Goal: Task Accomplishment & Management: Use online tool/utility

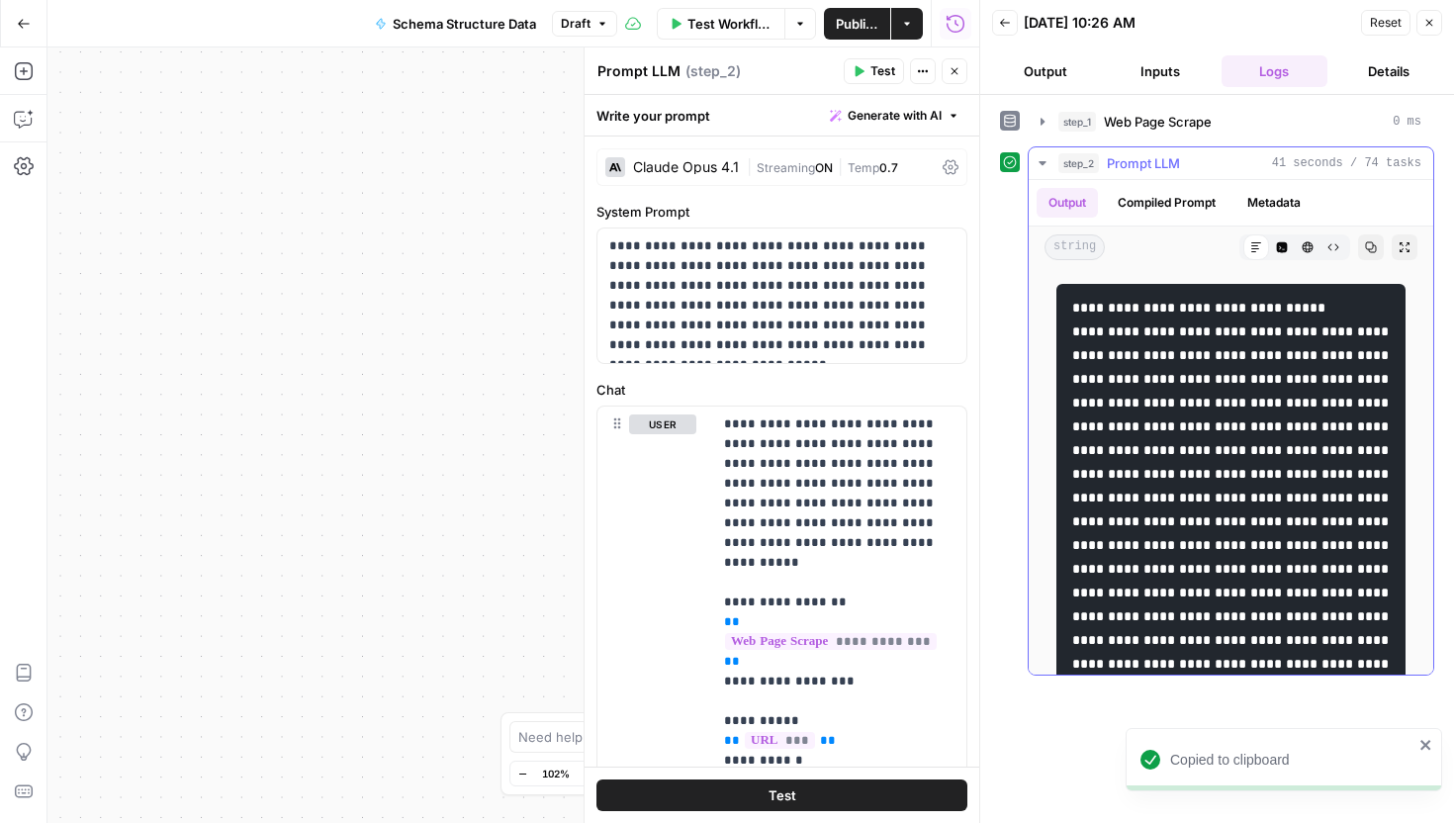
scroll to position [515, 0]
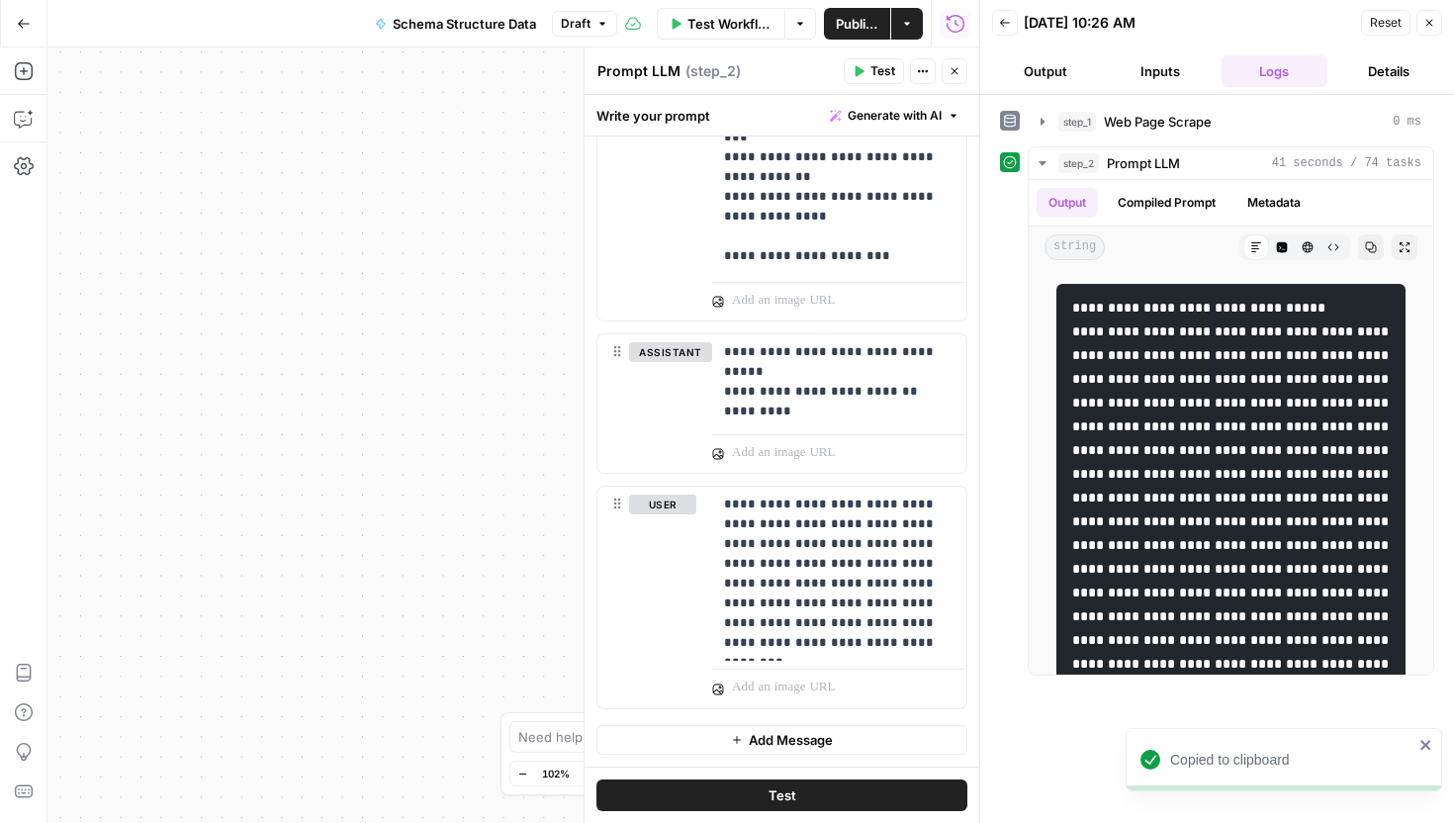
click at [1432, 750] on icon "close" at bounding box center [1427, 745] width 14 height 16
click at [1368, 250] on icon "button" at bounding box center [1371, 247] width 12 height 12
click at [867, 22] on span "Publish" at bounding box center [857, 24] width 43 height 20
click at [18, 21] on icon "button" at bounding box center [24, 24] width 14 height 14
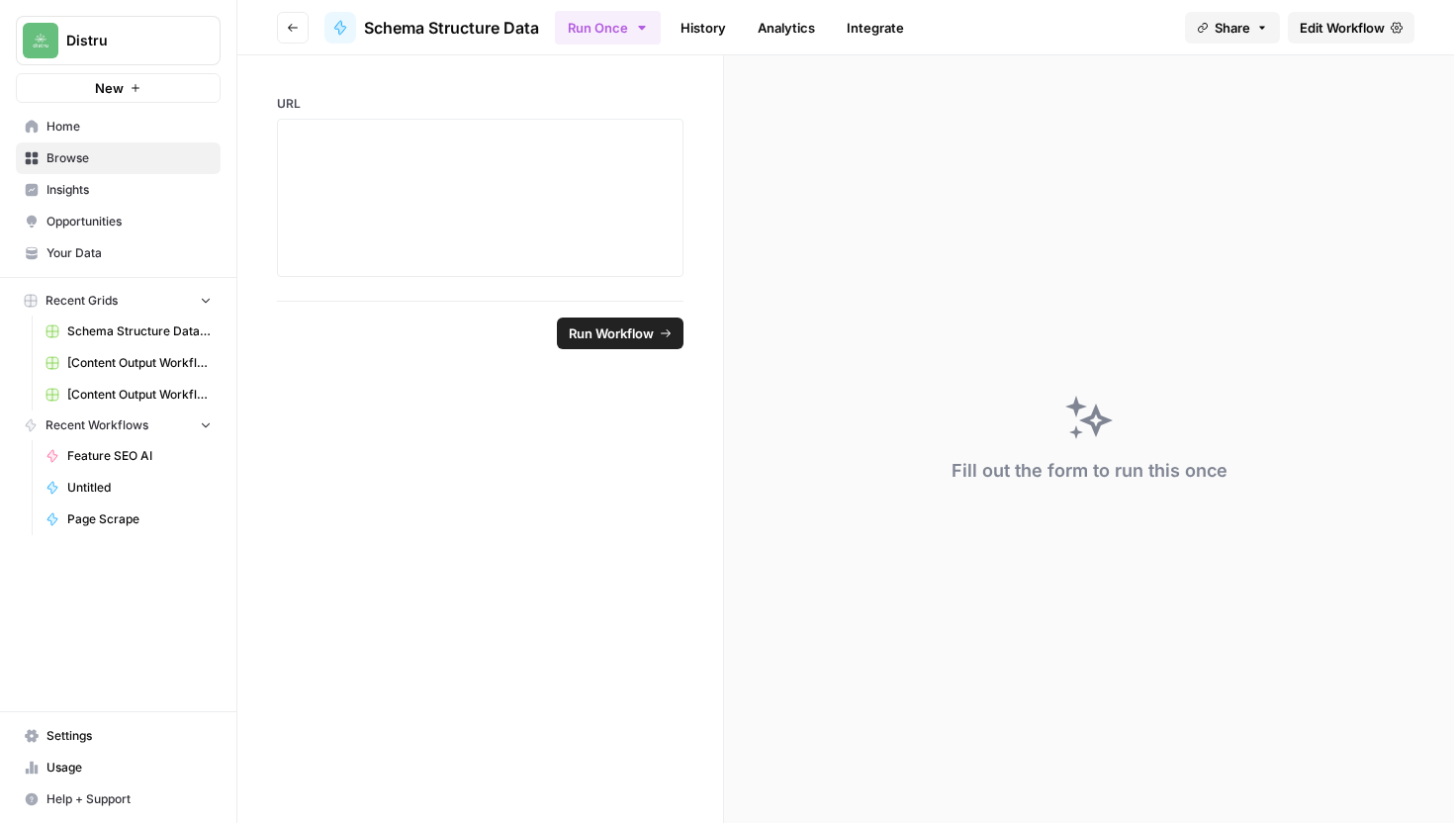
click at [298, 27] on span "Go back" at bounding box center [298, 27] width 1 height 1
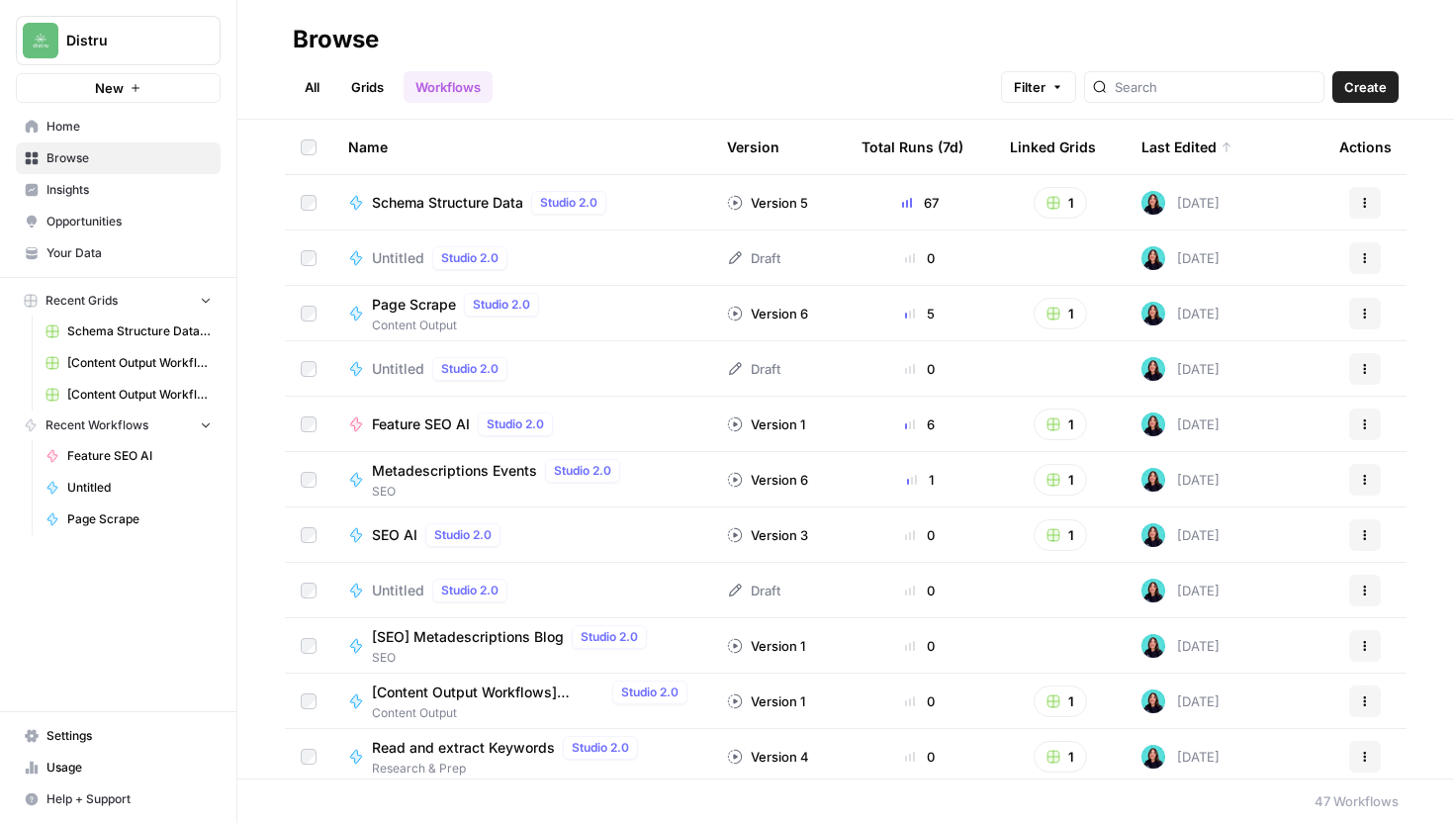
click at [376, 94] on link "Grids" at bounding box center [367, 87] width 56 height 32
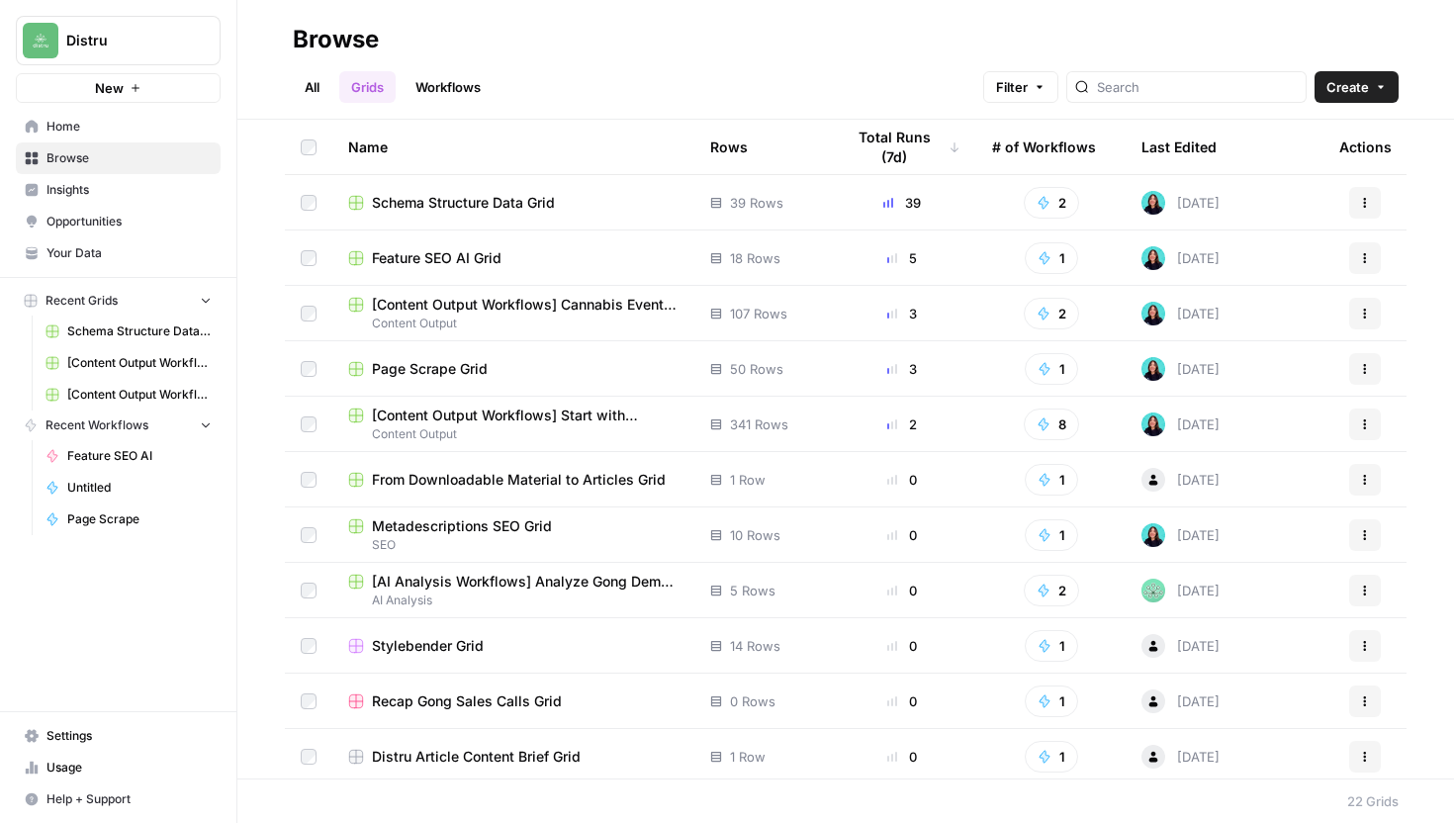
click at [503, 200] on span "Schema Structure Data Grid" at bounding box center [463, 203] width 183 height 20
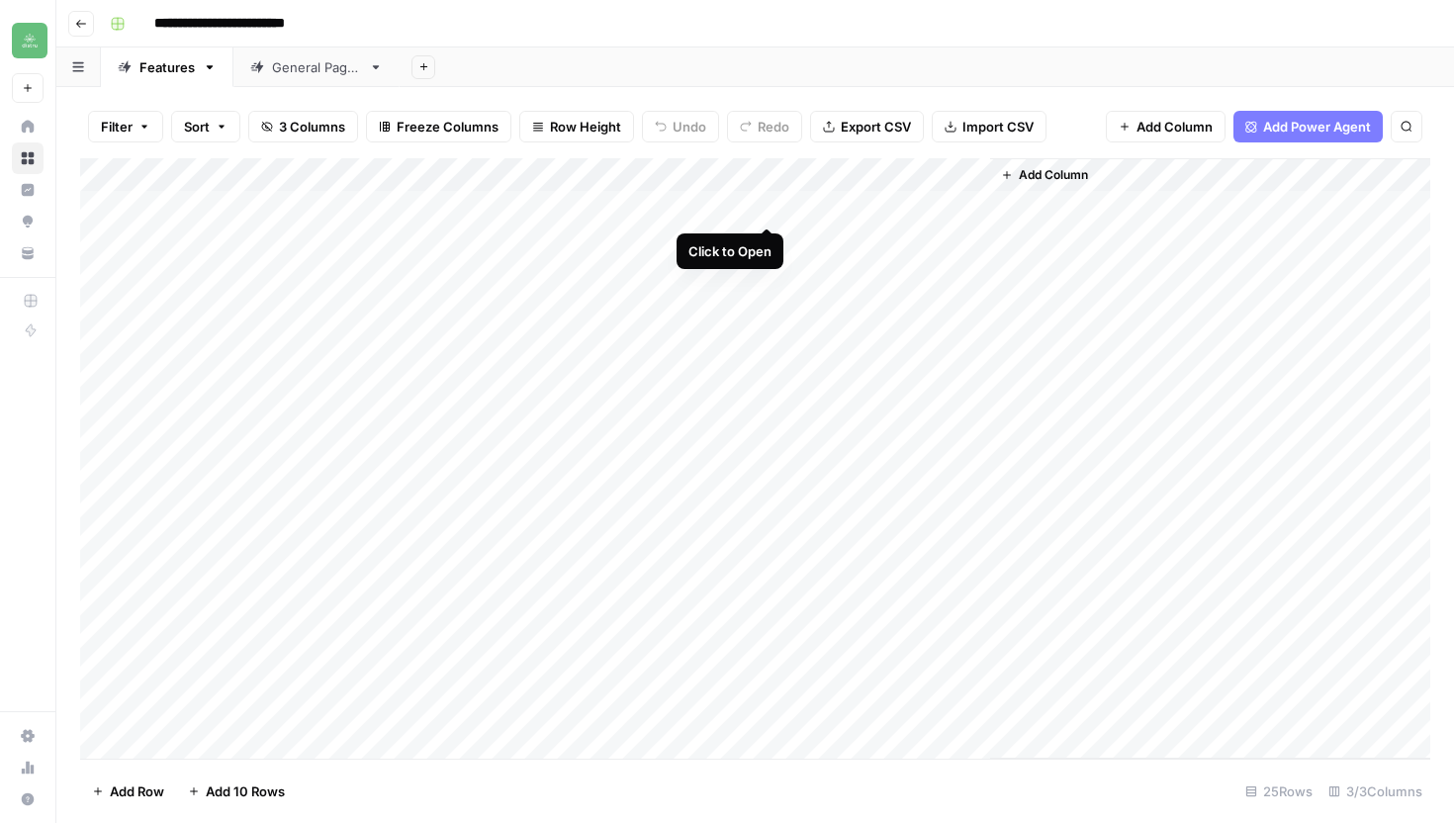
click at [766, 208] on div "Add Column" at bounding box center [755, 458] width 1350 height 601
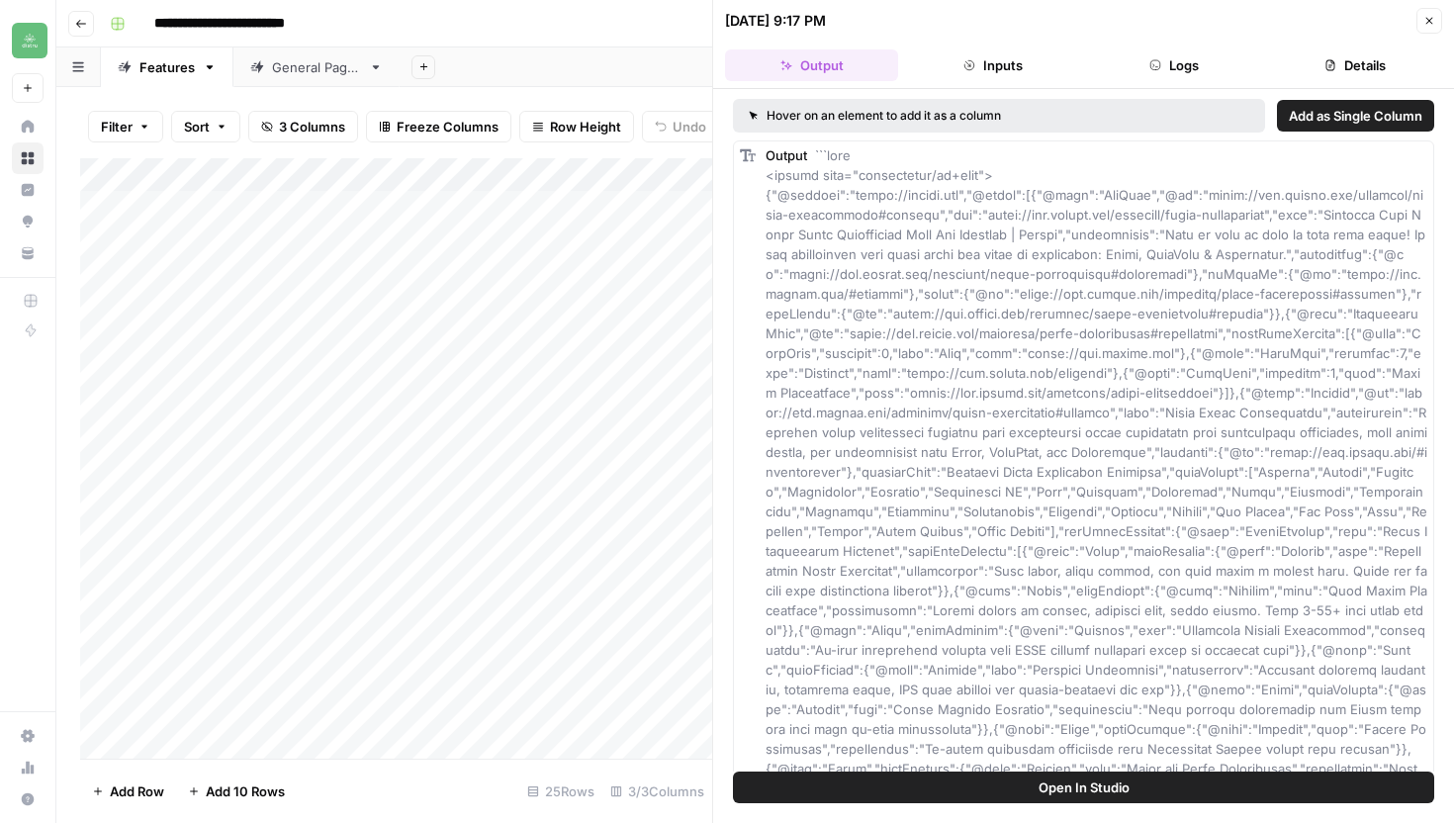
click at [1365, 59] on button "Details" at bounding box center [1355, 65] width 173 height 32
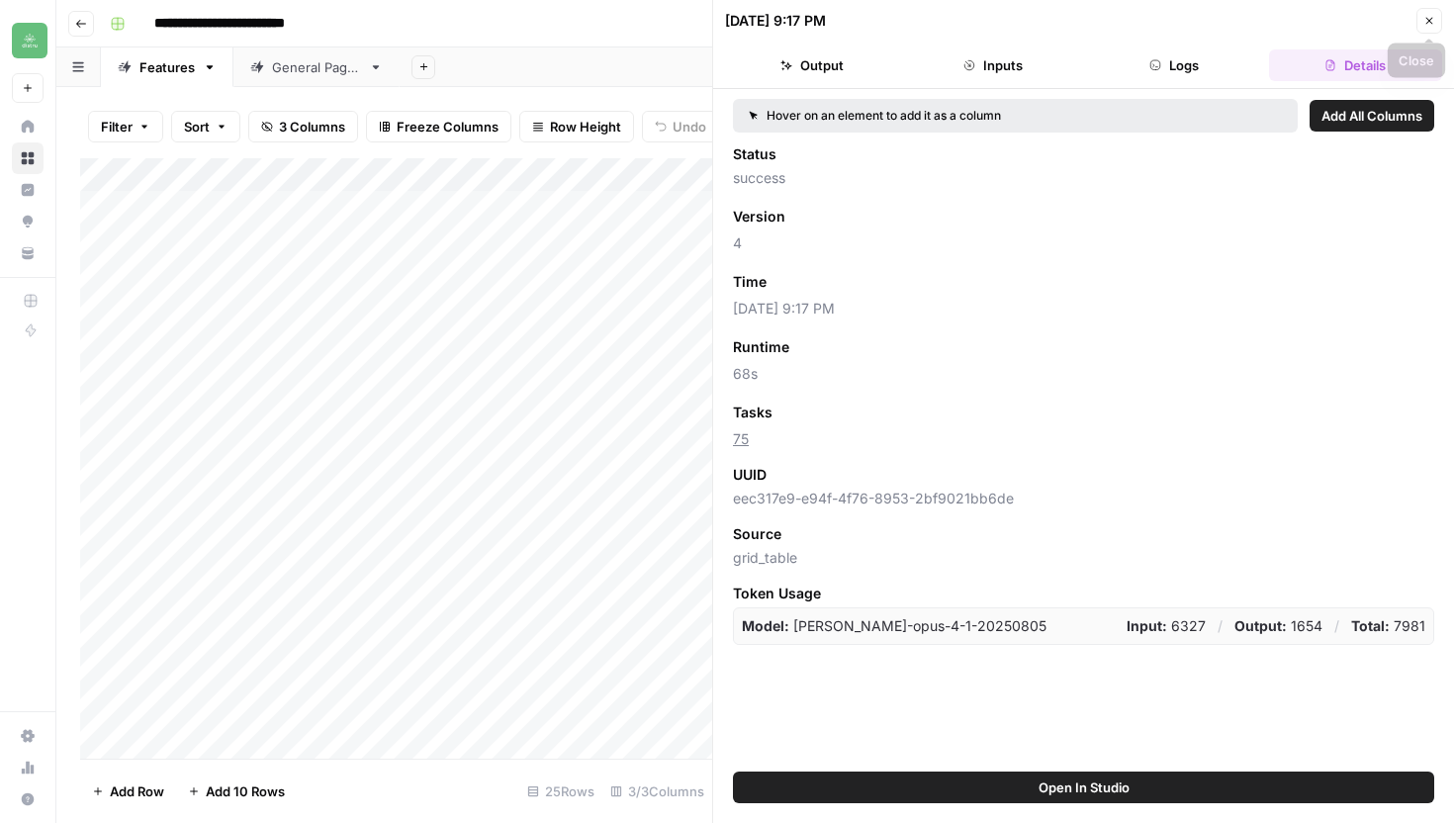
click at [1426, 23] on icon "button" at bounding box center [1430, 21] width 12 height 12
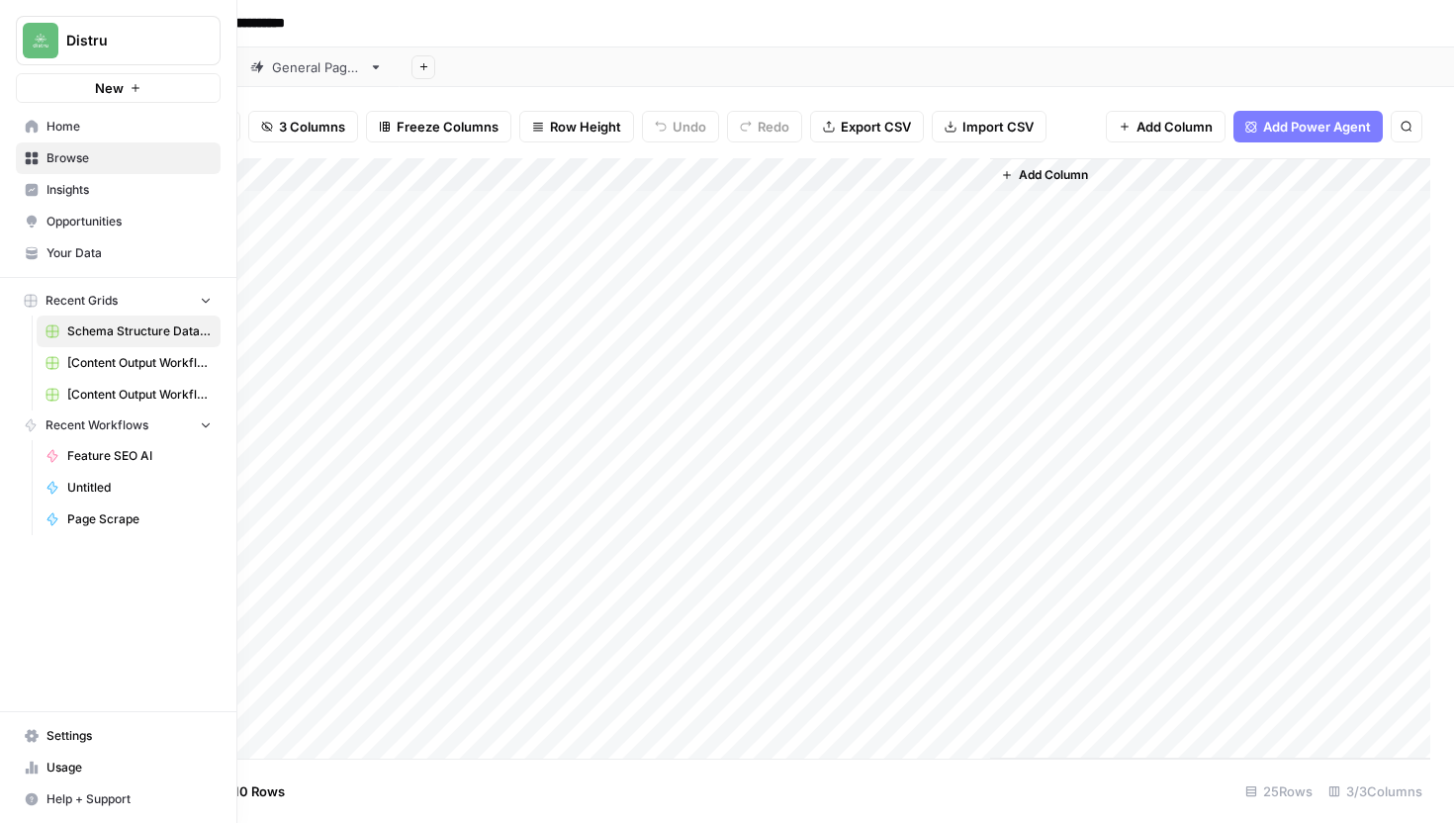
click at [73, 250] on span "Your Data" at bounding box center [128, 253] width 165 height 18
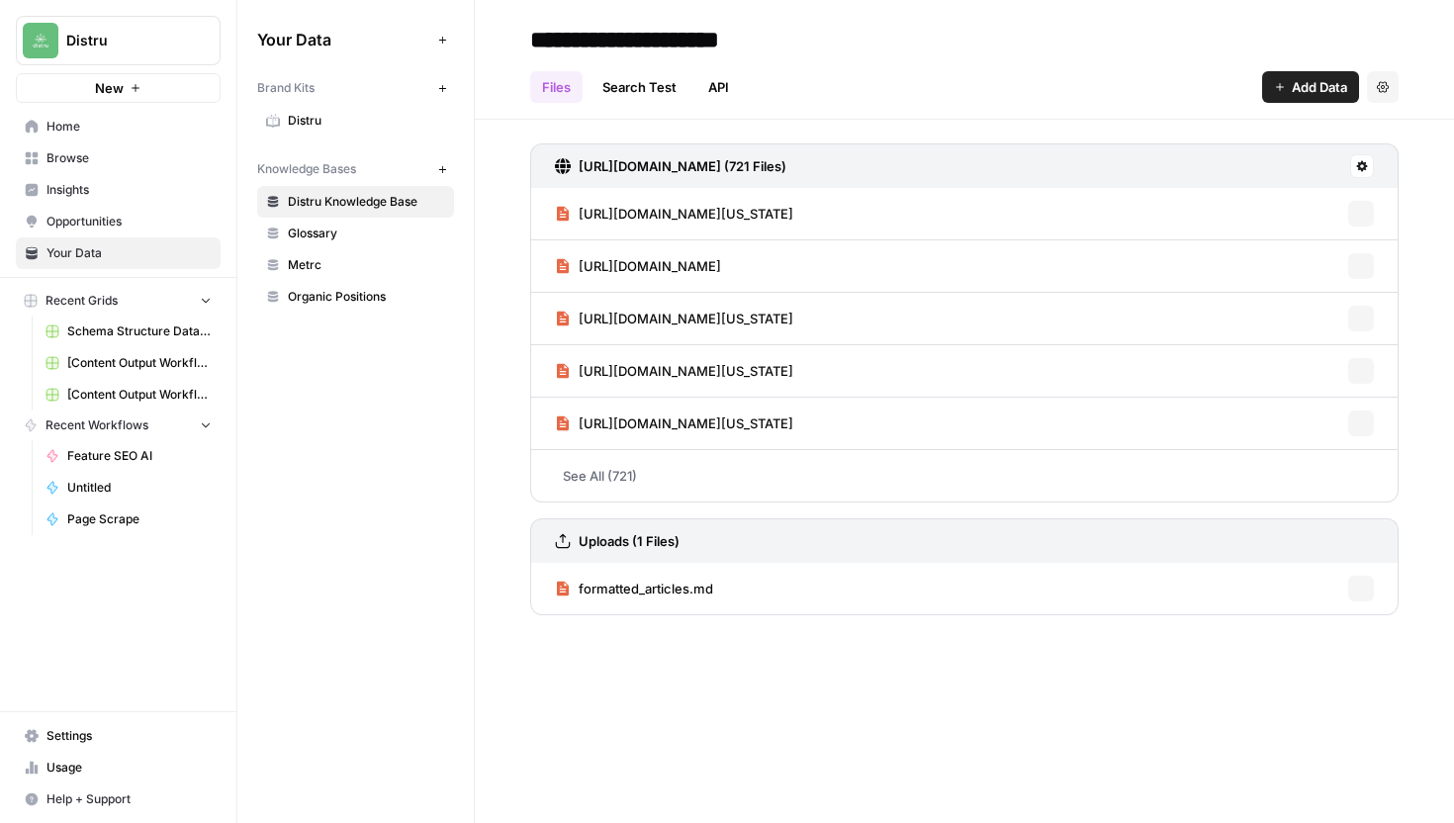
click at [89, 764] on span "Usage" at bounding box center [128, 768] width 165 height 18
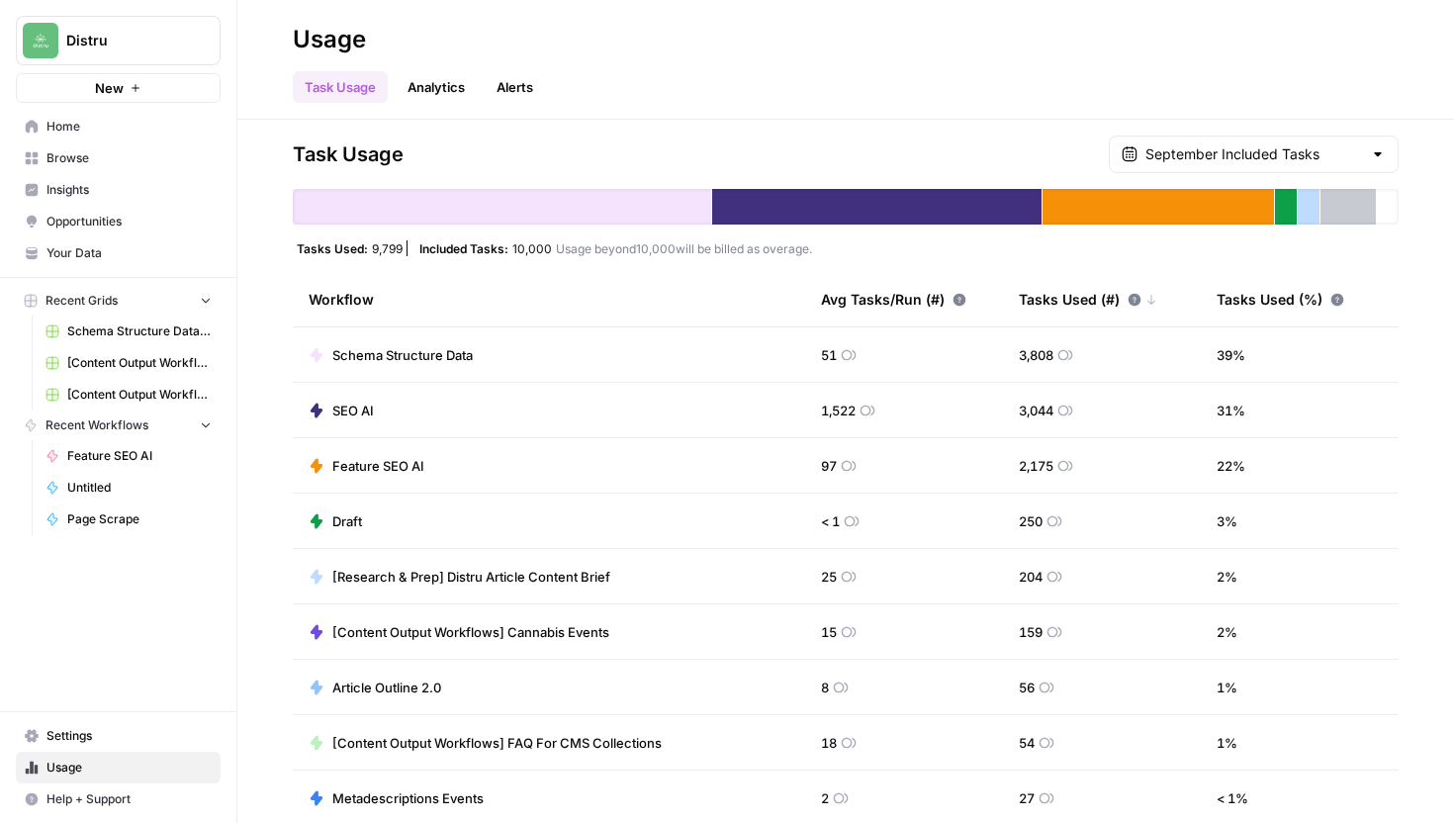
click at [81, 166] on span "Browse" at bounding box center [128, 158] width 165 height 18
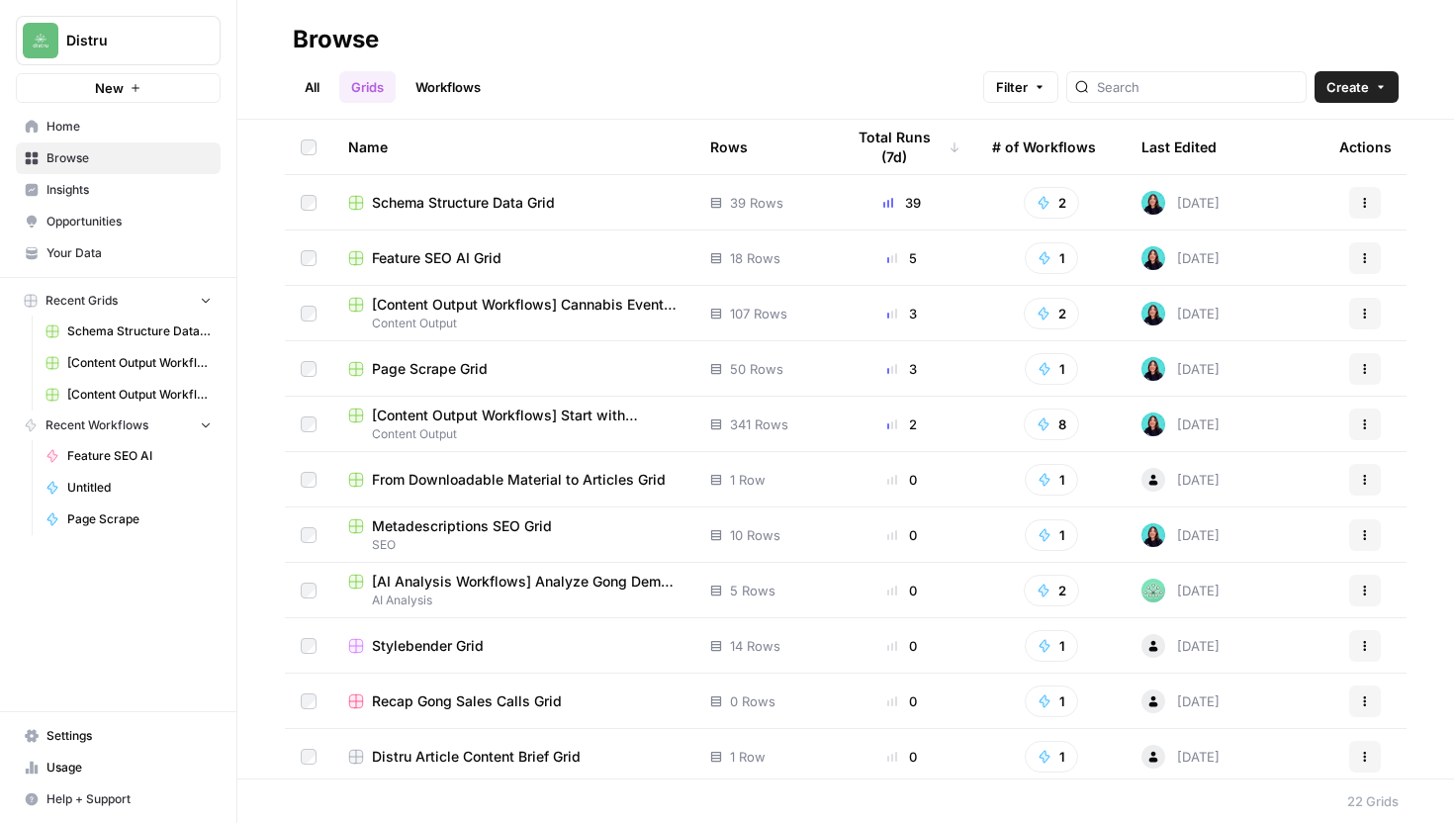
click at [480, 207] on span "Schema Structure Data Grid" at bounding box center [463, 203] width 183 height 20
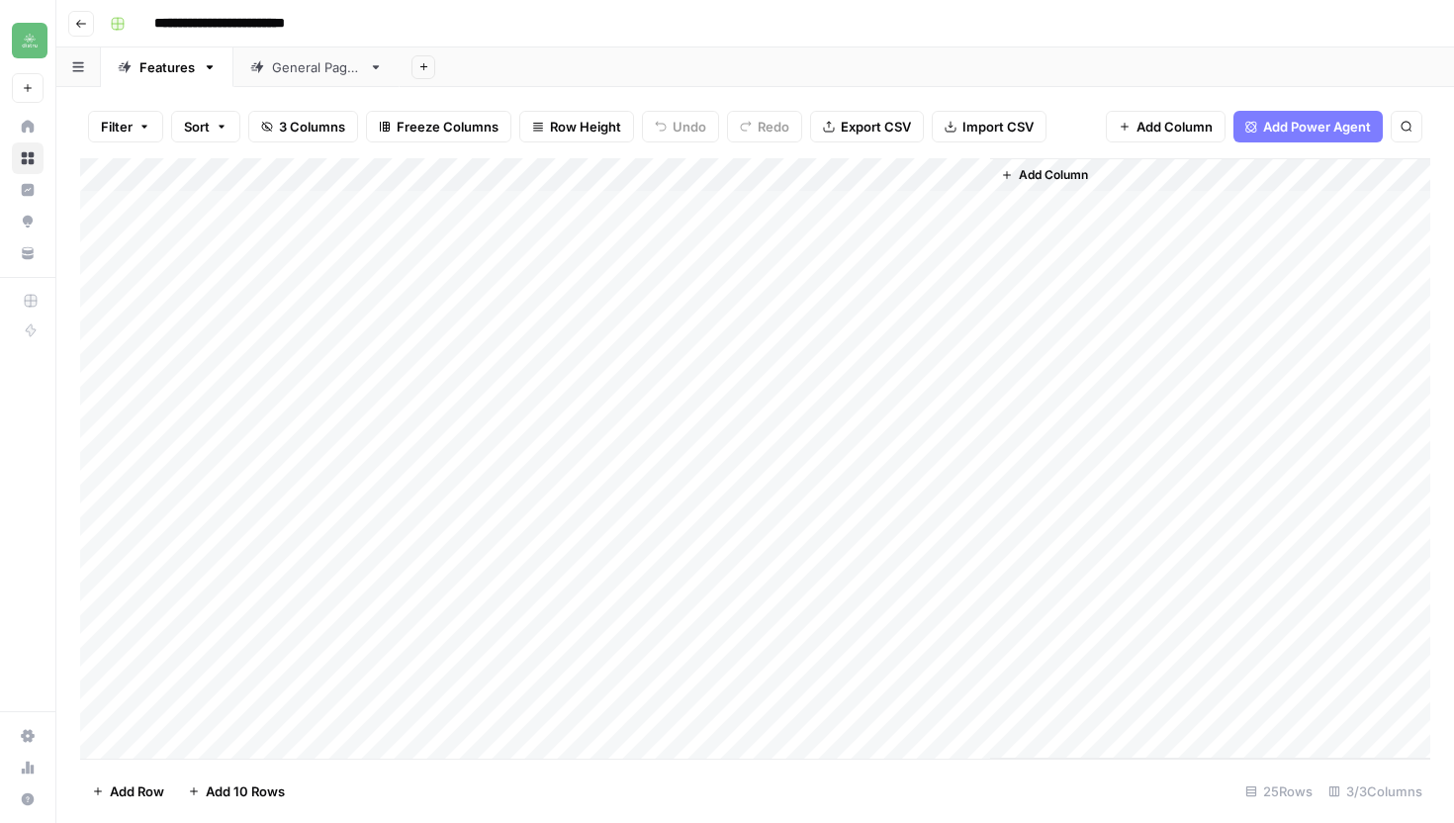
click at [797, 174] on div "Add Column" at bounding box center [755, 458] width 1350 height 601
click at [847, 229] on span "All Rows" at bounding box center [864, 221] width 125 height 20
click at [326, 70] on div "General Pages" at bounding box center [316, 67] width 89 height 20
click at [646, 173] on div "Add Column" at bounding box center [755, 426] width 1350 height 536
click at [711, 224] on span "All Rows" at bounding box center [724, 221] width 125 height 20
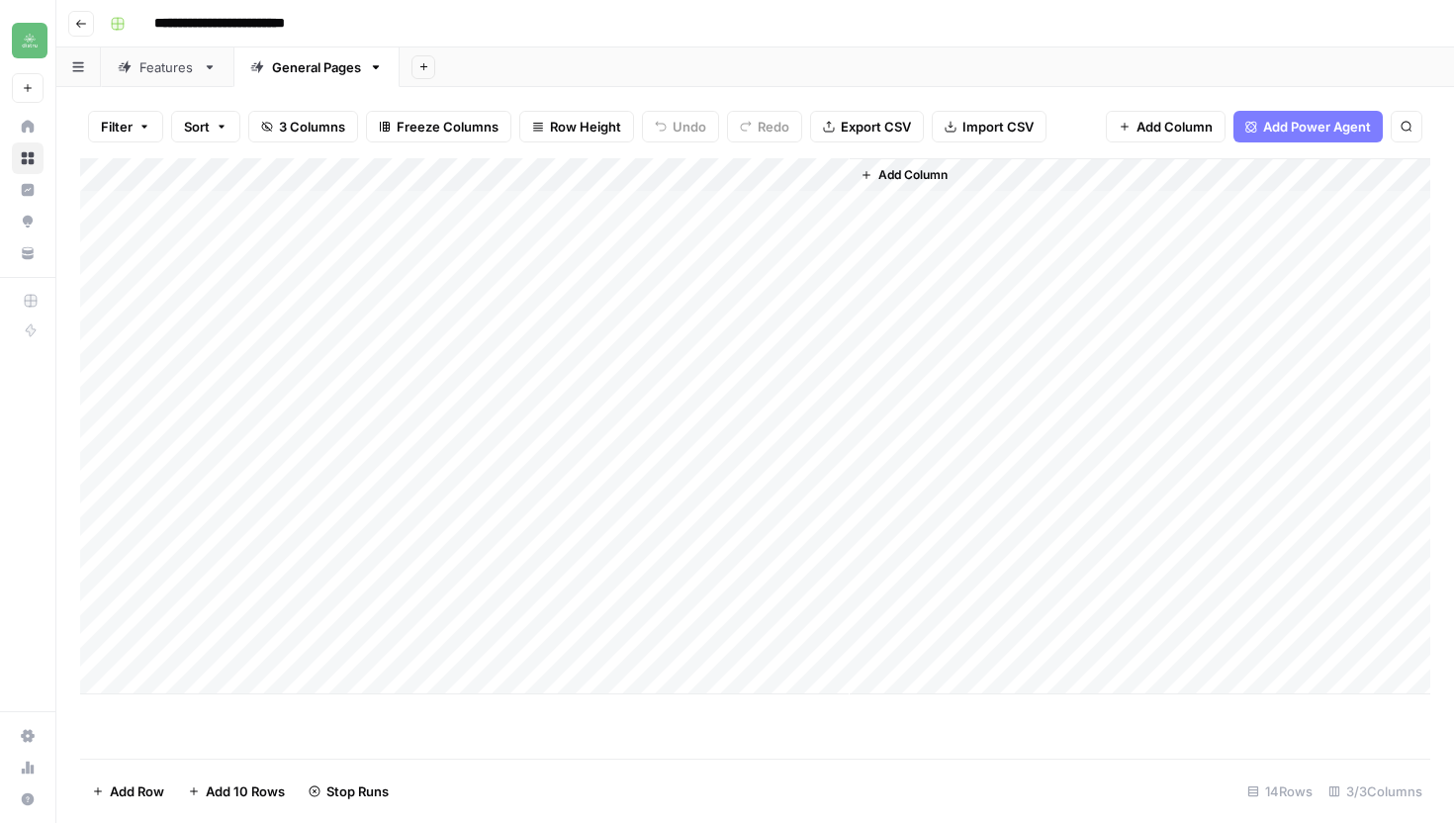
click at [159, 60] on div "Features" at bounding box center [166, 67] width 55 height 20
click at [325, 67] on div "General Pages" at bounding box center [316, 67] width 89 height 20
click at [141, 66] on div "Features" at bounding box center [166, 67] width 55 height 20
click at [972, 209] on div "Add Column" at bounding box center [755, 458] width 1350 height 601
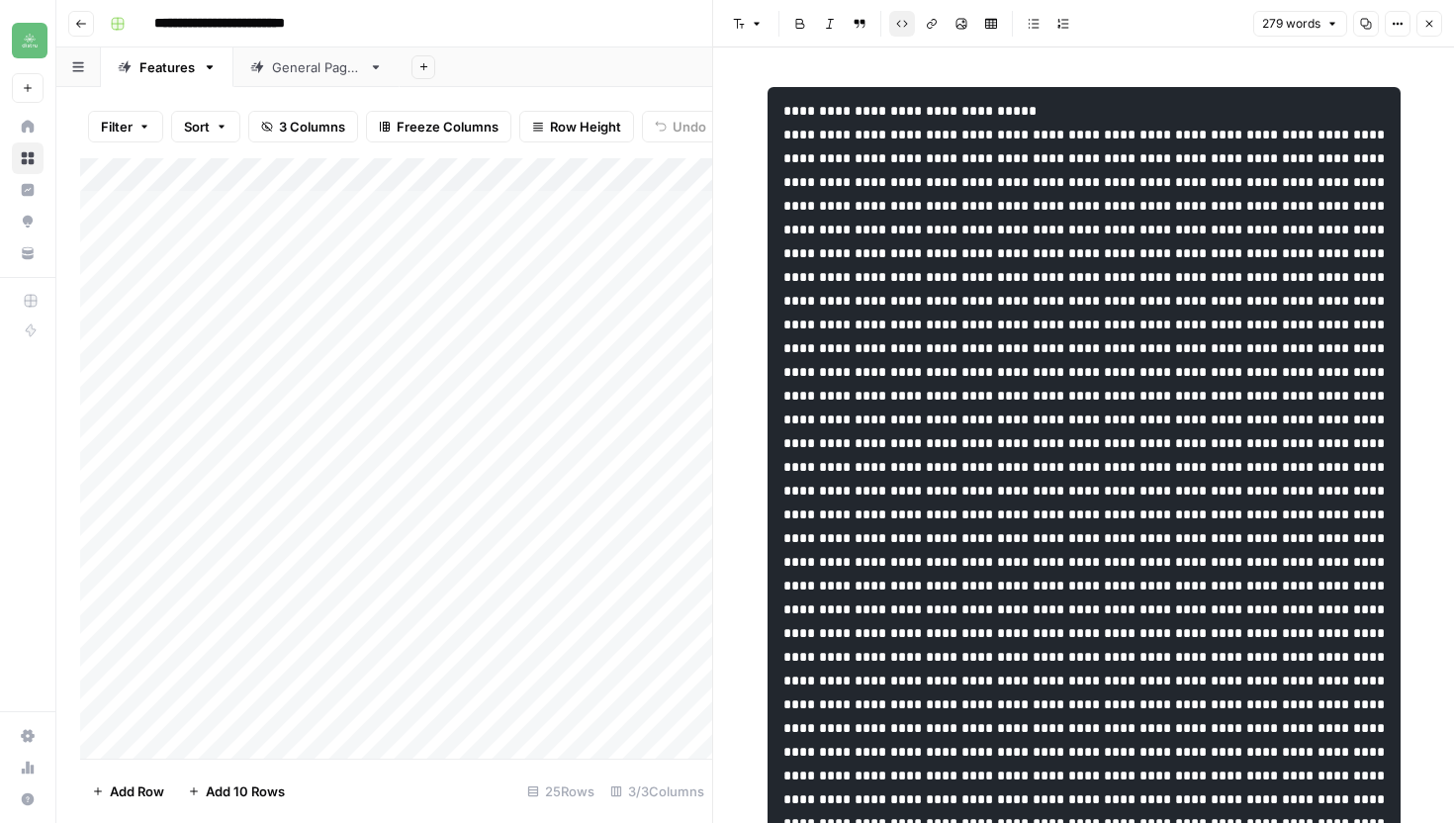
click at [1368, 25] on icon "button" at bounding box center [1366, 24] width 12 height 12
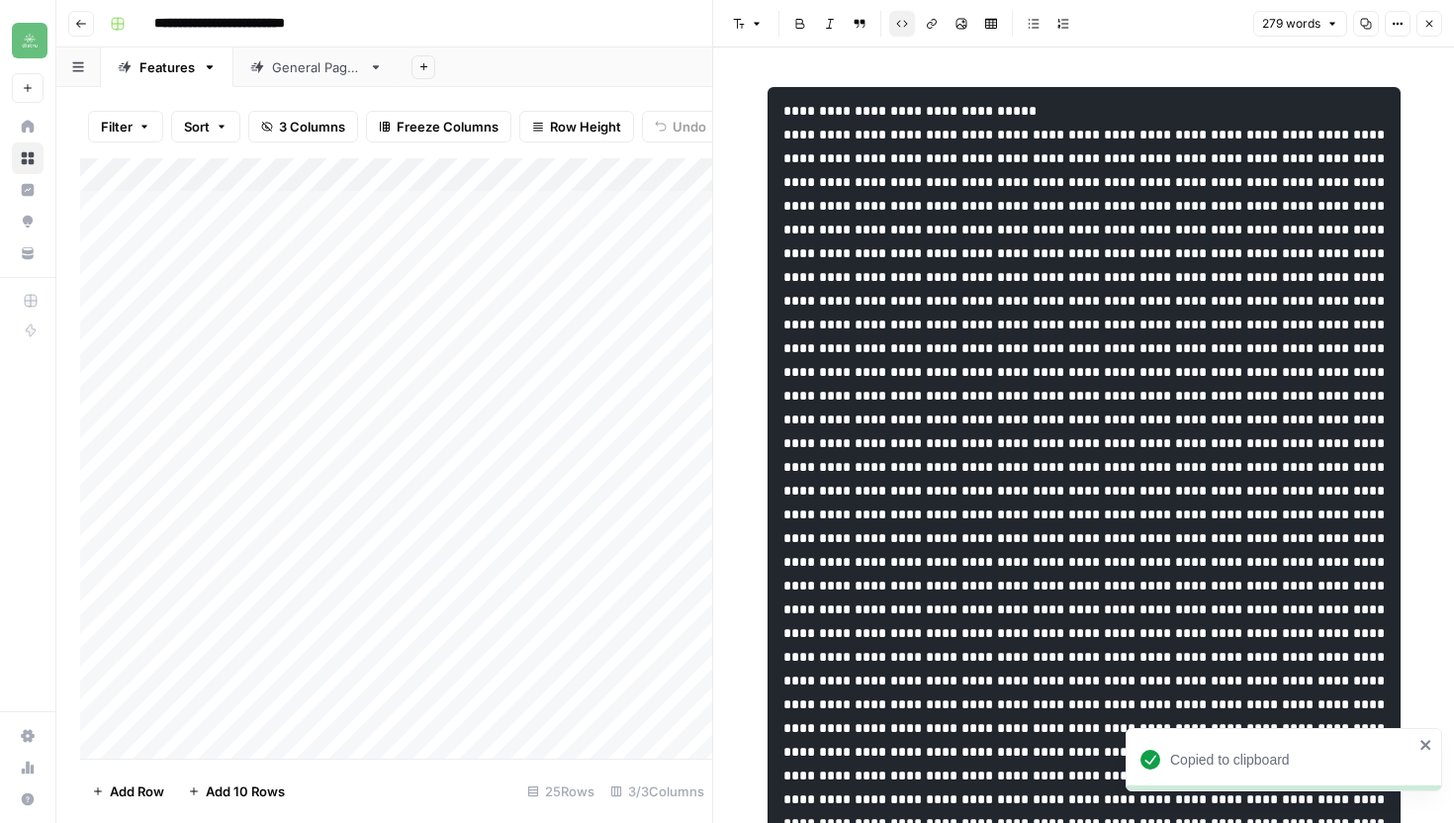
click at [1436, 22] on button "Close" at bounding box center [1430, 24] width 26 height 26
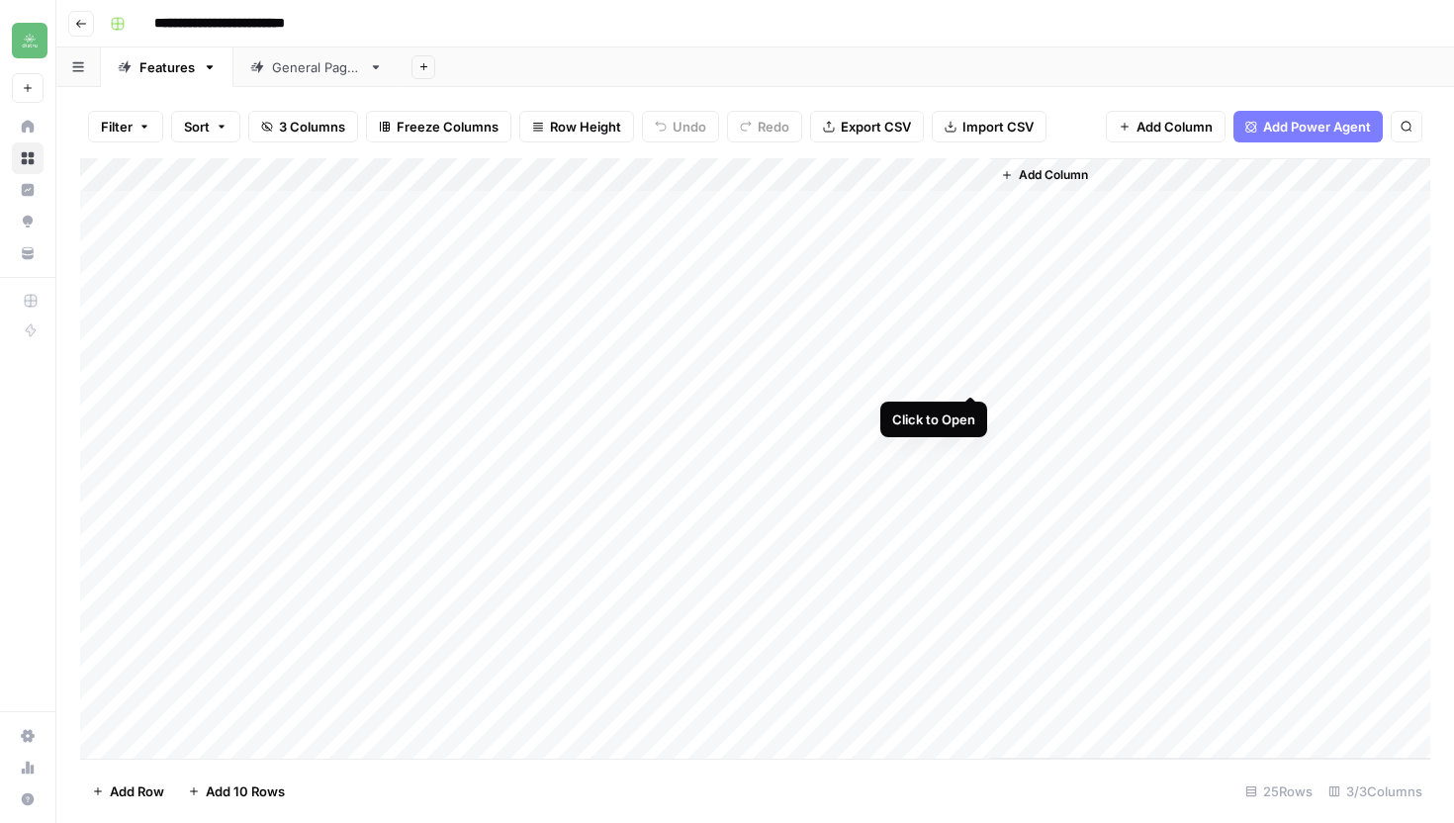
click at [966, 370] on div "Add Column" at bounding box center [755, 458] width 1350 height 601
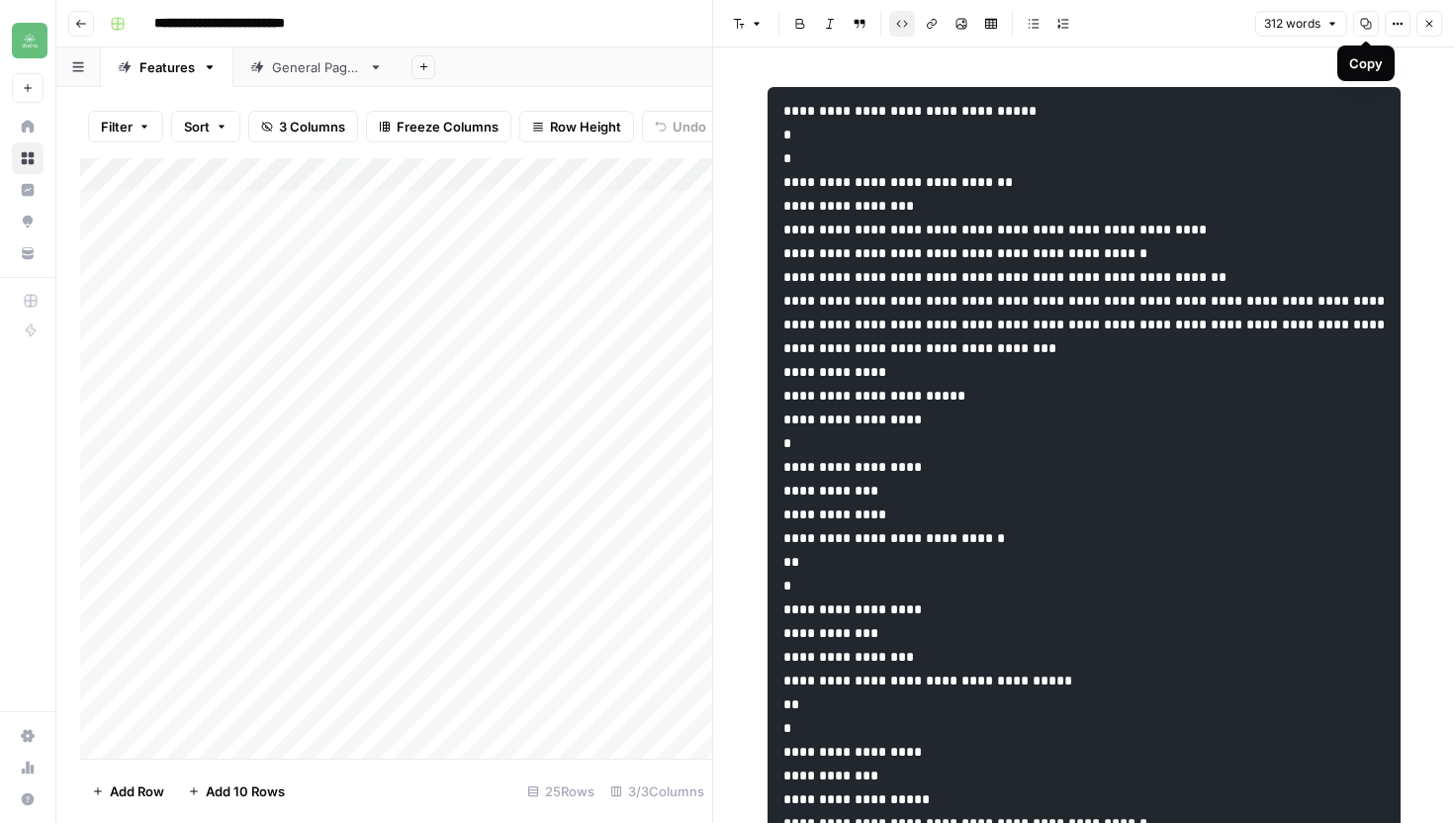
click at [1371, 24] on icon "button" at bounding box center [1366, 24] width 12 height 12
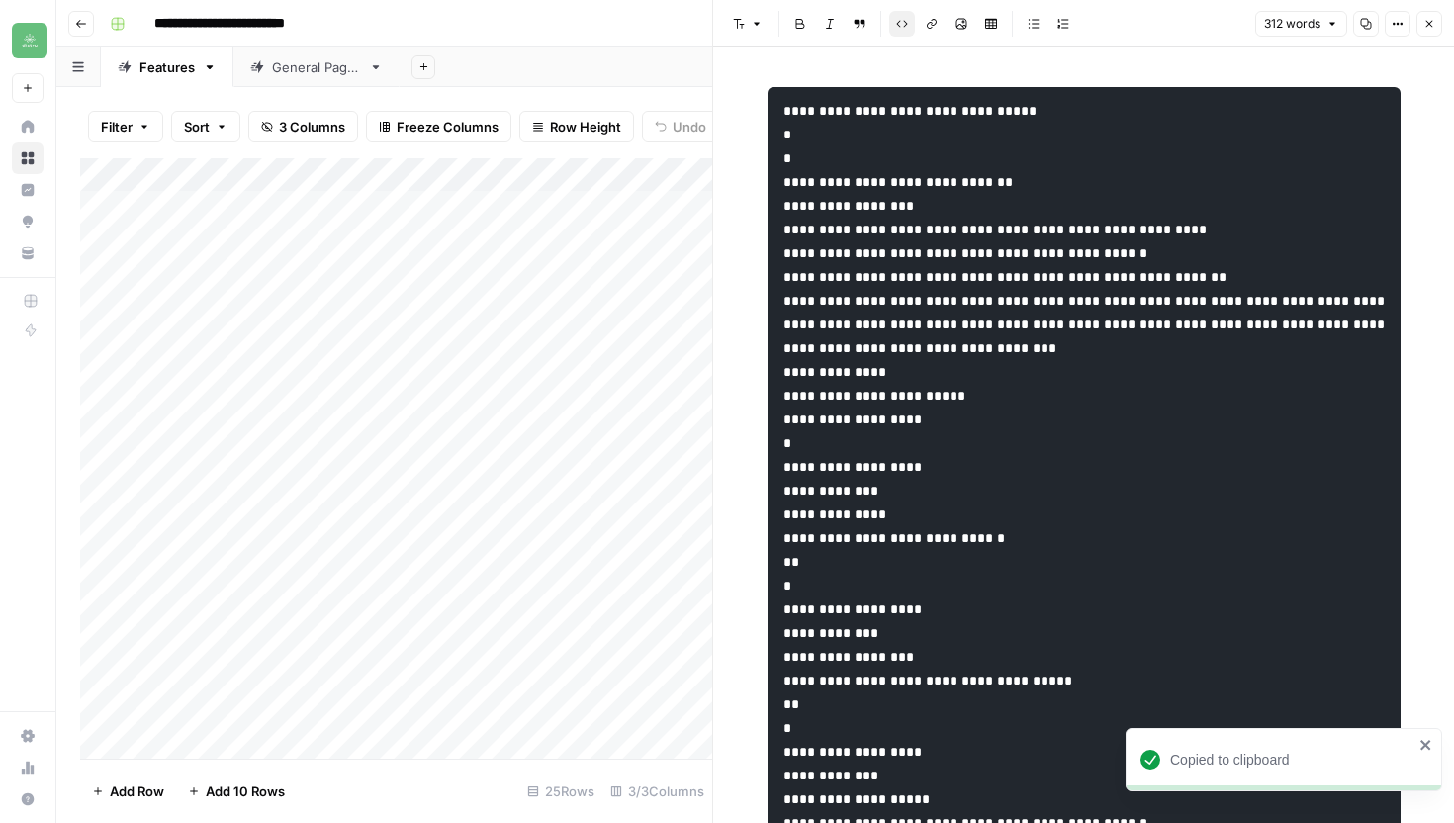
click at [1439, 25] on button "Close" at bounding box center [1430, 24] width 26 height 26
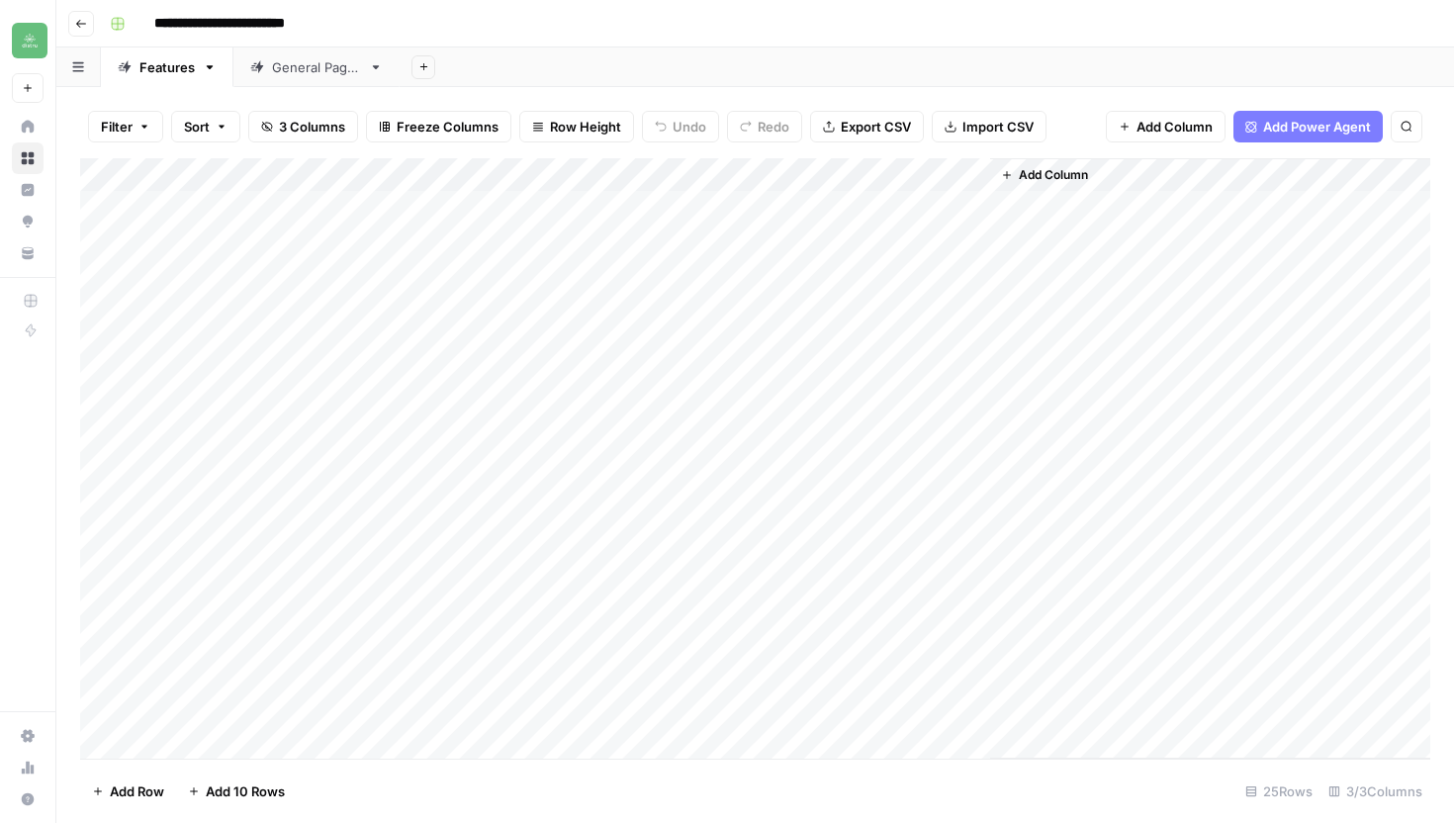
click at [86, 18] on icon "button" at bounding box center [81, 24] width 12 height 12
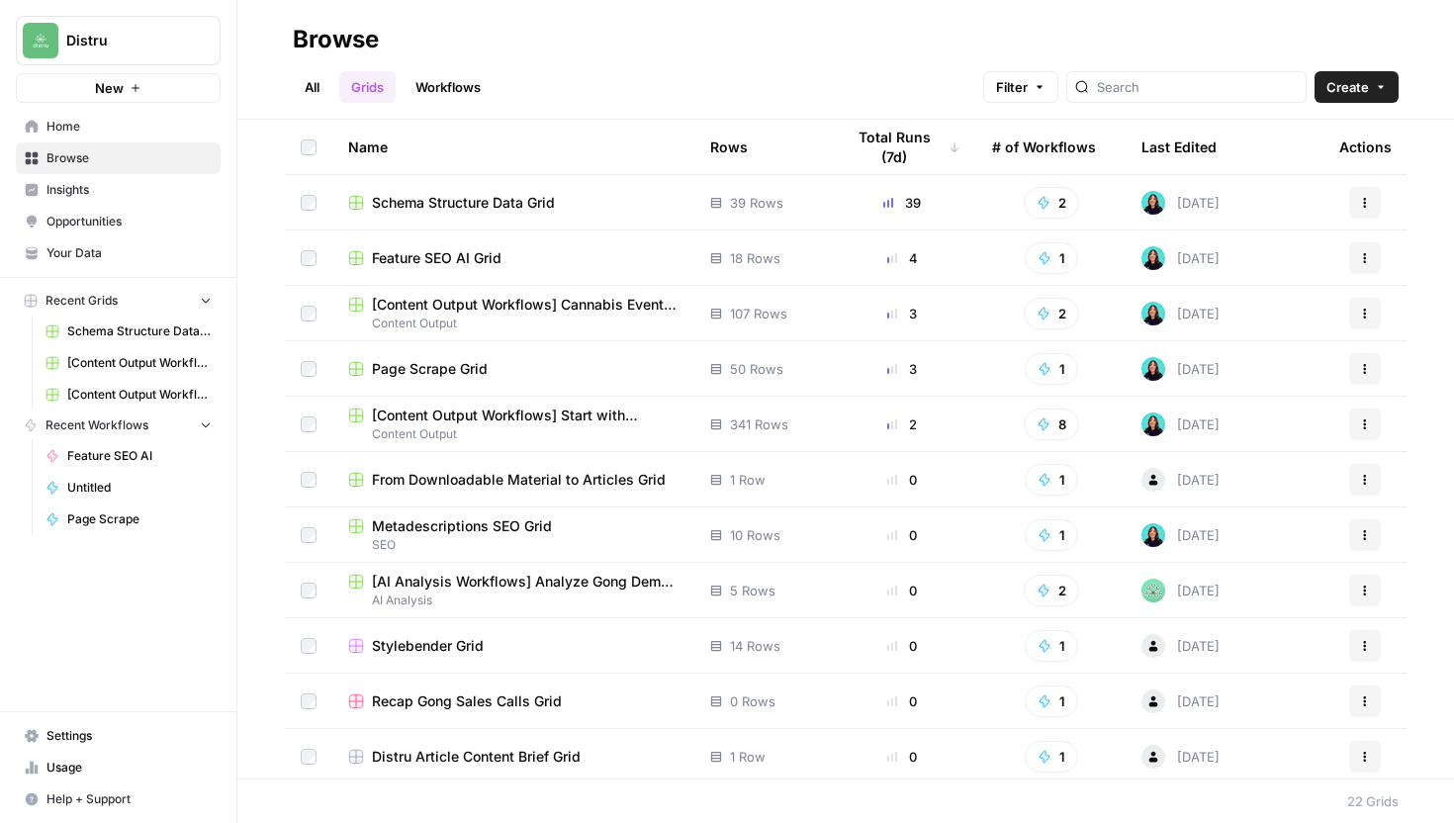
click at [453, 89] on link "Workflows" at bounding box center [448, 87] width 89 height 32
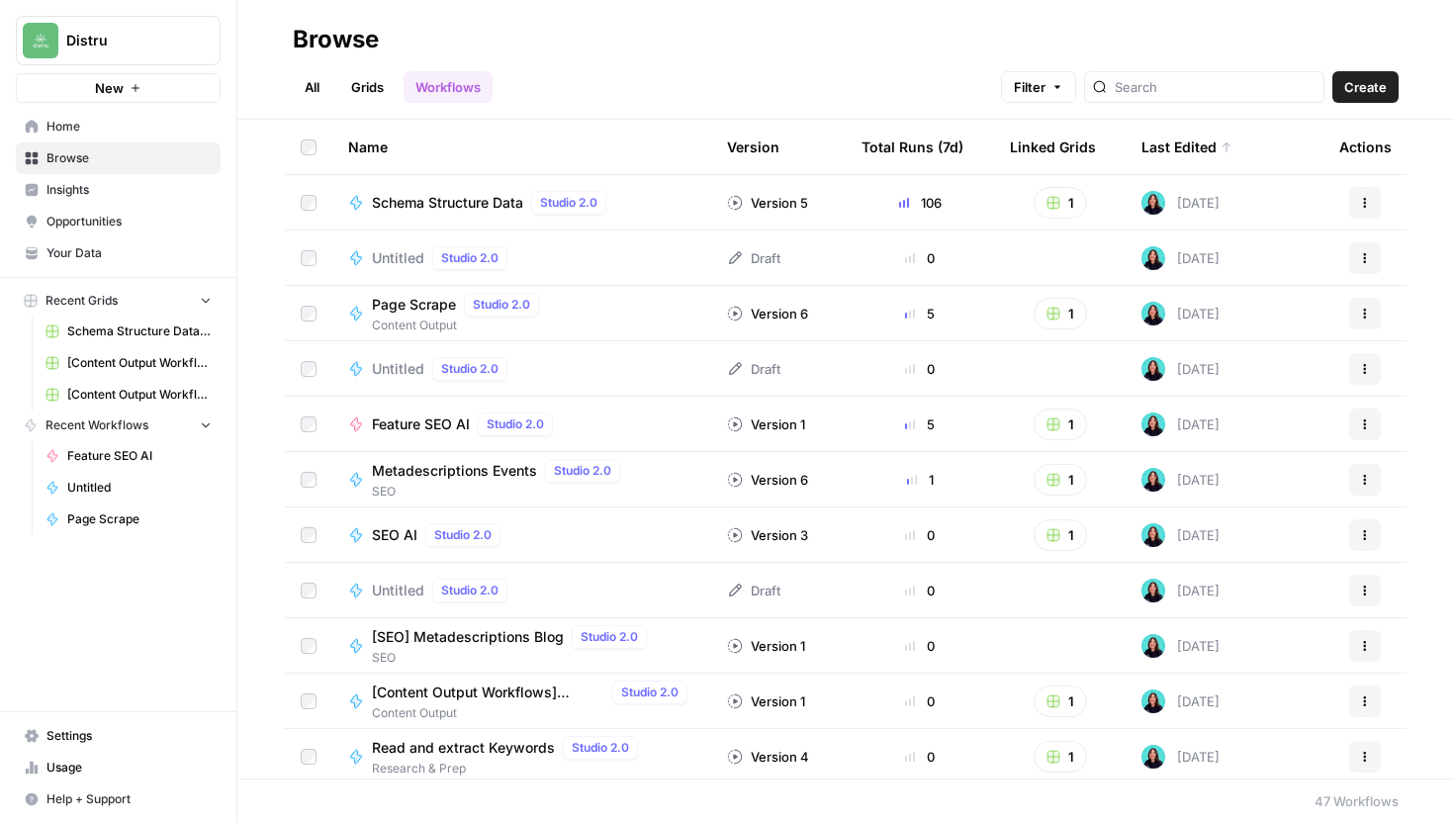
click at [507, 209] on span "Schema Structure Data" at bounding box center [447, 203] width 151 height 20
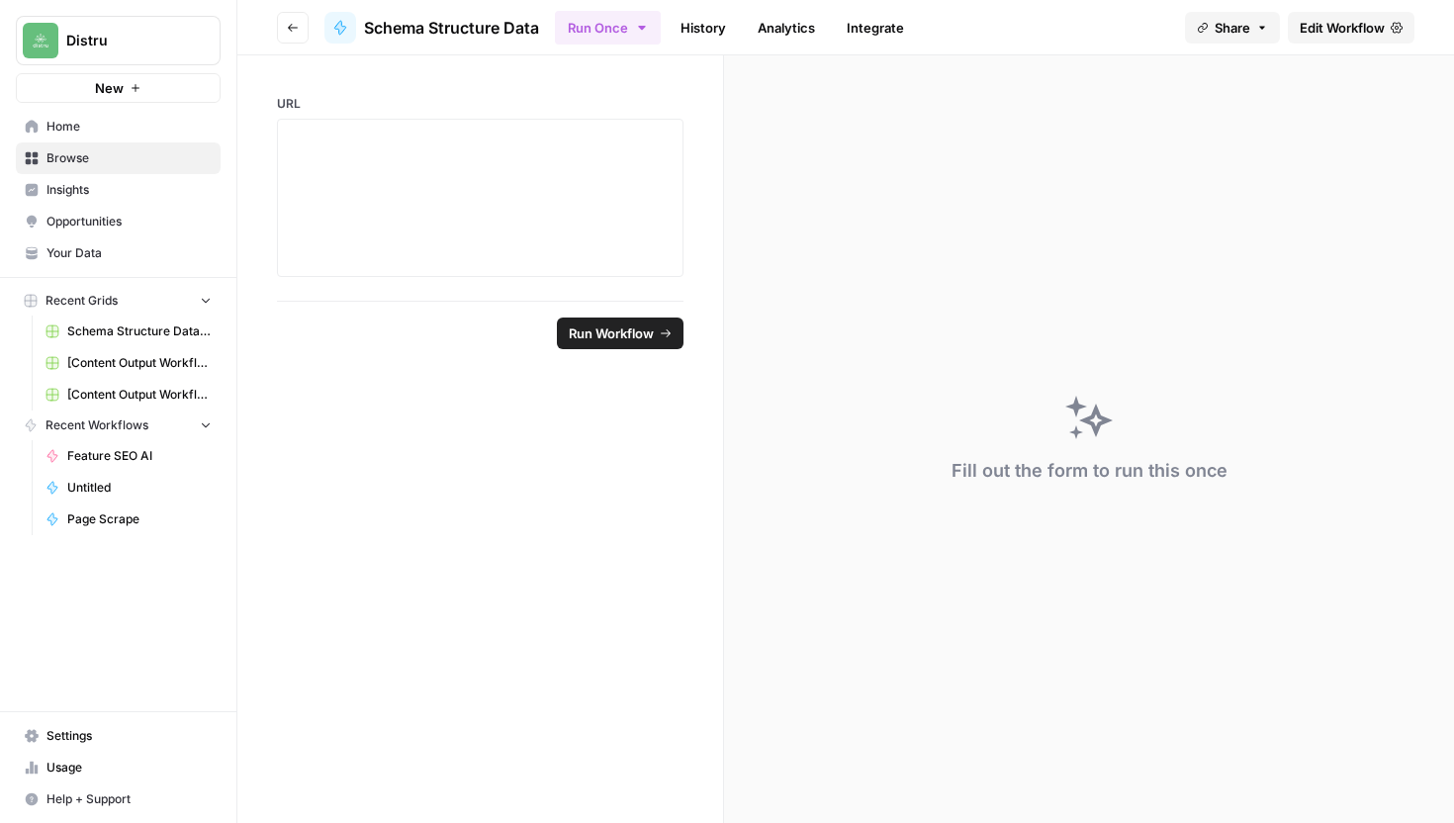
click at [1377, 27] on span "Edit Workflow" at bounding box center [1342, 28] width 85 height 20
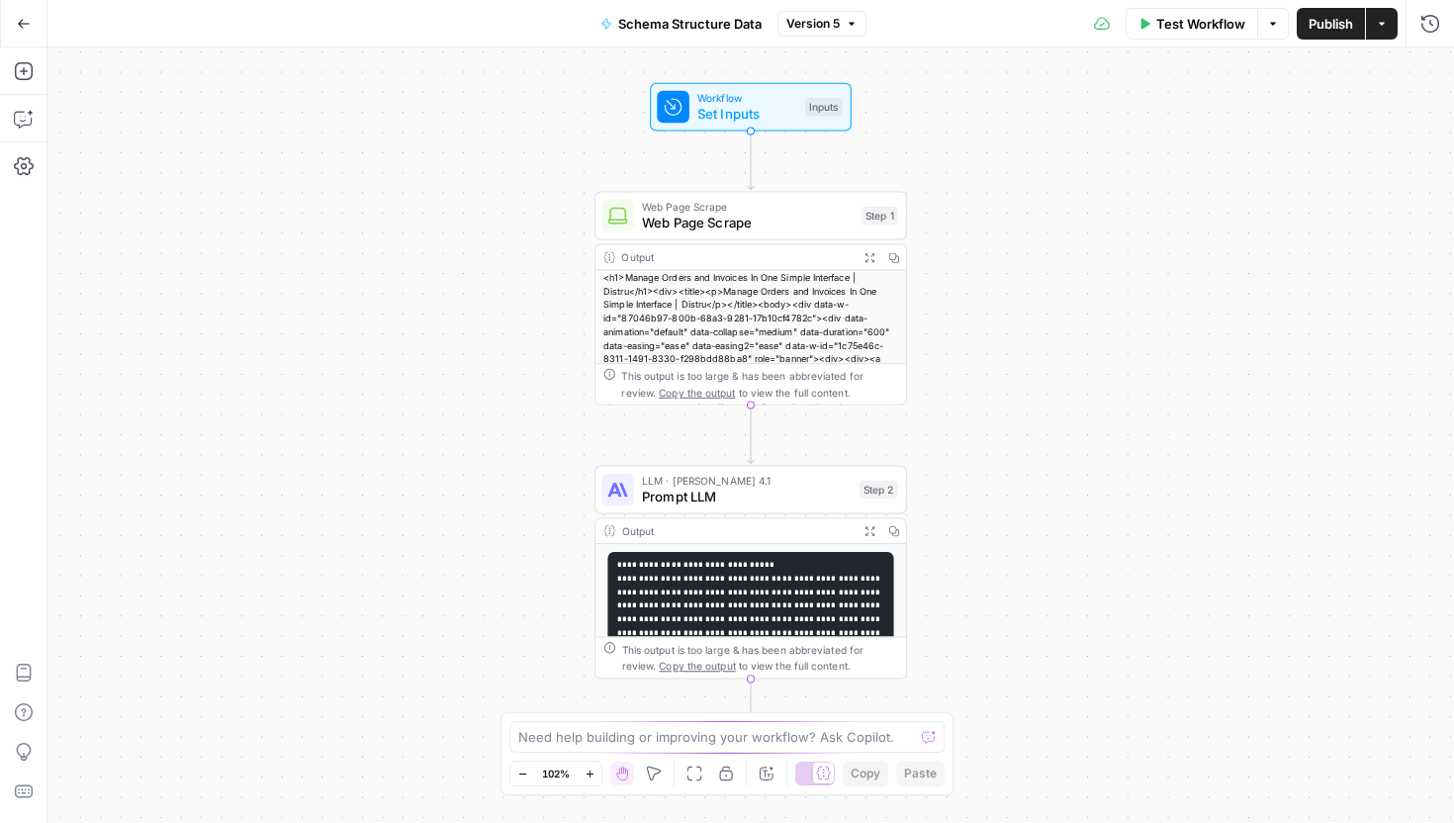
click at [738, 587] on code "**********" at bounding box center [750, 674] width 266 height 226
click at [771, 495] on span "Prompt LLM" at bounding box center [747, 497] width 210 height 20
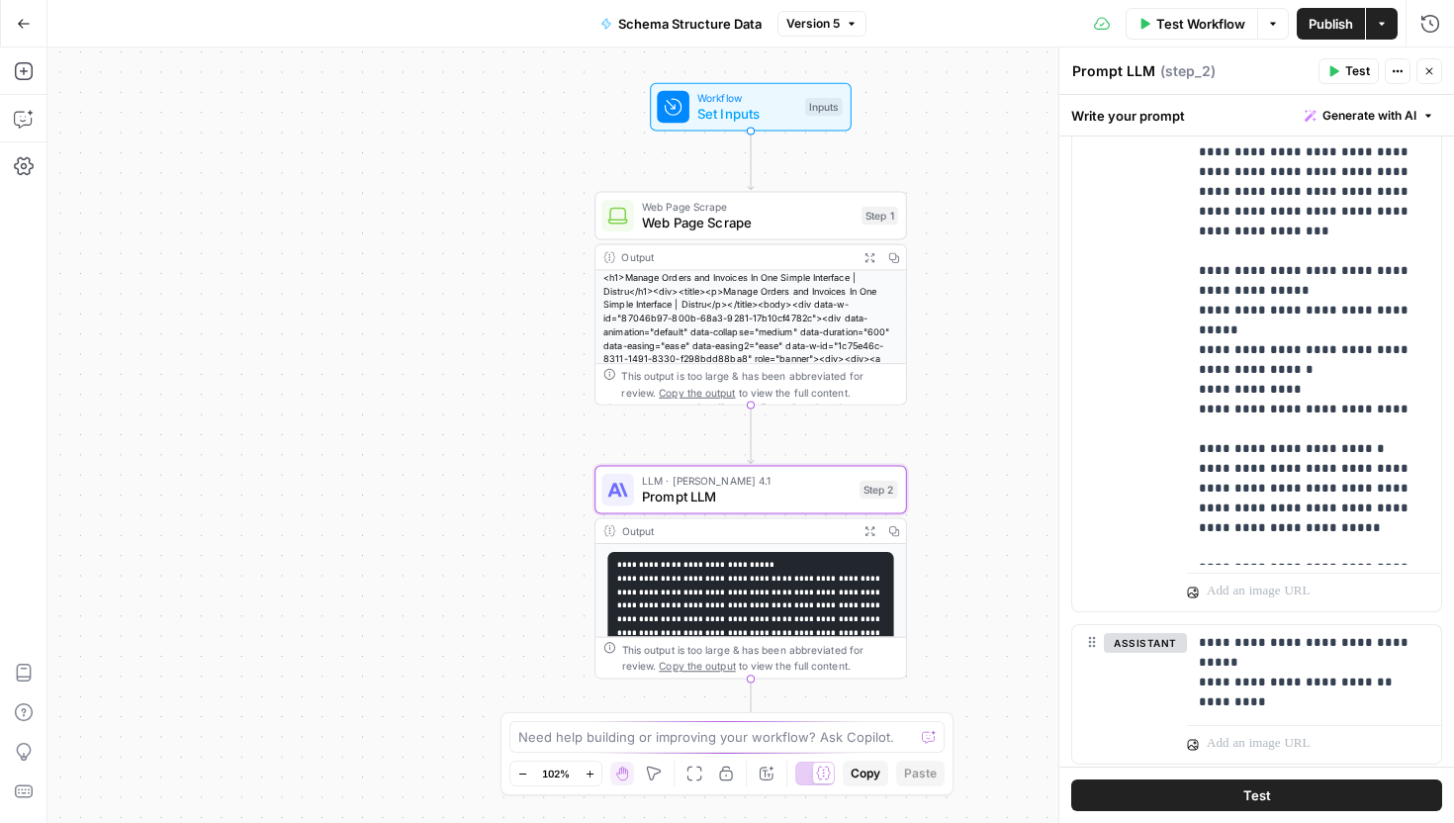
scroll to position [654, 0]
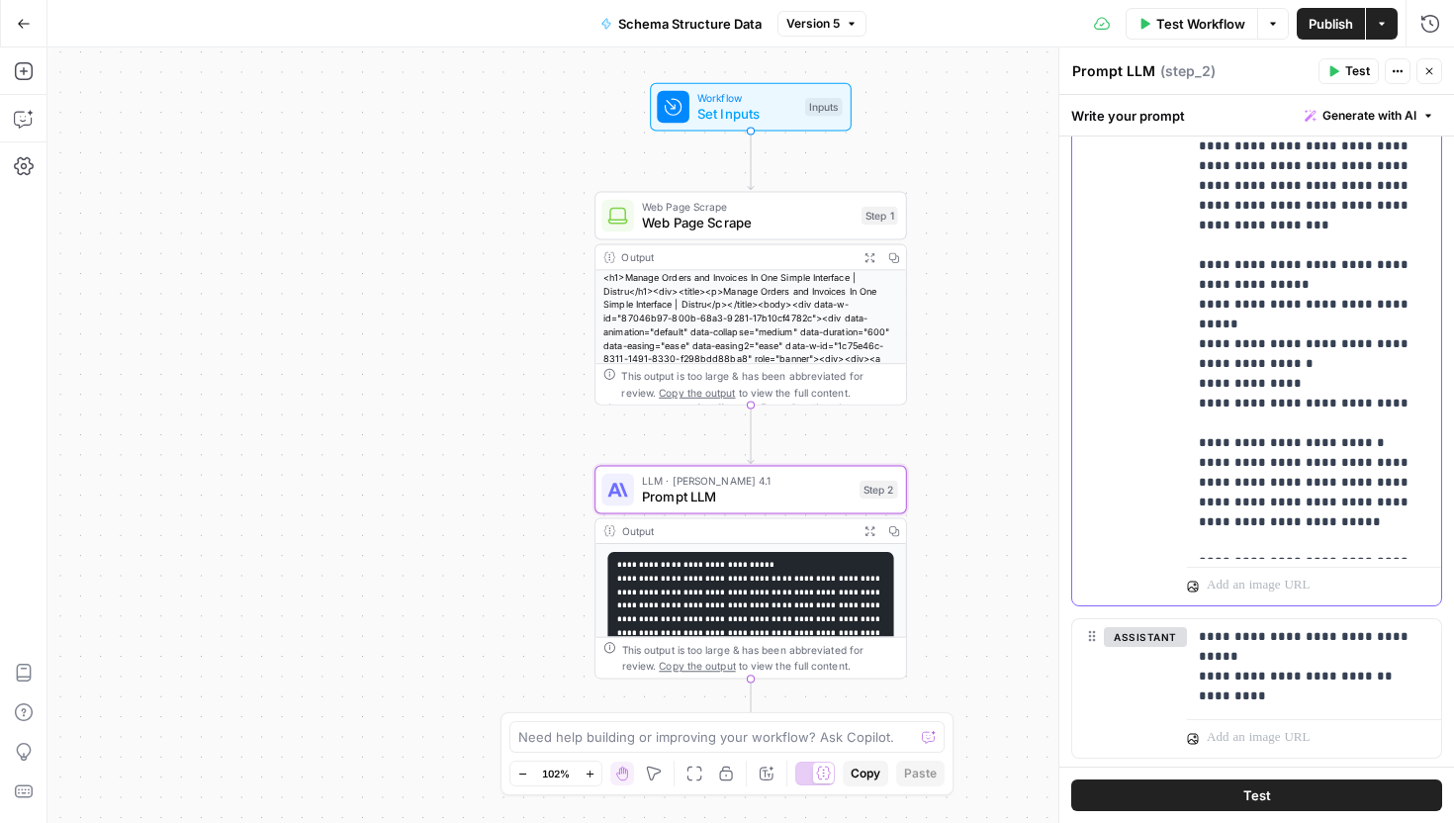
drag, startPoint x: 1391, startPoint y: 206, endPoint x: 1406, endPoint y: 322, distance: 116.7
click at [1406, 322] on p "**********" at bounding box center [1314, 414] width 231 height 1306
copy p "**********"
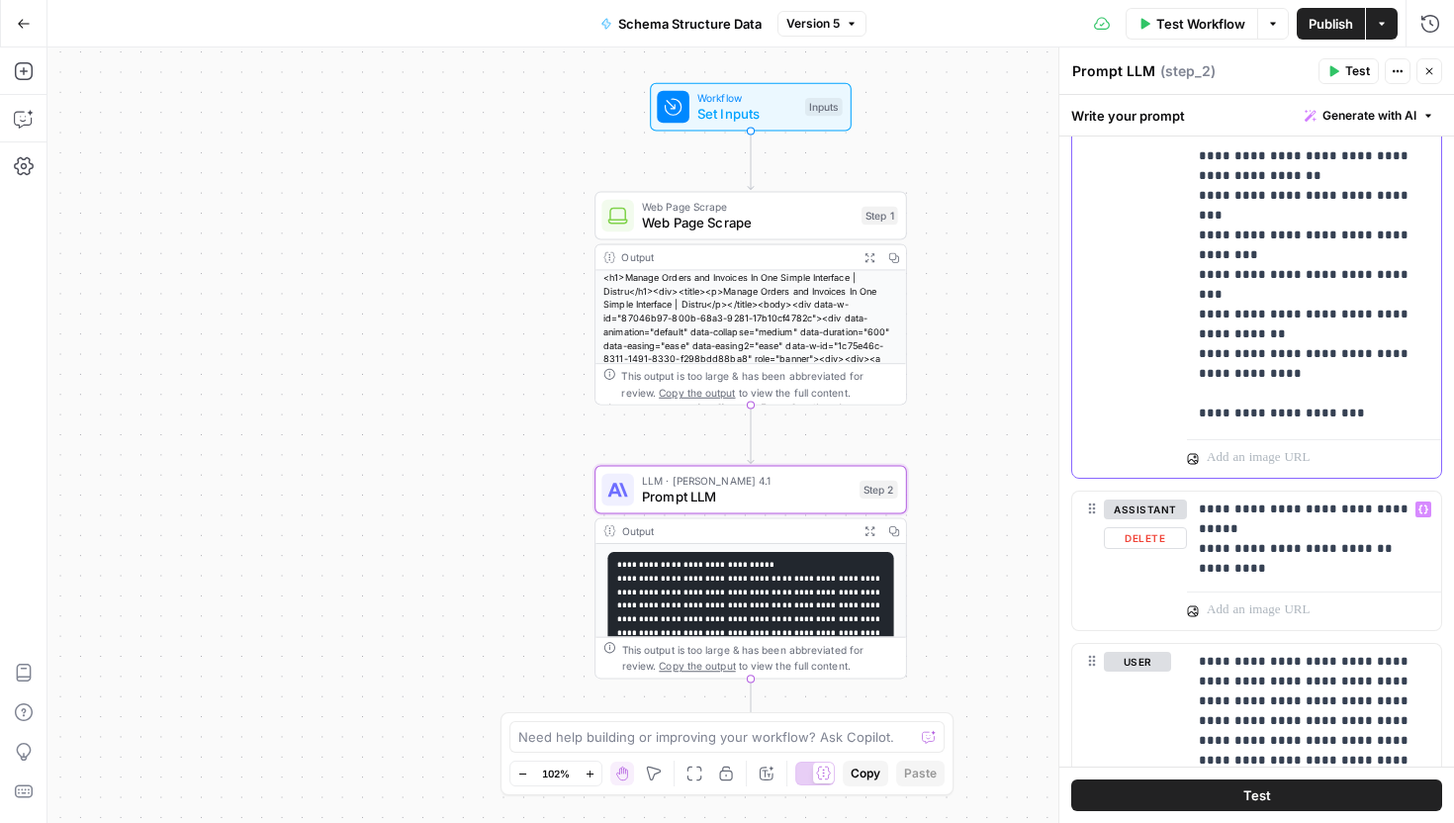
scroll to position [939, 0]
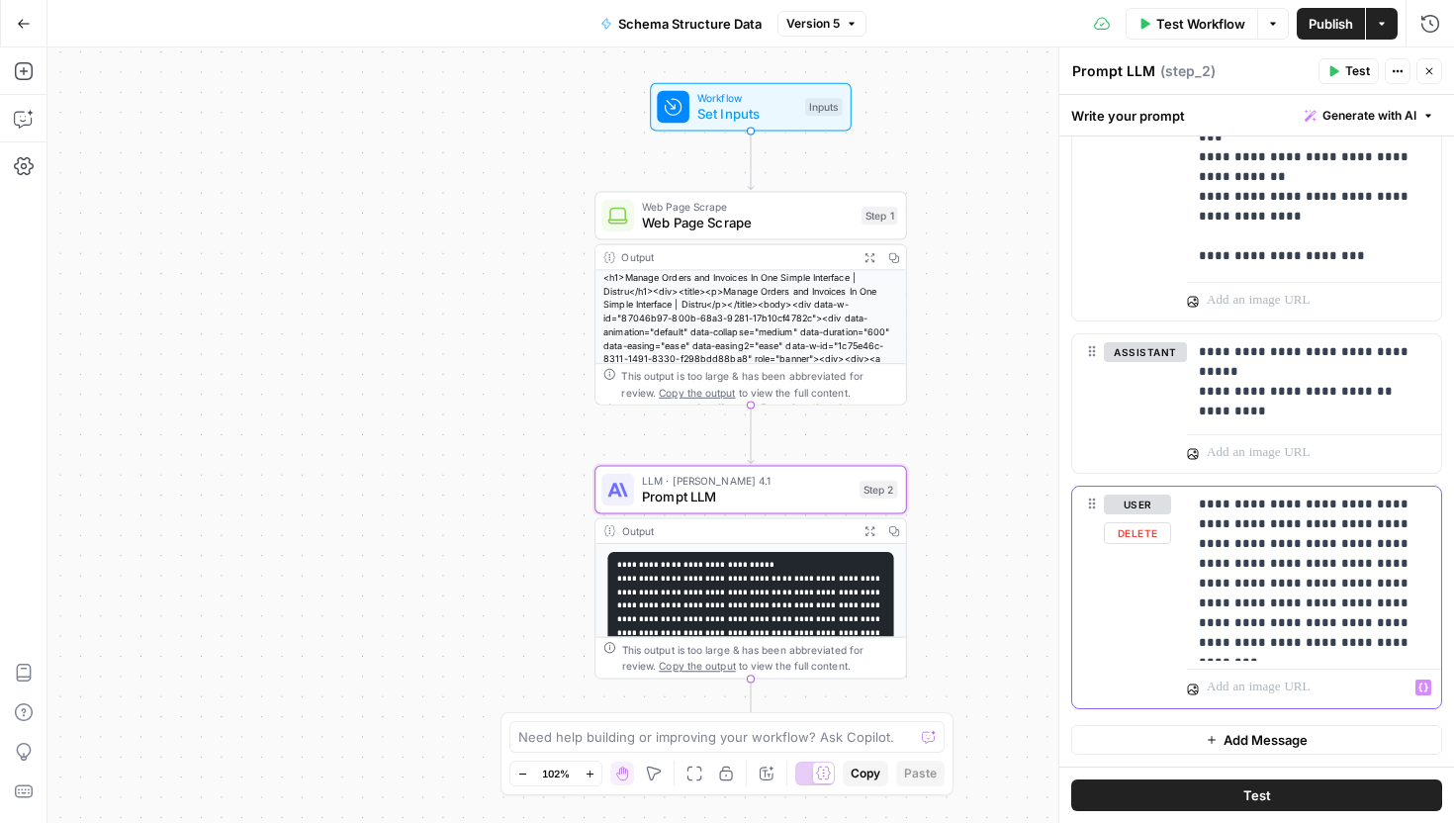
click at [1354, 644] on p "**********" at bounding box center [1314, 574] width 231 height 158
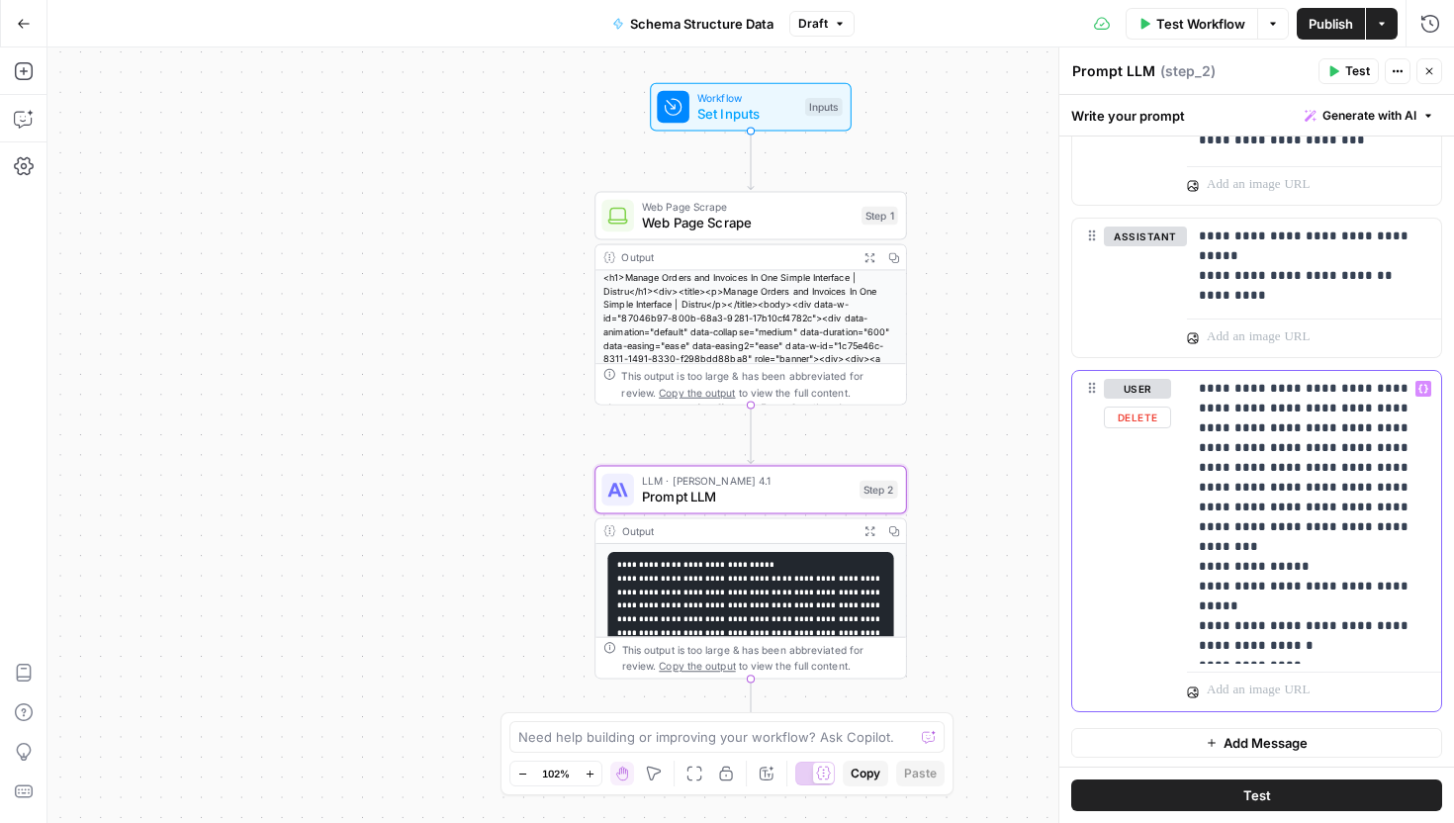
scroll to position [1058, 0]
click at [1335, 596] on p "**********" at bounding box center [1314, 514] width 231 height 277
click at [1332, 566] on p "**********" at bounding box center [1314, 514] width 231 height 277
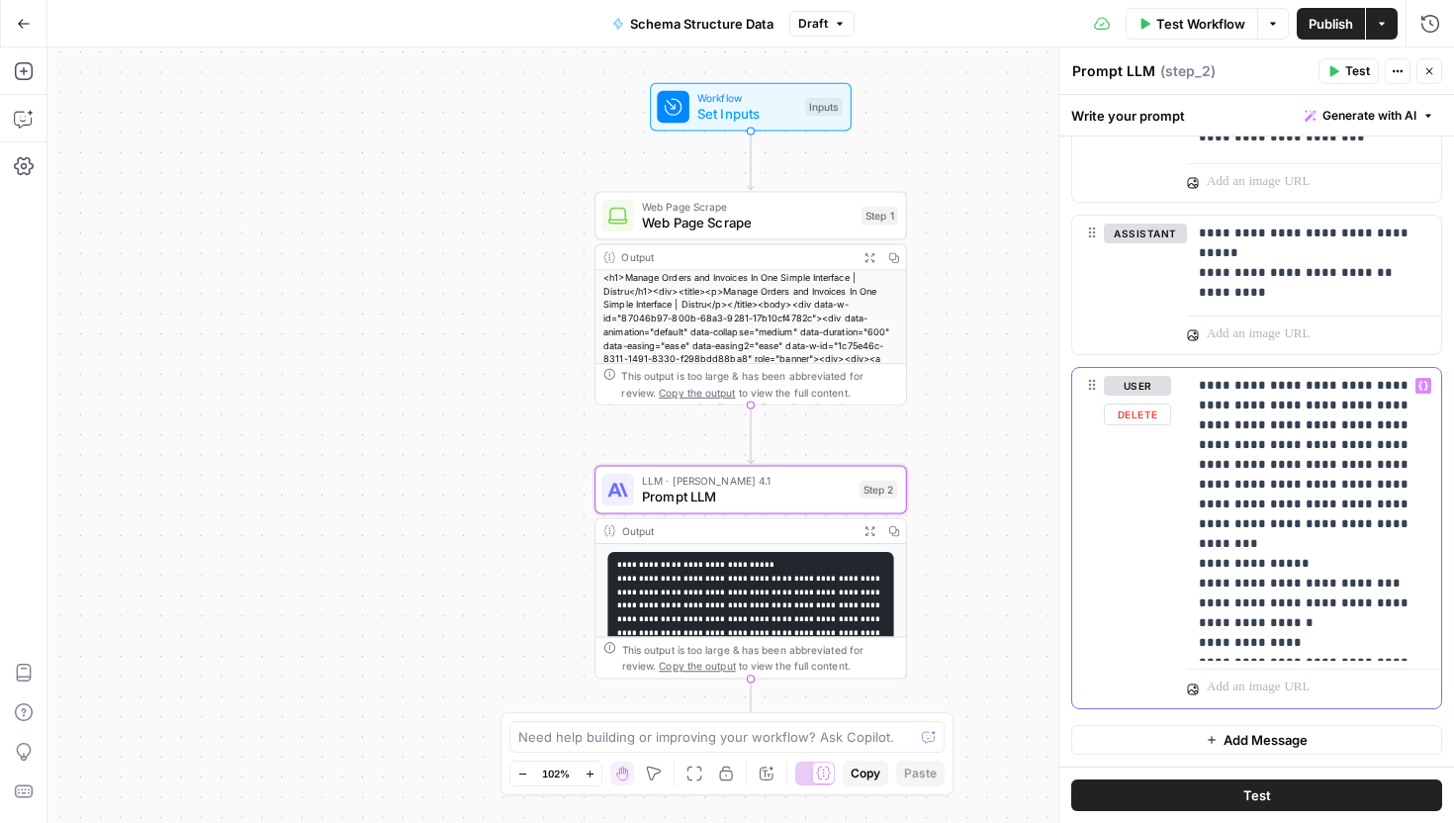
click at [1371, 589] on p "**********" at bounding box center [1314, 514] width 231 height 277
click at [1312, 620] on p "**********" at bounding box center [1314, 514] width 231 height 277
click at [1305, 790] on button "Test" at bounding box center [1256, 796] width 371 height 32
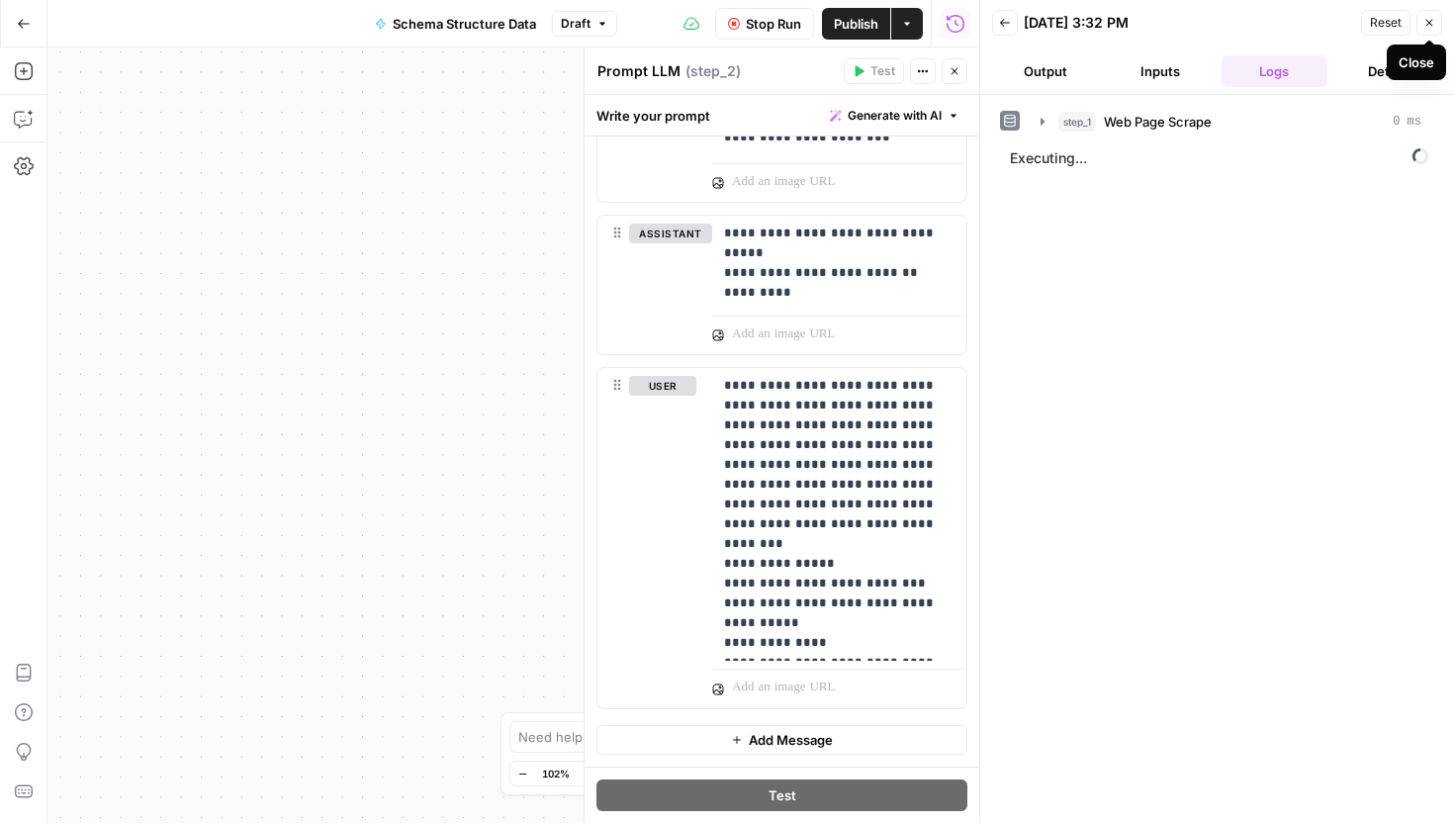
click at [1428, 27] on icon "button" at bounding box center [1430, 23] width 12 height 12
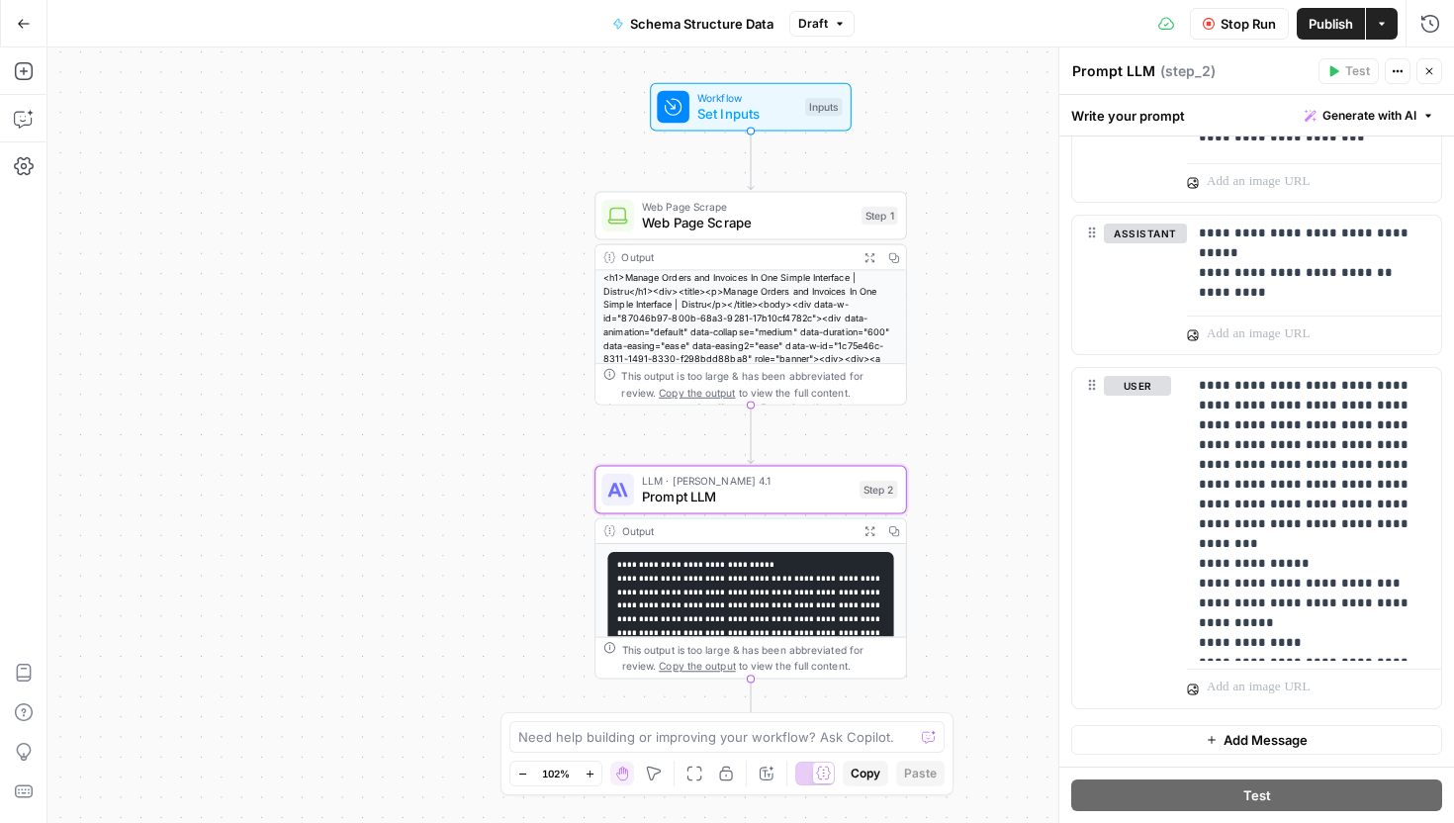
click at [1257, 24] on span "Stop Run" at bounding box center [1248, 24] width 55 height 20
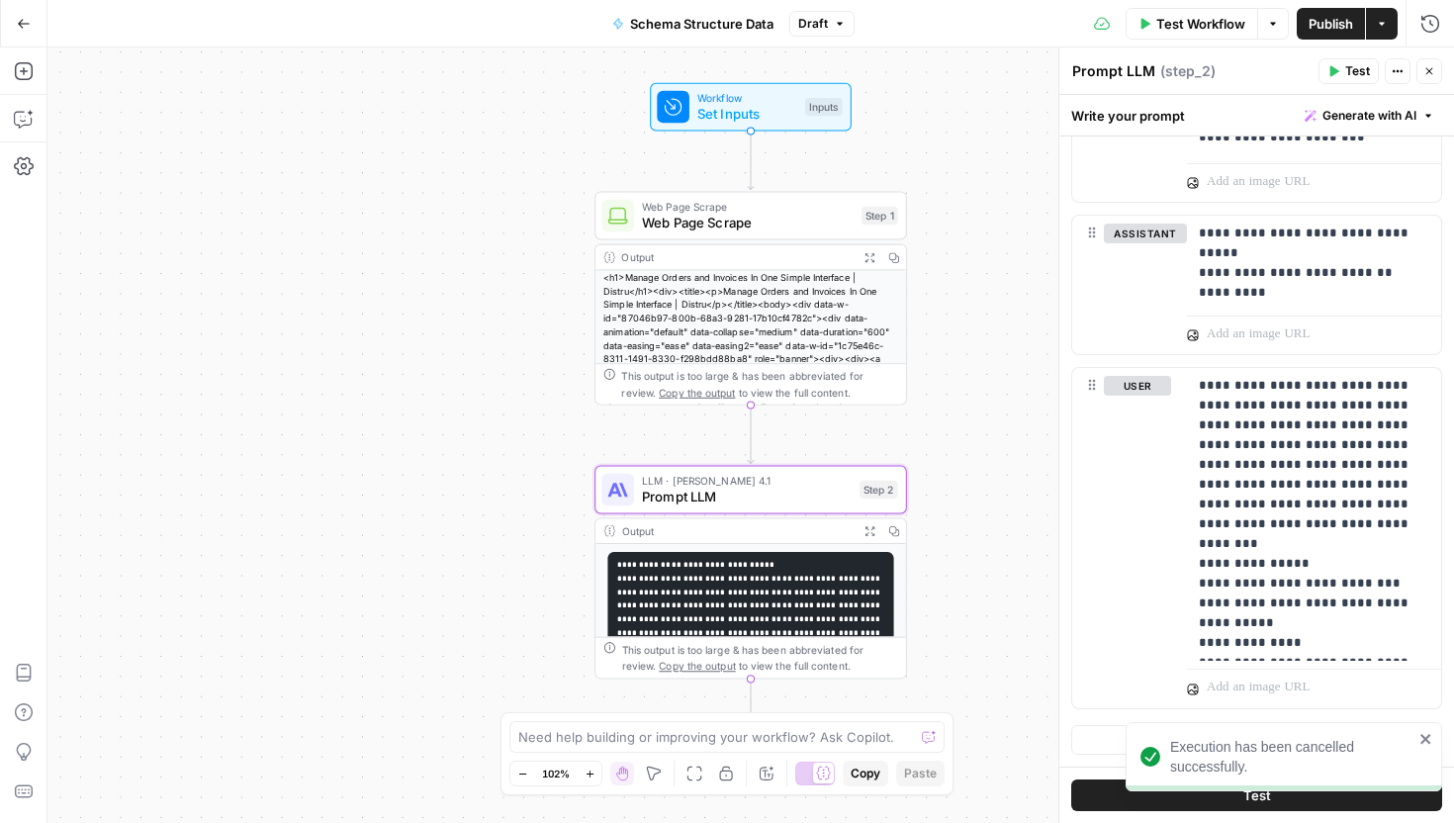
click at [1226, 26] on span "Test Workflow" at bounding box center [1201, 24] width 89 height 20
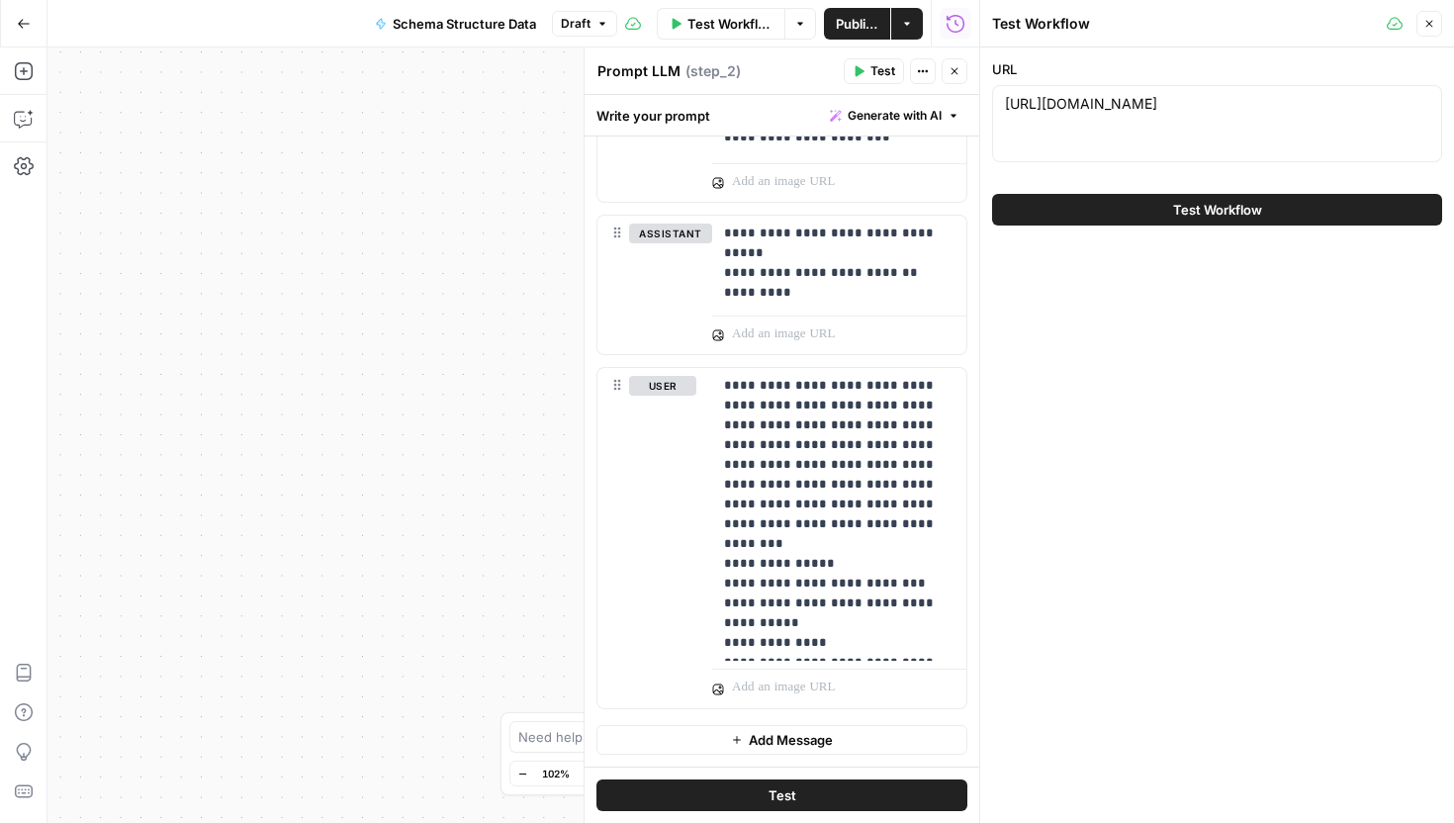
click at [1129, 138] on div "[URL][DOMAIN_NAME] [URL][DOMAIN_NAME]" at bounding box center [1217, 123] width 450 height 77
drag, startPoint x: 1423, startPoint y: 100, endPoint x: 910, endPoint y: 80, distance: 512.9
click at [910, 80] on body "Distru New Home Browse Insights Opportunities Your Data Recent Grids Schema Str…" at bounding box center [727, 411] width 1454 height 823
paste textarea "[DOMAIN_NAME][URL]"
type textarea "[DOMAIN_NAME][URL]"
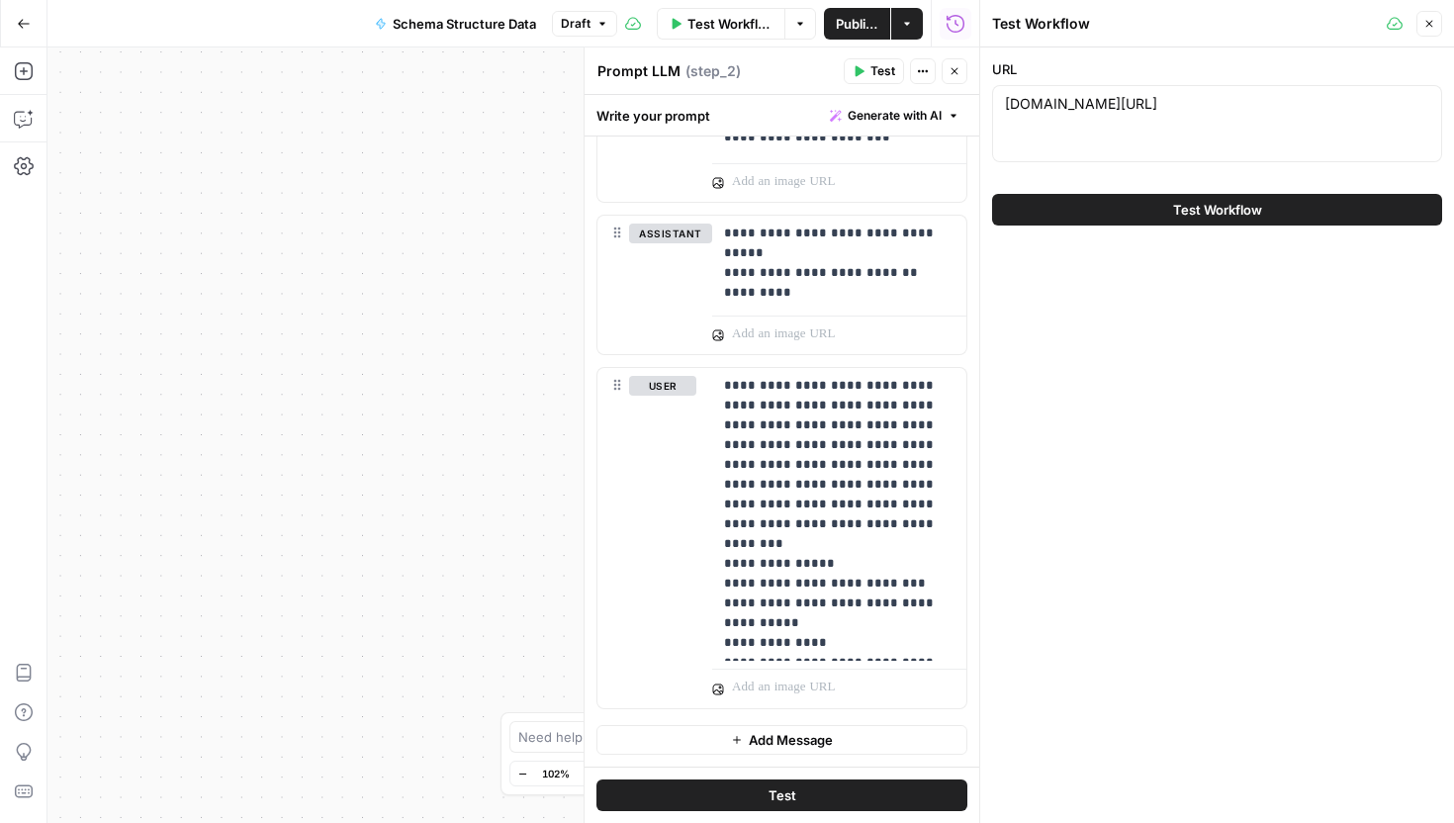
click at [1148, 206] on button "Test Workflow" at bounding box center [1217, 210] width 450 height 32
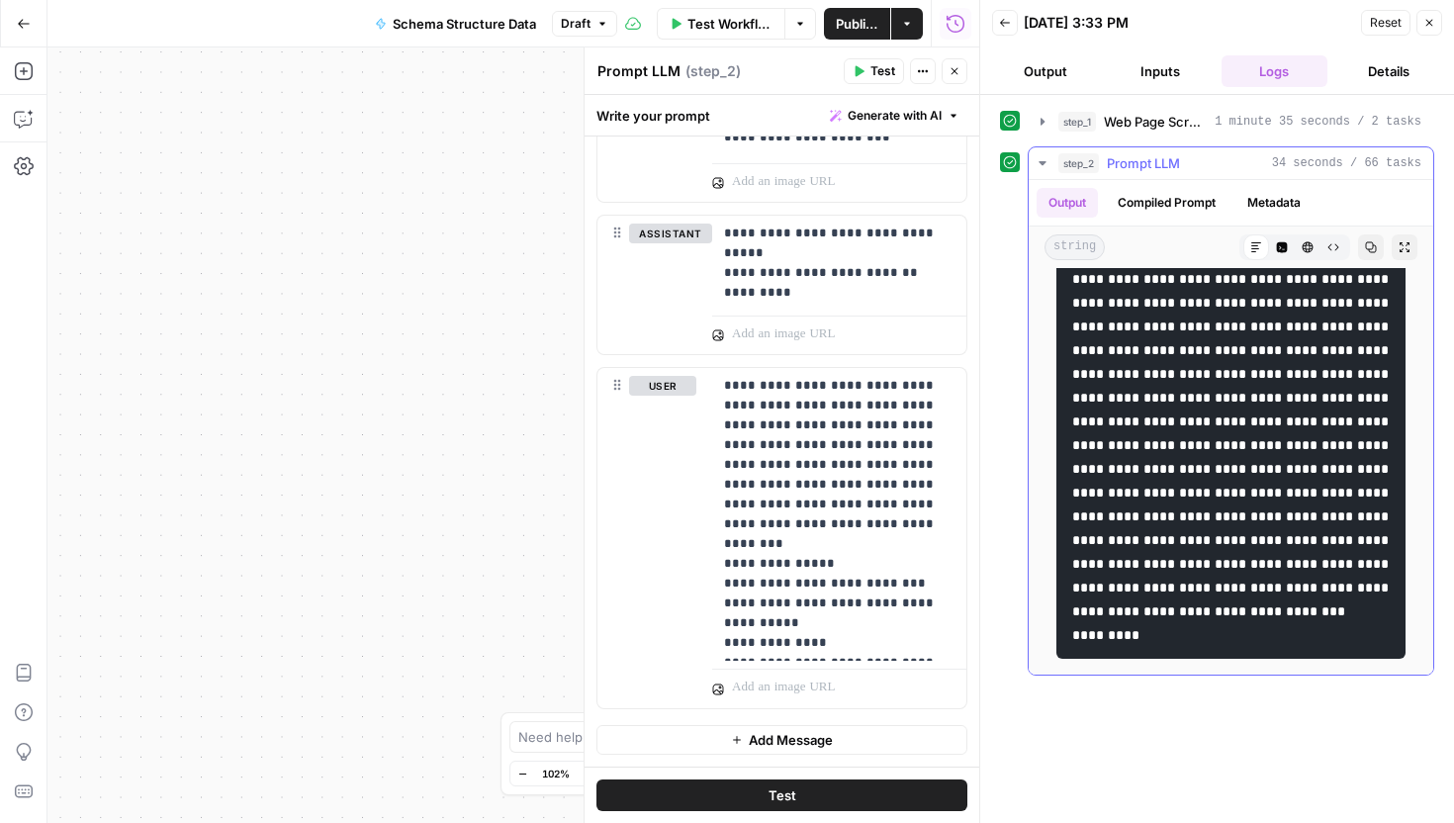
scroll to position [2662, 0]
click at [1366, 243] on icon "button" at bounding box center [1371, 247] width 11 height 11
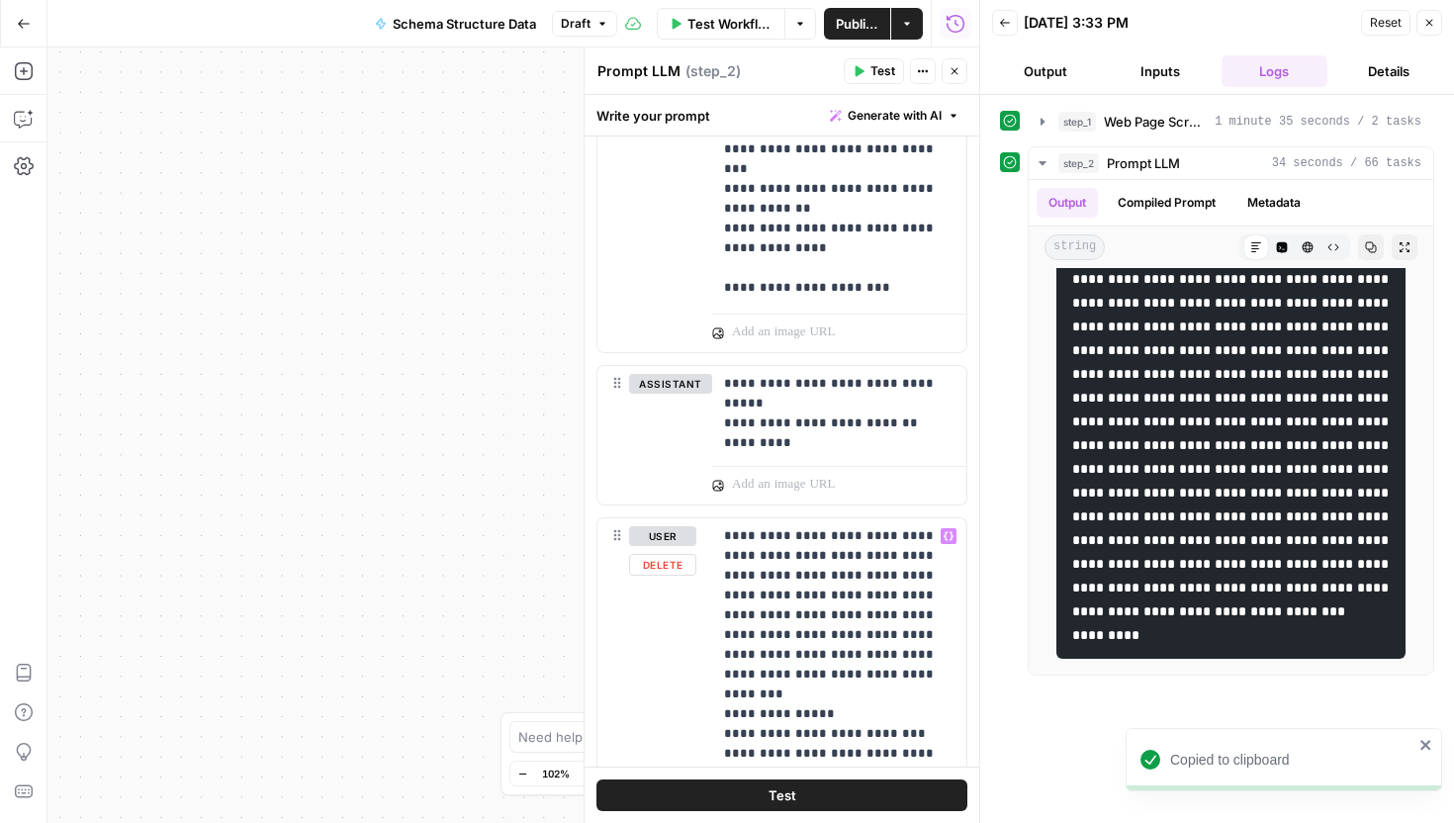
scroll to position [1058, 0]
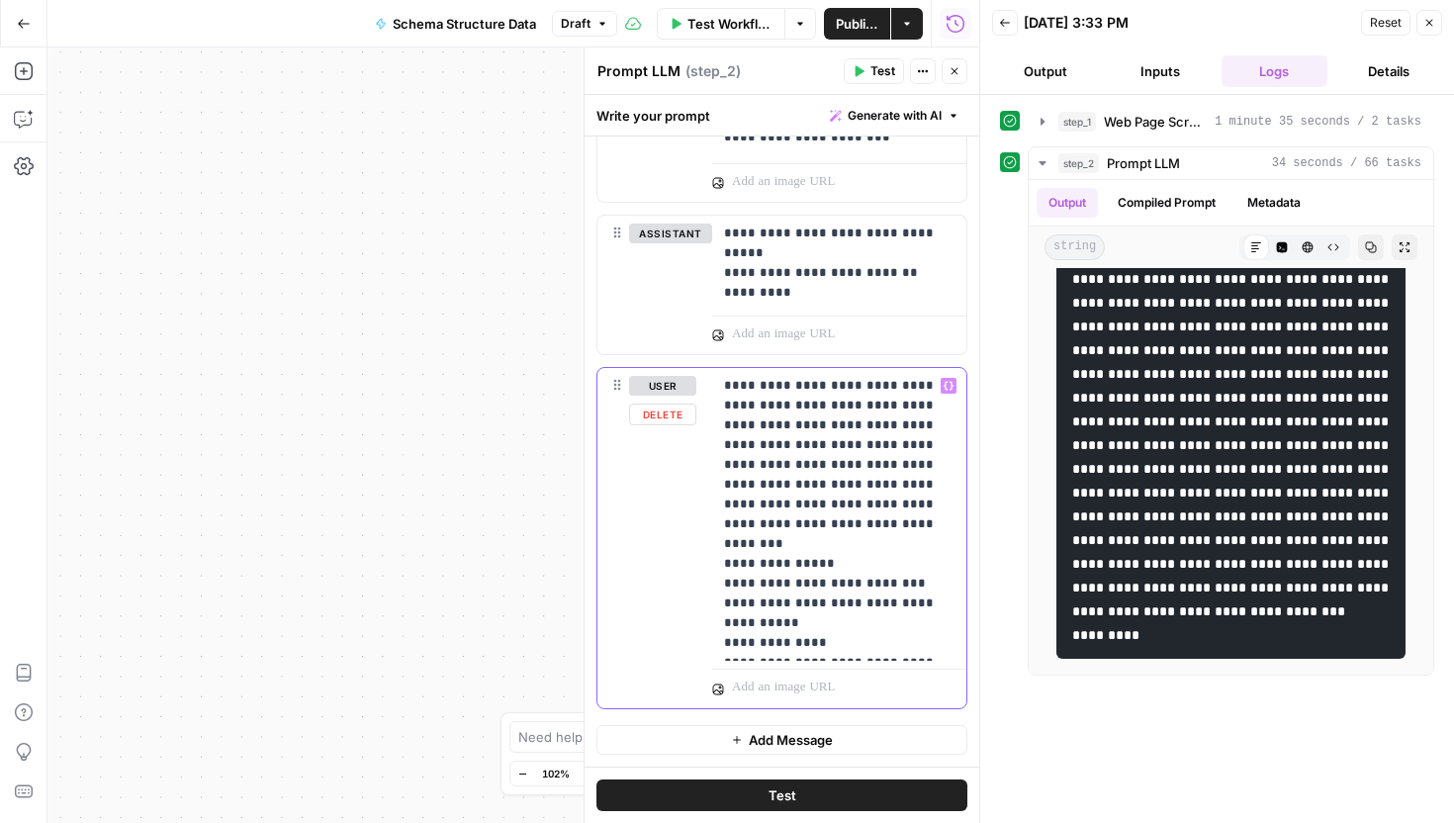
click at [928, 644] on p "**********" at bounding box center [839, 514] width 231 height 277
click at [948, 795] on button "Test" at bounding box center [782, 796] width 371 height 32
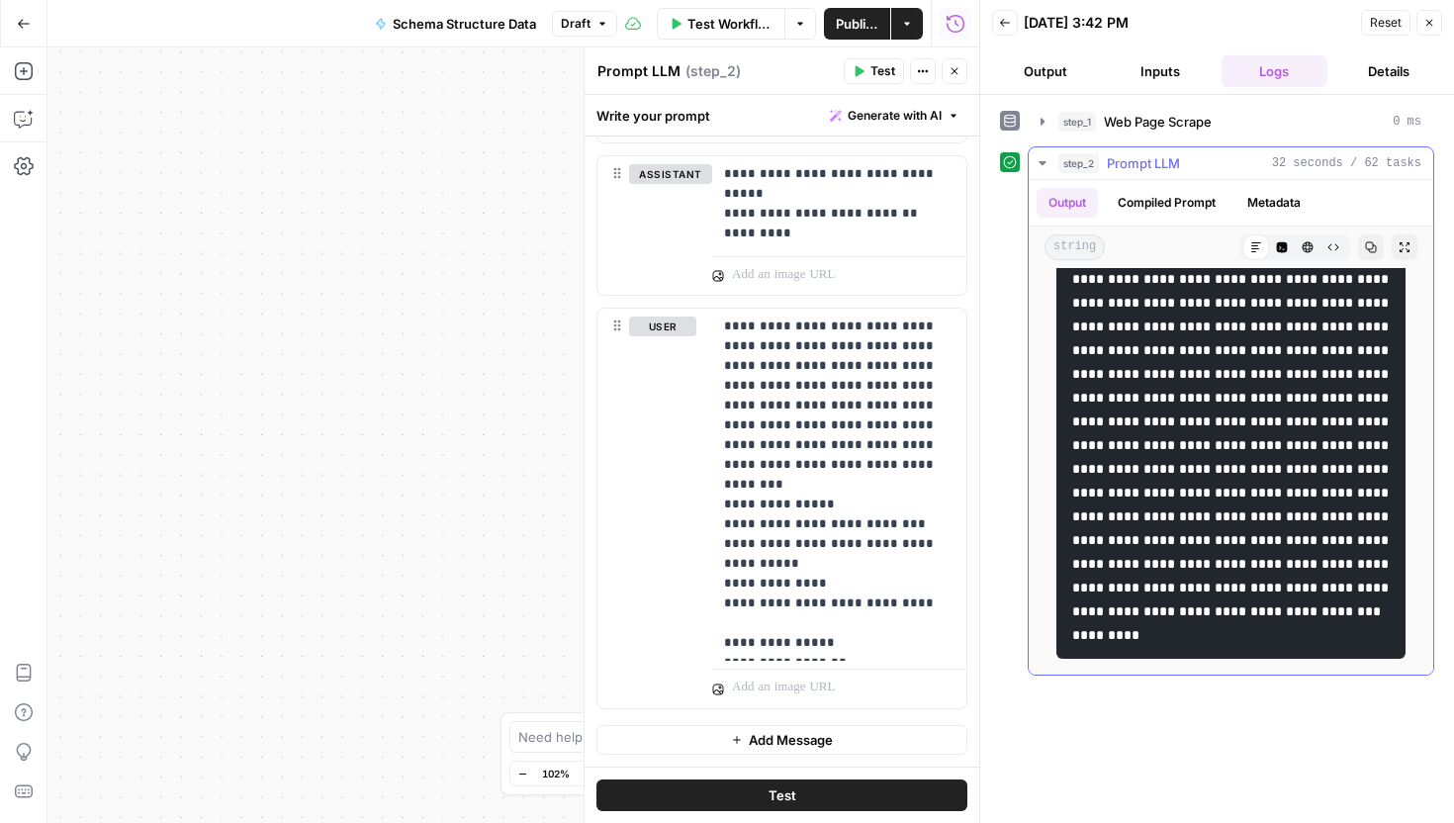
scroll to position [3424, 0]
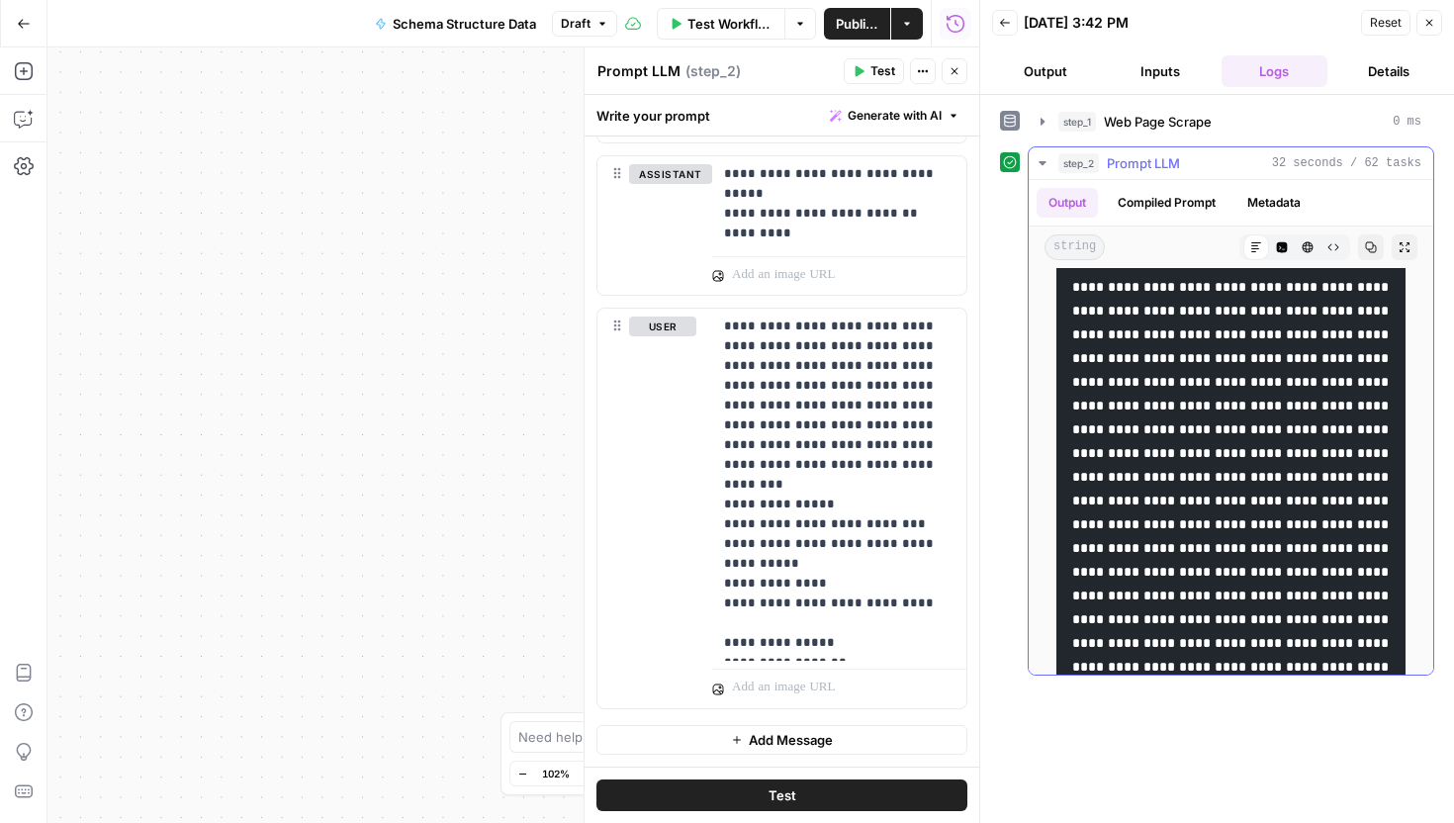
scroll to position [25, 0]
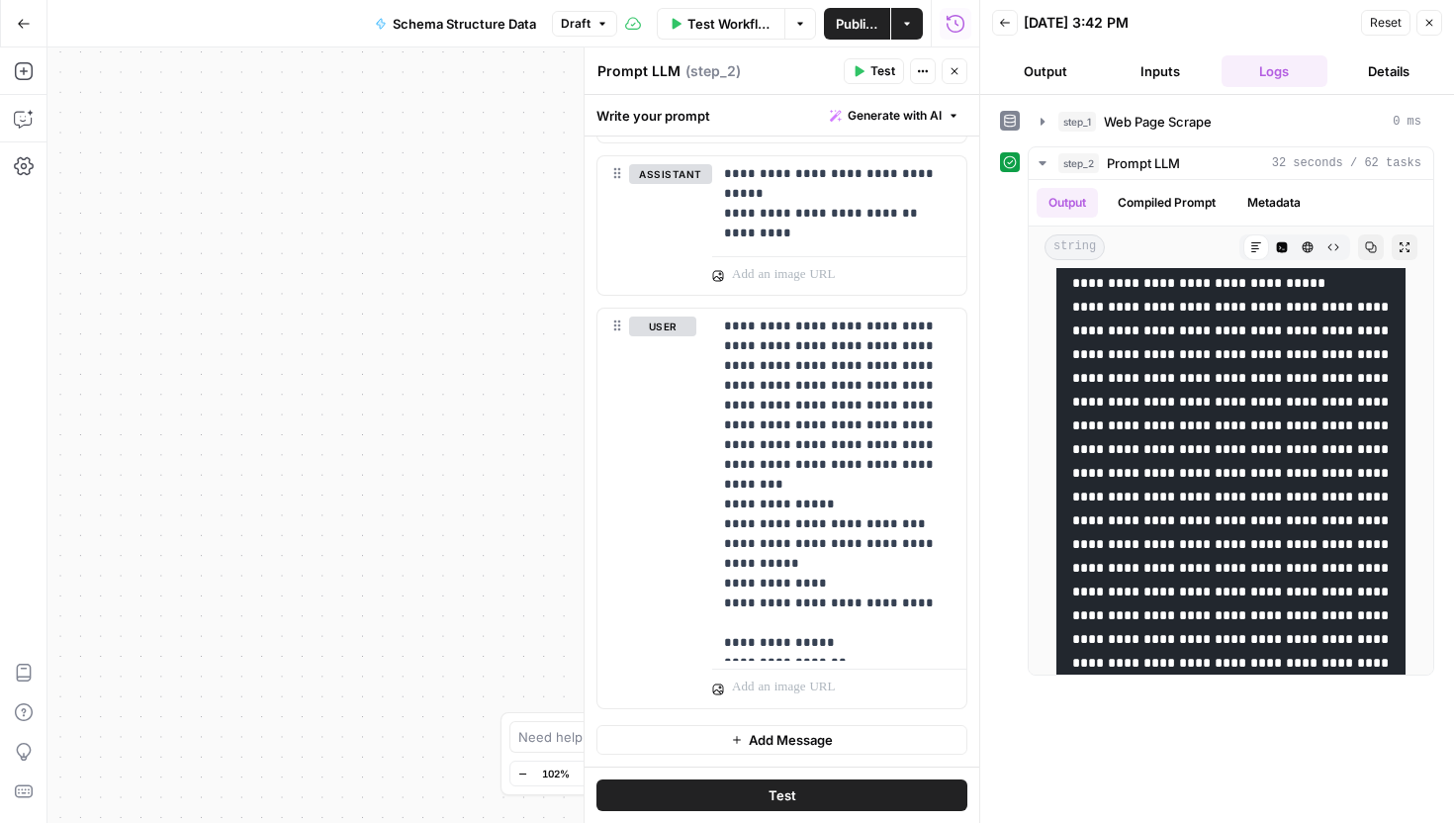
click at [869, 794] on button "Test" at bounding box center [782, 796] width 371 height 32
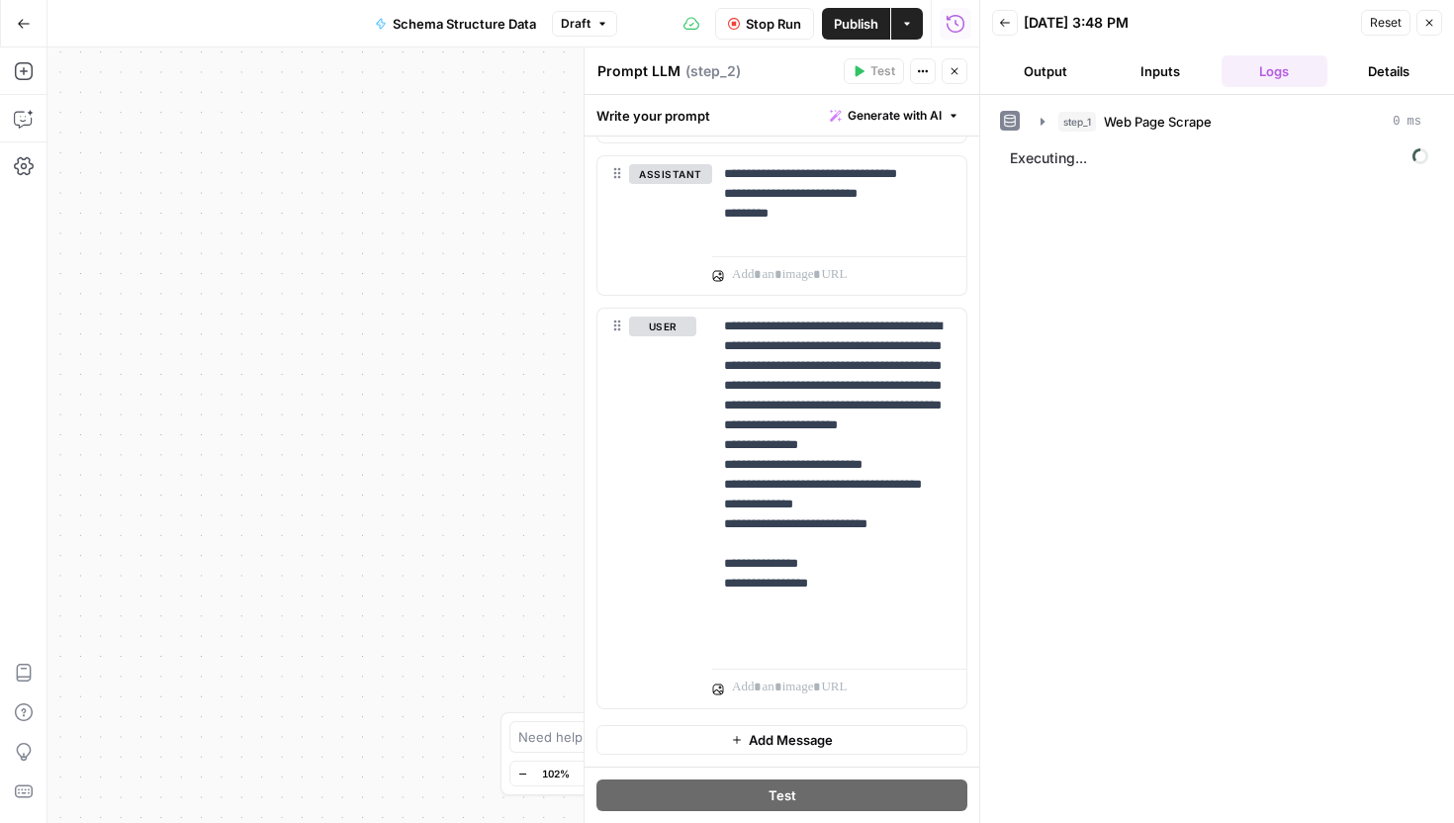
click at [1396, 71] on button "Details" at bounding box center [1389, 71] width 107 height 32
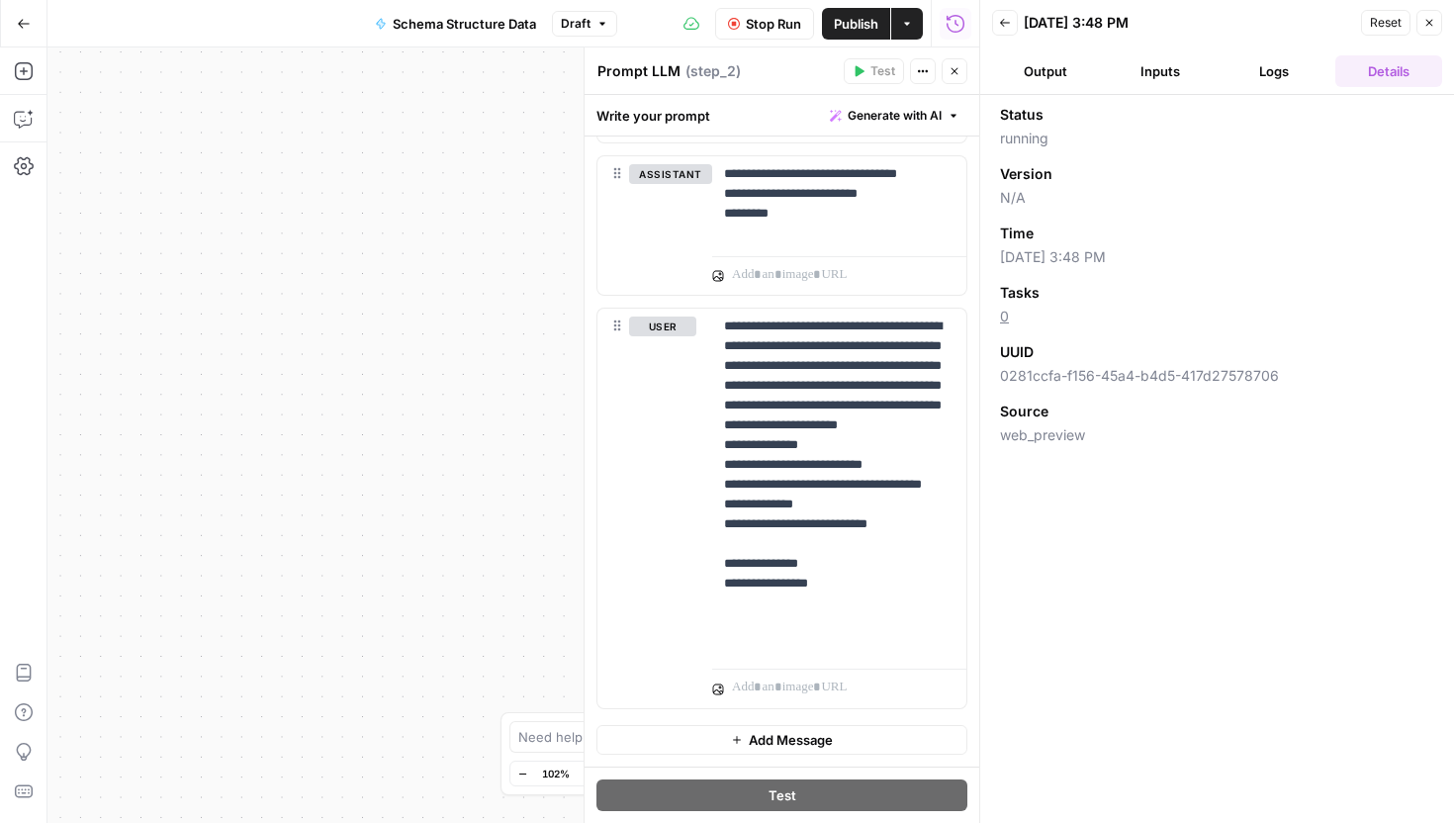
click at [1289, 81] on button "Logs" at bounding box center [1275, 71] width 107 height 32
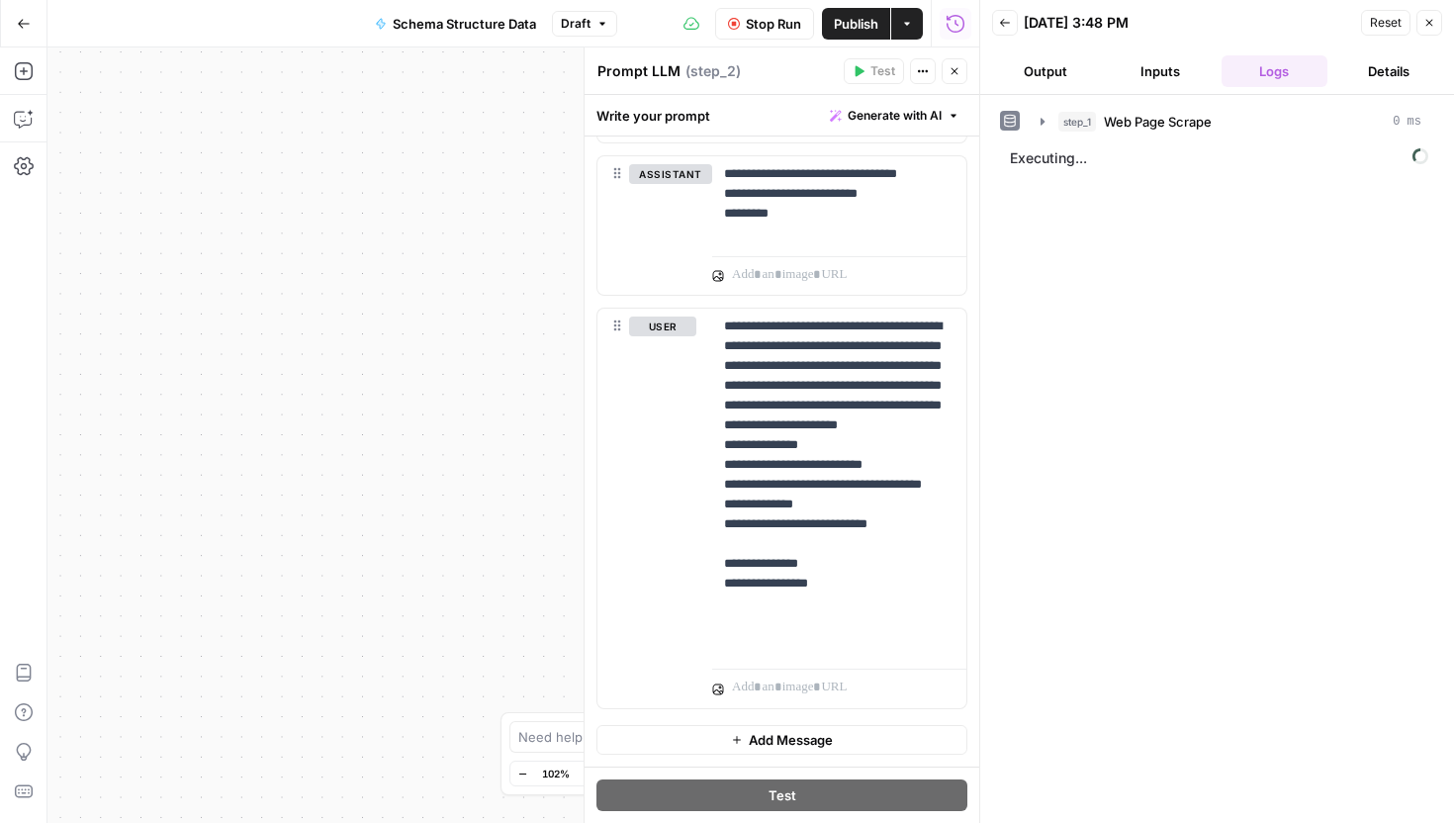
click at [1363, 77] on button "Details" at bounding box center [1389, 71] width 107 height 32
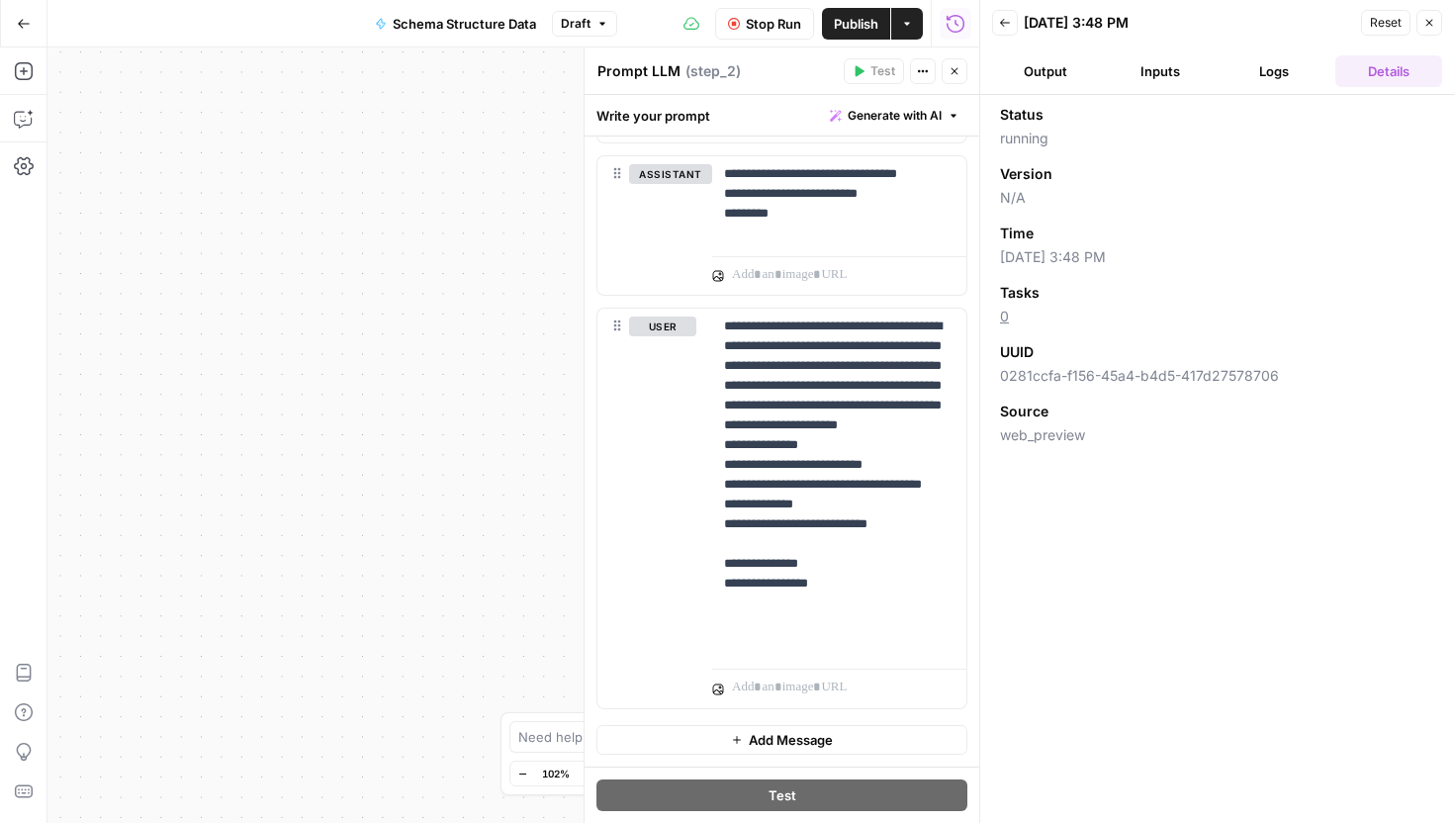
click at [1430, 26] on icon "button" at bounding box center [1430, 23] width 12 height 12
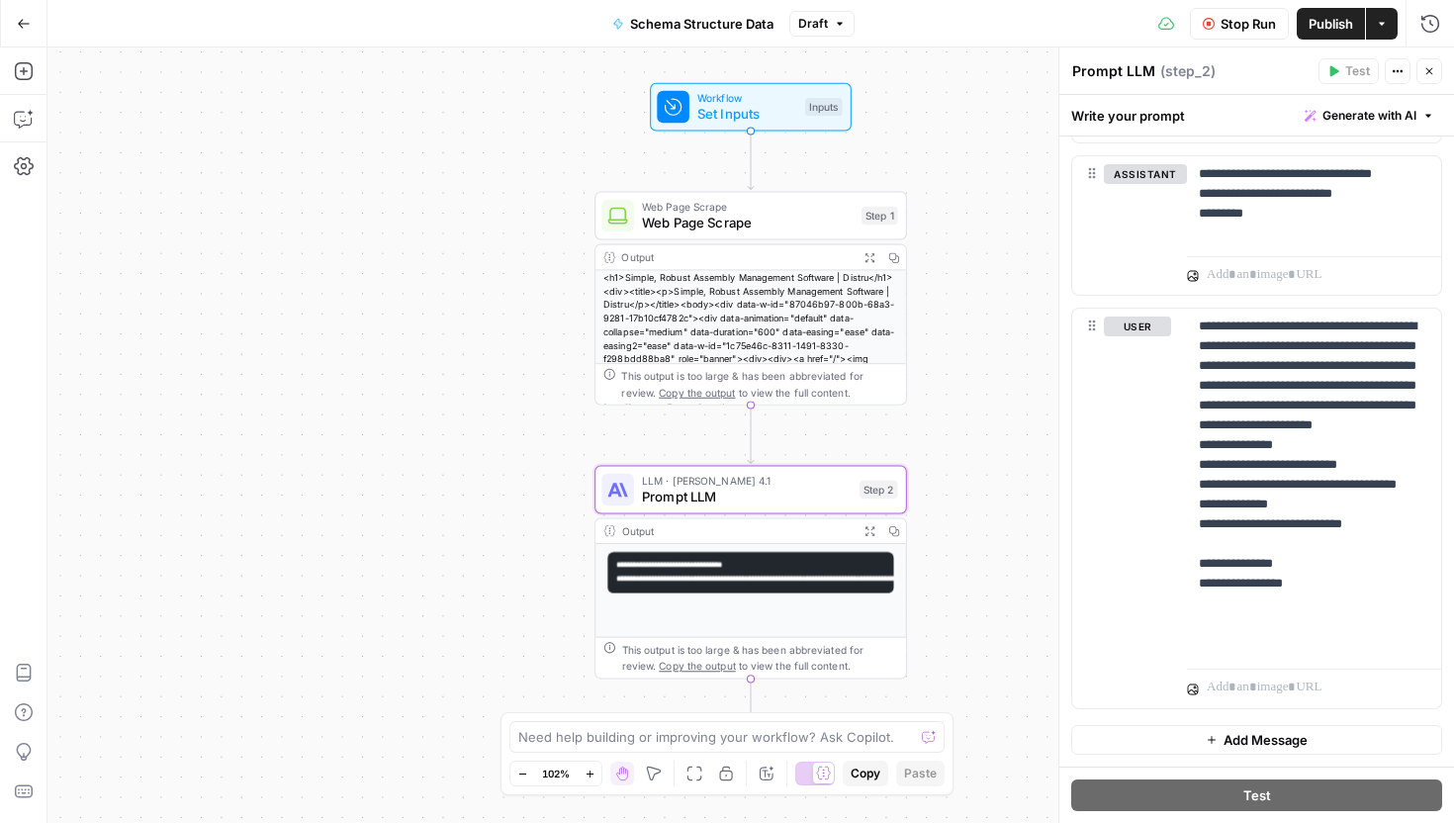
click at [1434, 75] on icon "button" at bounding box center [1430, 71] width 12 height 12
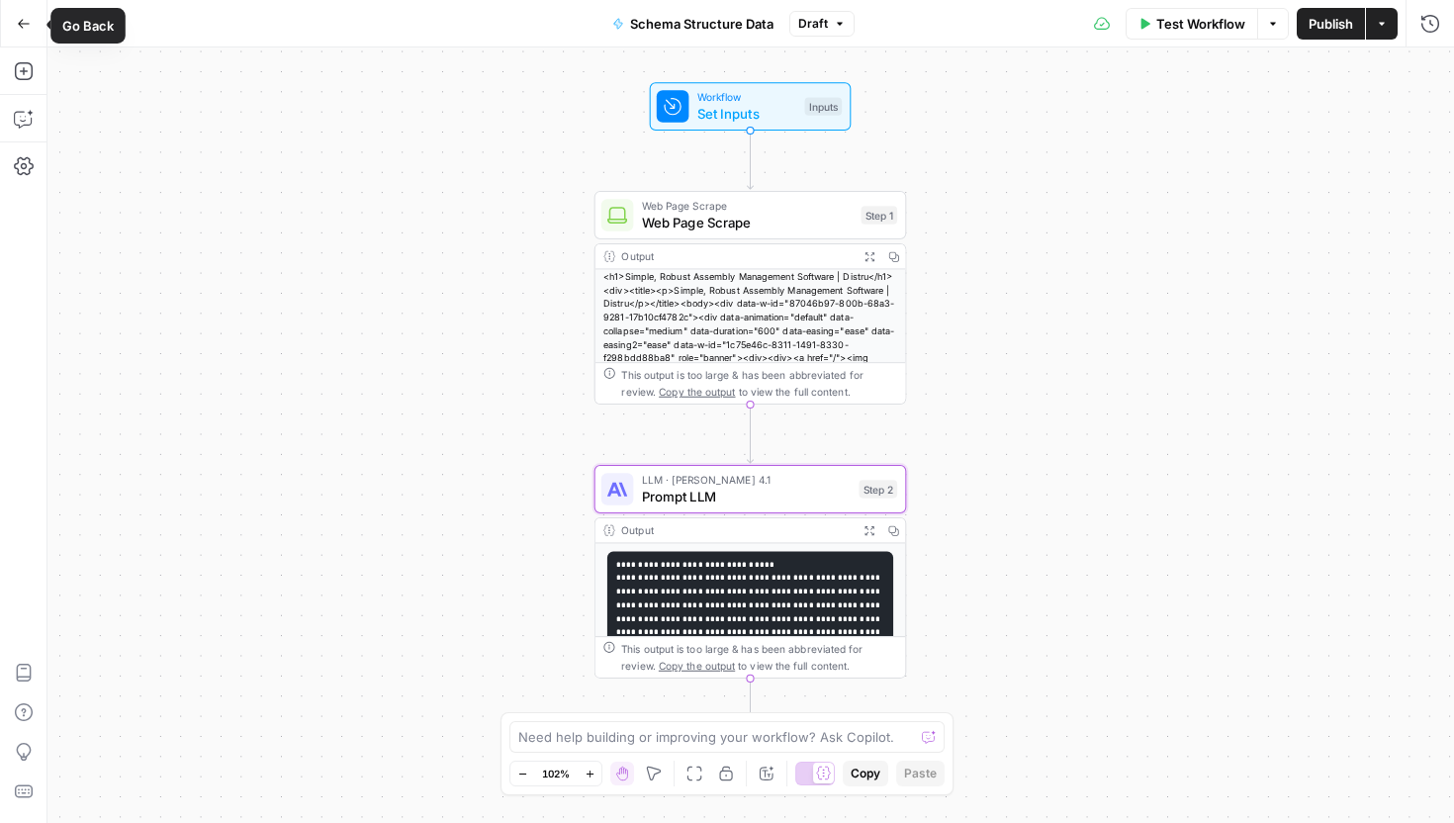
click at [23, 15] on button "Go Back" at bounding box center [24, 24] width 36 height 36
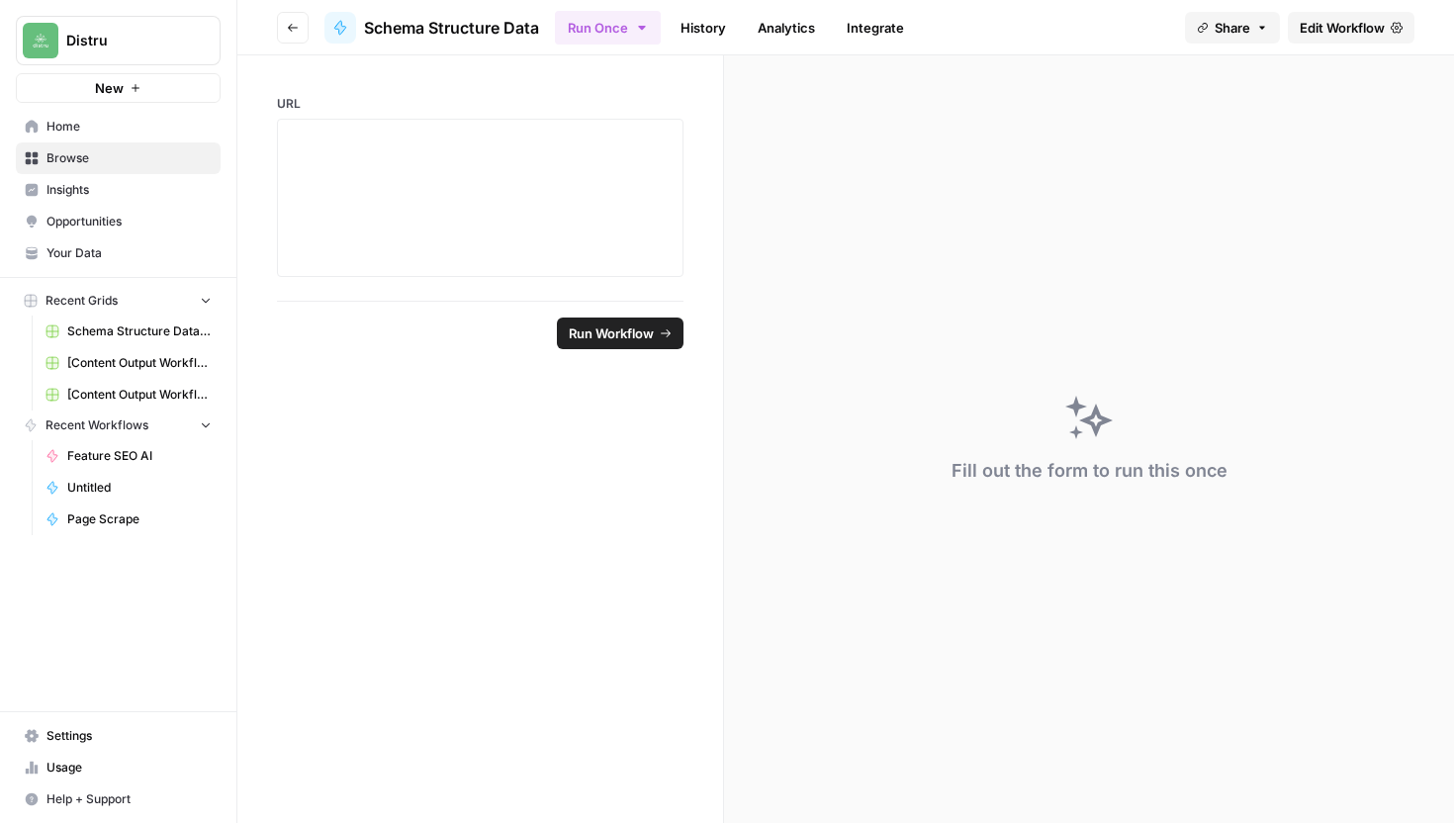
click at [288, 28] on icon "button" at bounding box center [293, 28] width 12 height 12
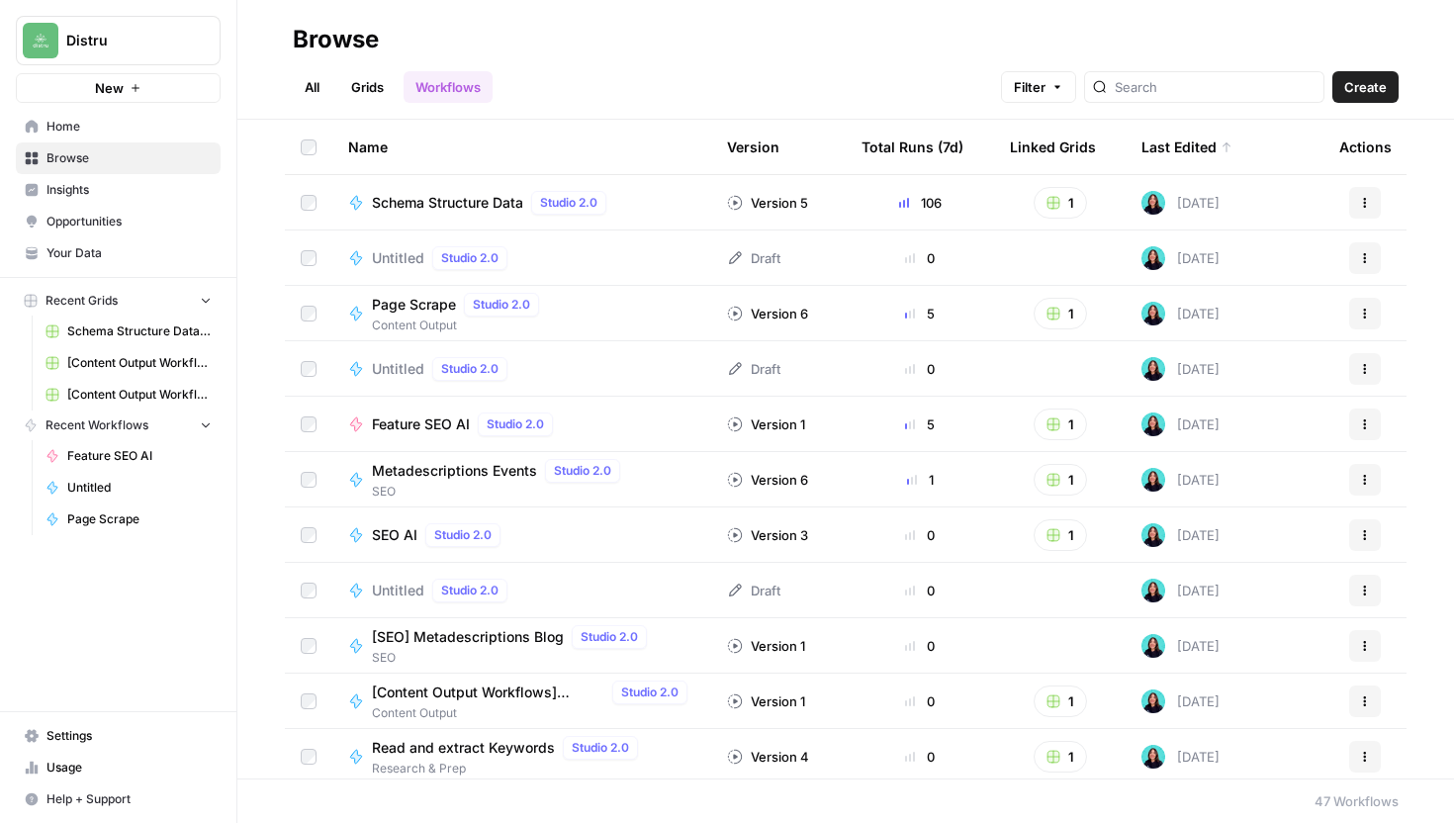
click at [481, 205] on span "Schema Structure Data" at bounding box center [447, 203] width 151 height 20
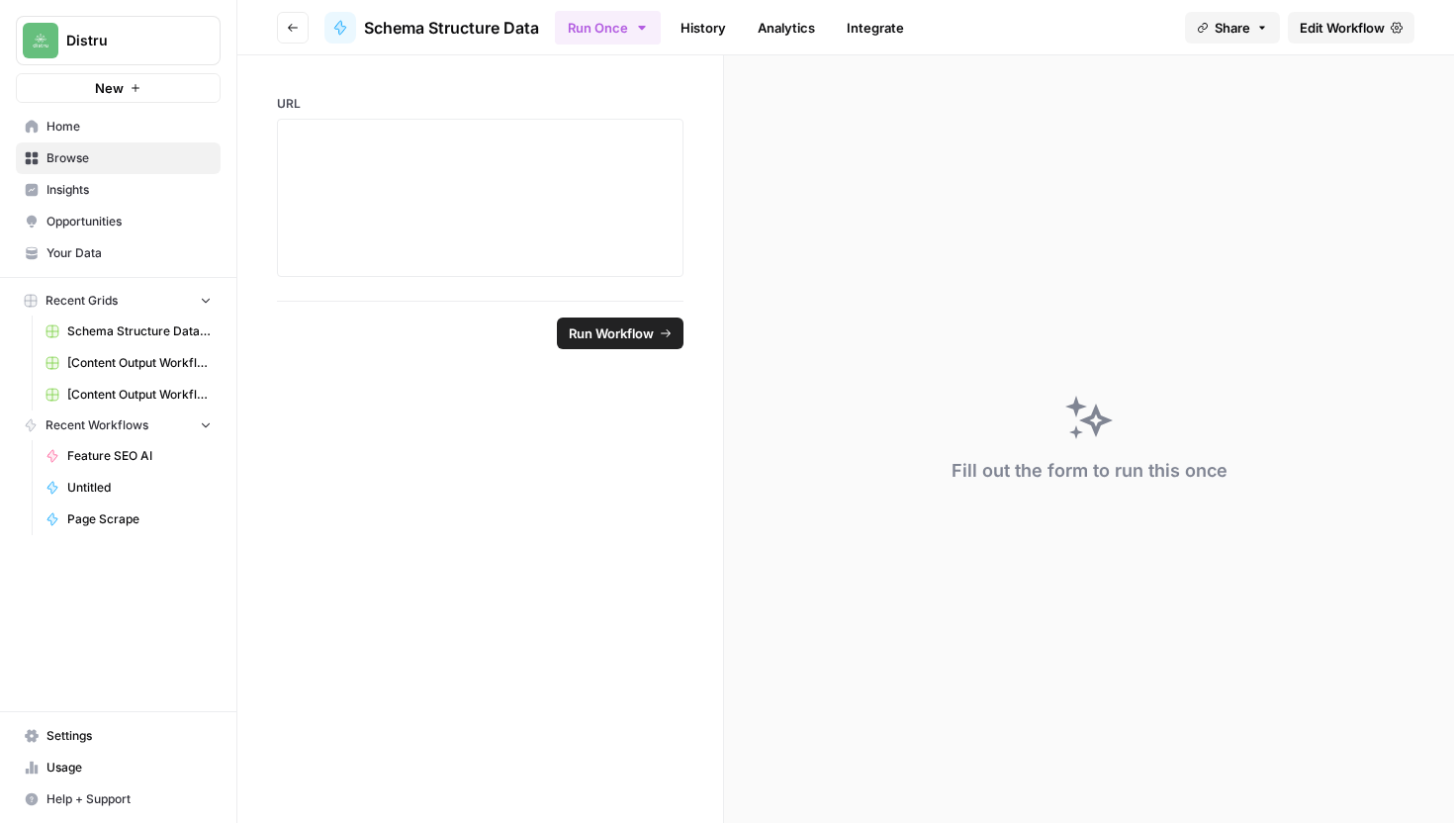
click at [273, 28] on header "Go back Schema Structure Data Run Once History Analytics Integrate Share Edit W…" at bounding box center [845, 27] width 1217 height 55
click at [293, 27] on icon "button" at bounding box center [293, 28] width 10 height 8
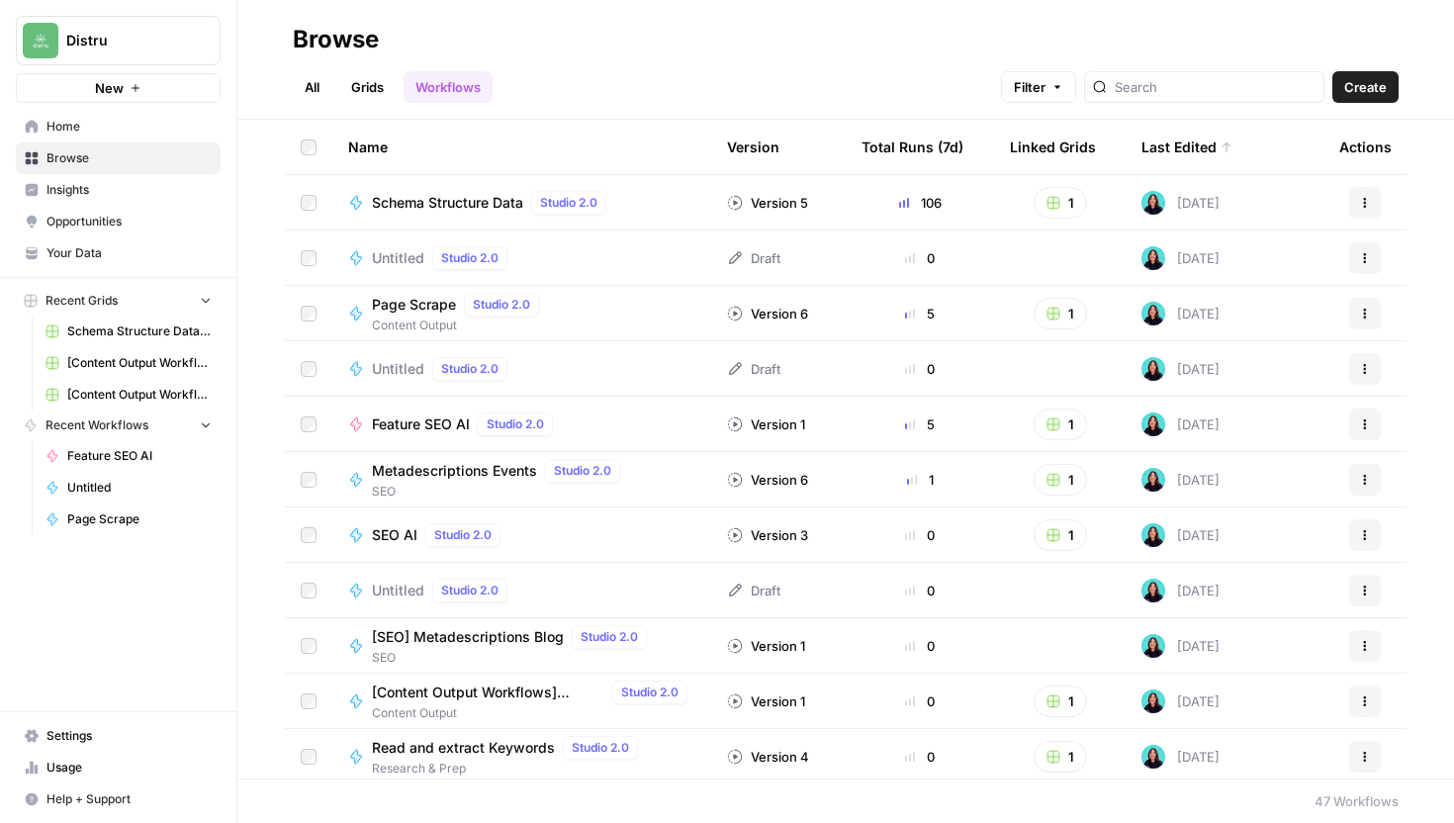
click at [464, 193] on span "Schema Structure Data" at bounding box center [447, 203] width 151 height 20
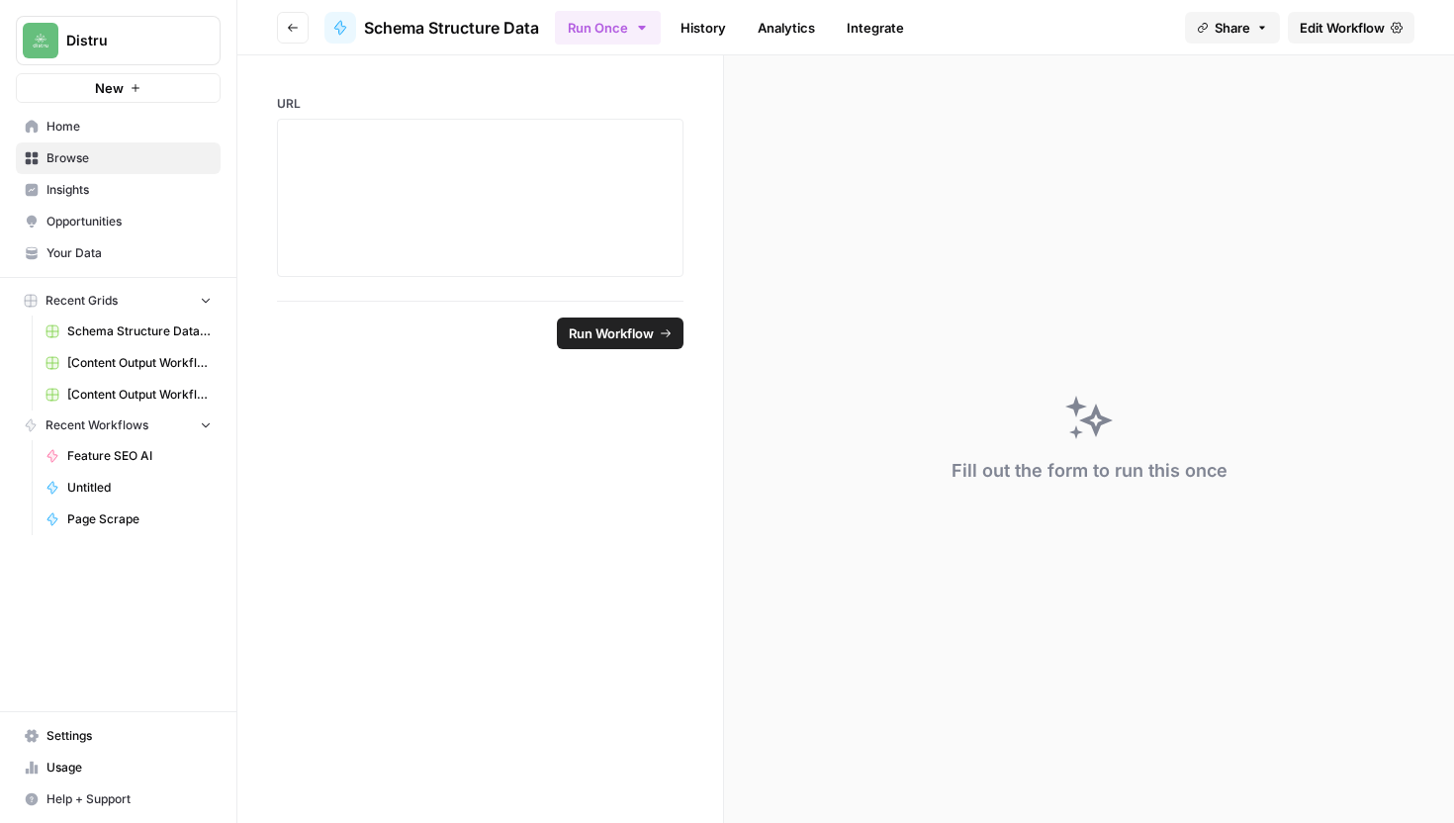
click at [1315, 27] on span "Edit Workflow" at bounding box center [1342, 28] width 85 height 20
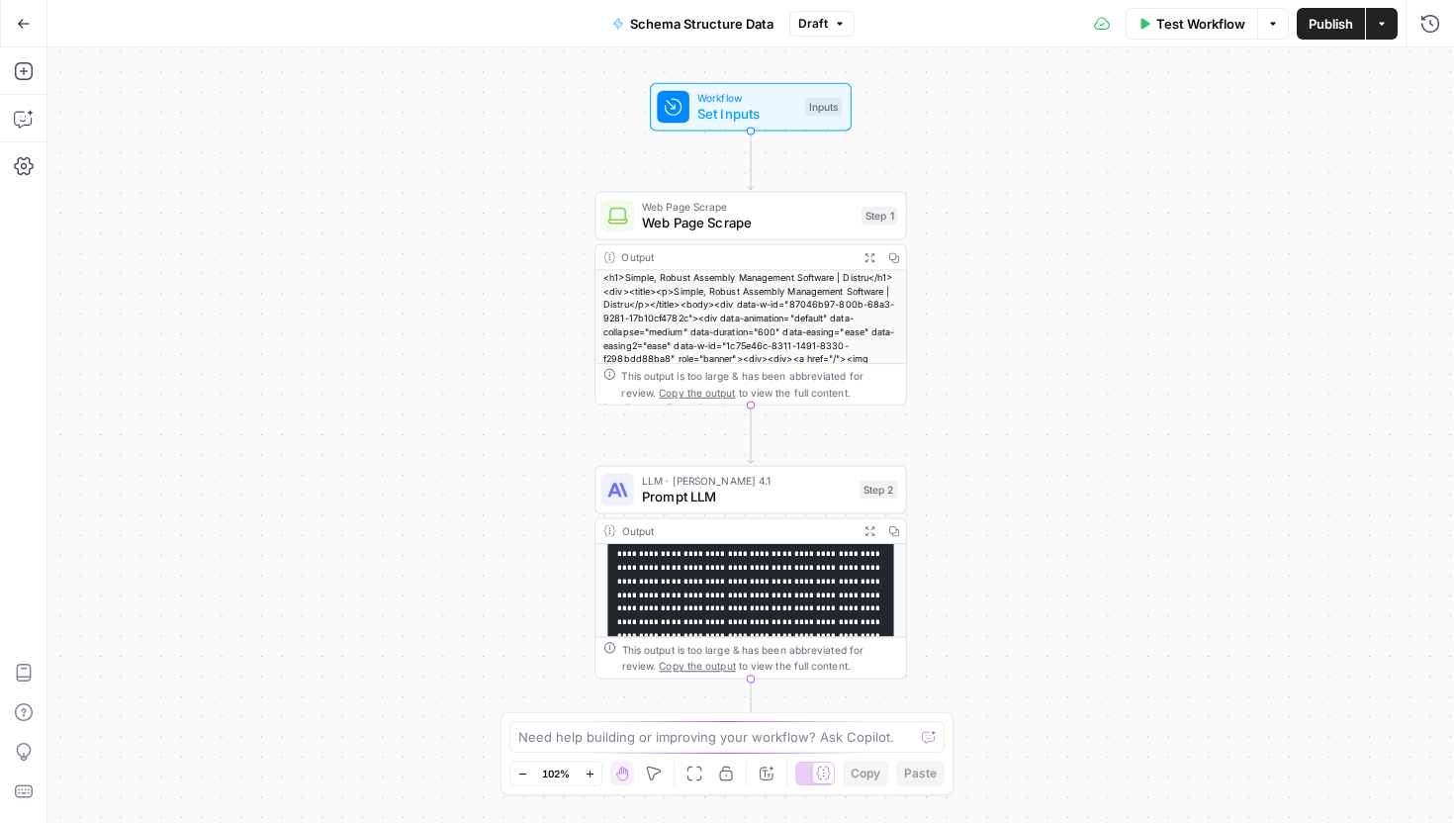
scroll to position [117, 0]
click at [769, 590] on code "**********" at bounding box center [750, 555] width 266 height 226
click at [898, 530] on span "Copy" at bounding box center [898, 530] width 1 height 1
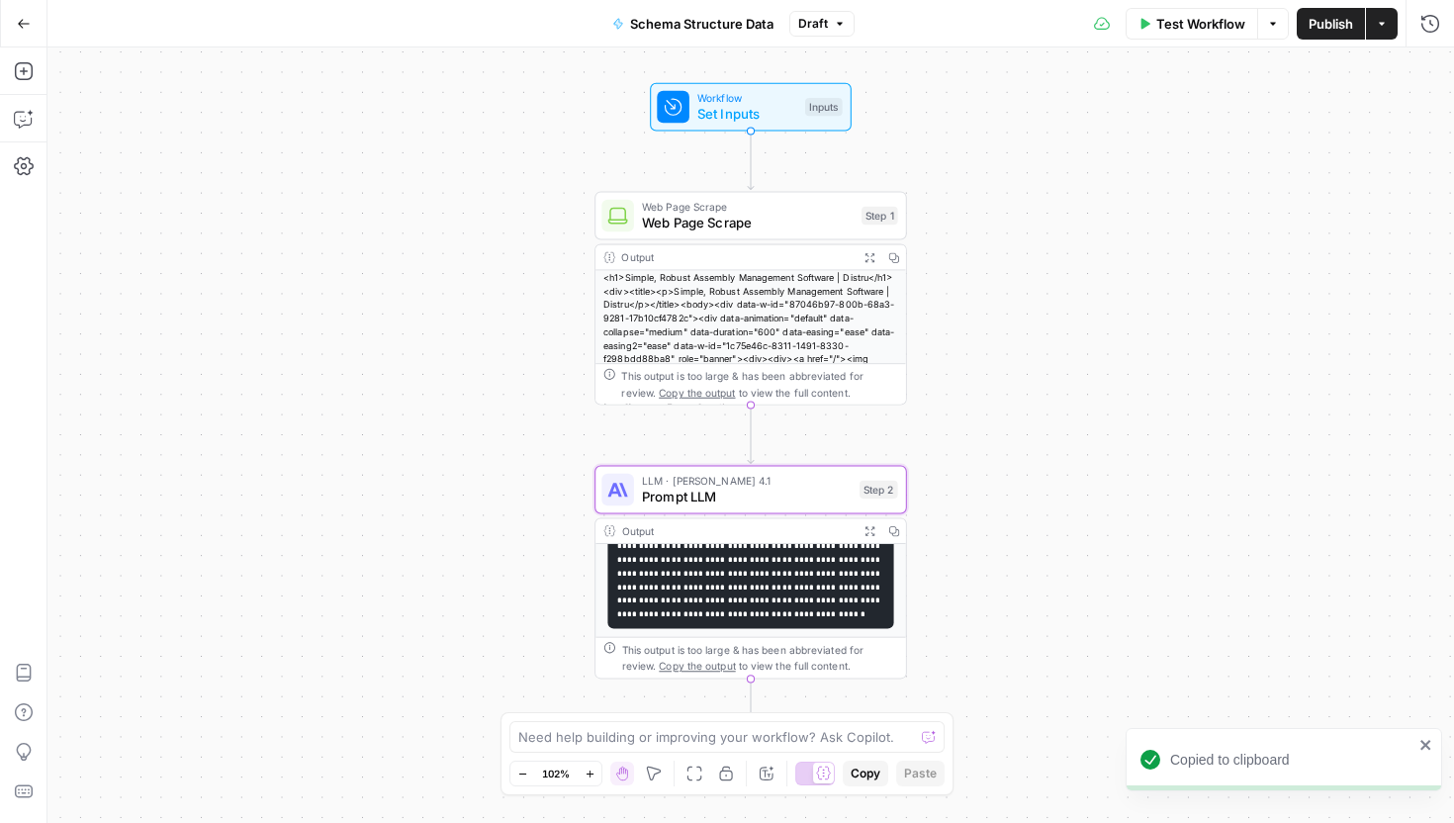
click at [812, 571] on code "**********" at bounding box center [750, 506] width 266 height 226
click at [866, 530] on icon "button" at bounding box center [870, 530] width 11 height 11
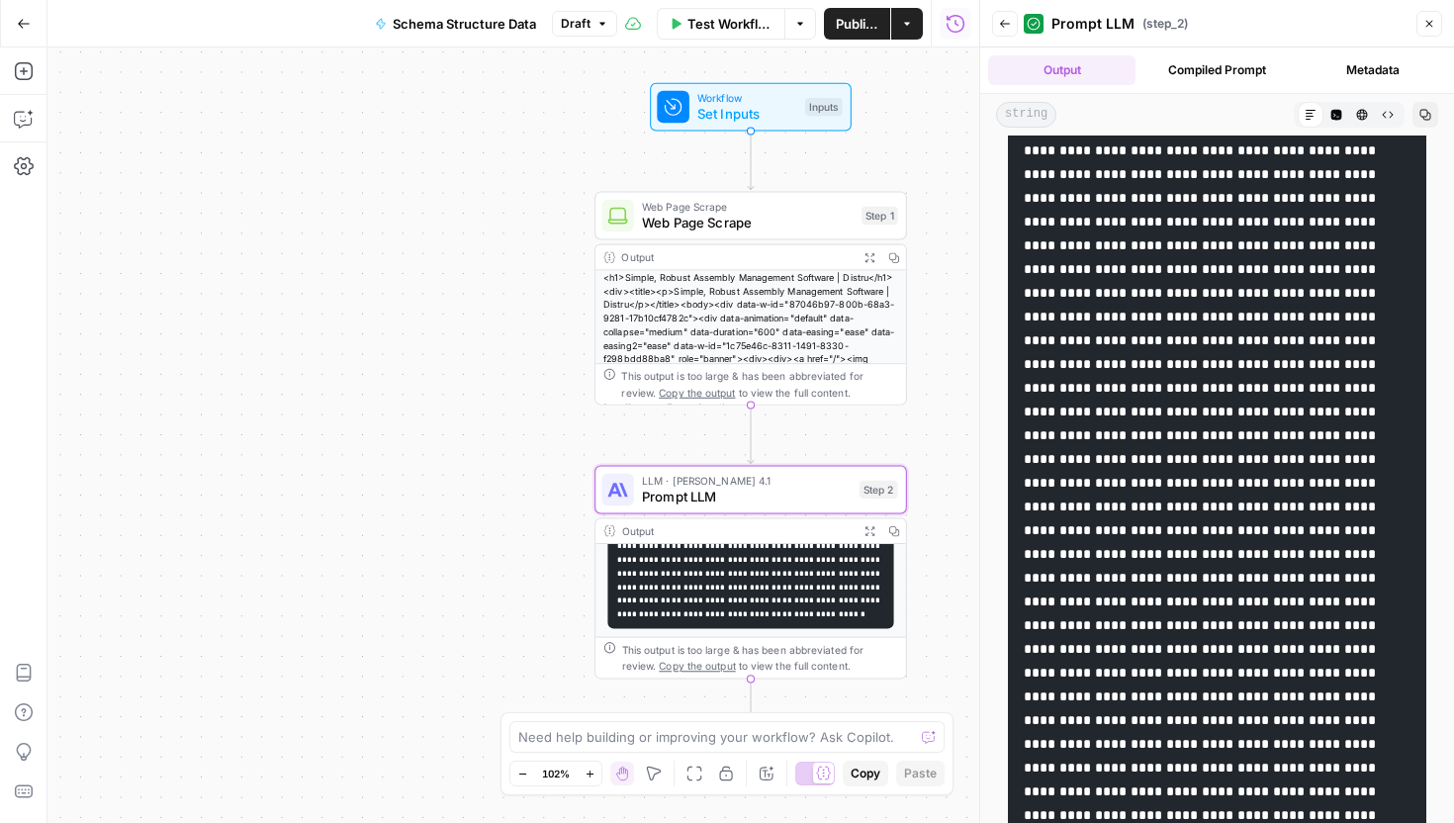
scroll to position [1864, 0]
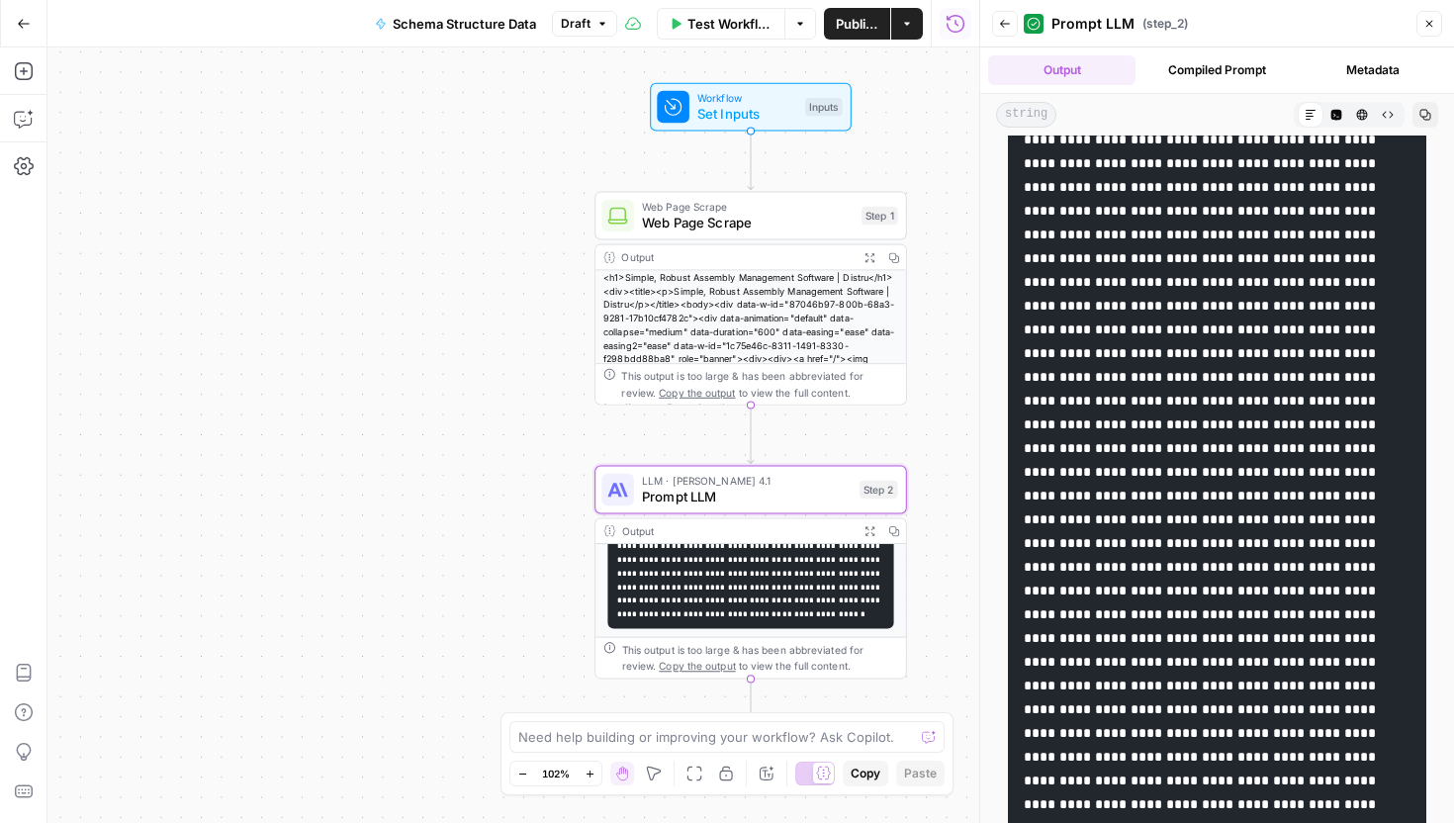
click at [781, 494] on span "Prompt LLM" at bounding box center [747, 497] width 210 height 20
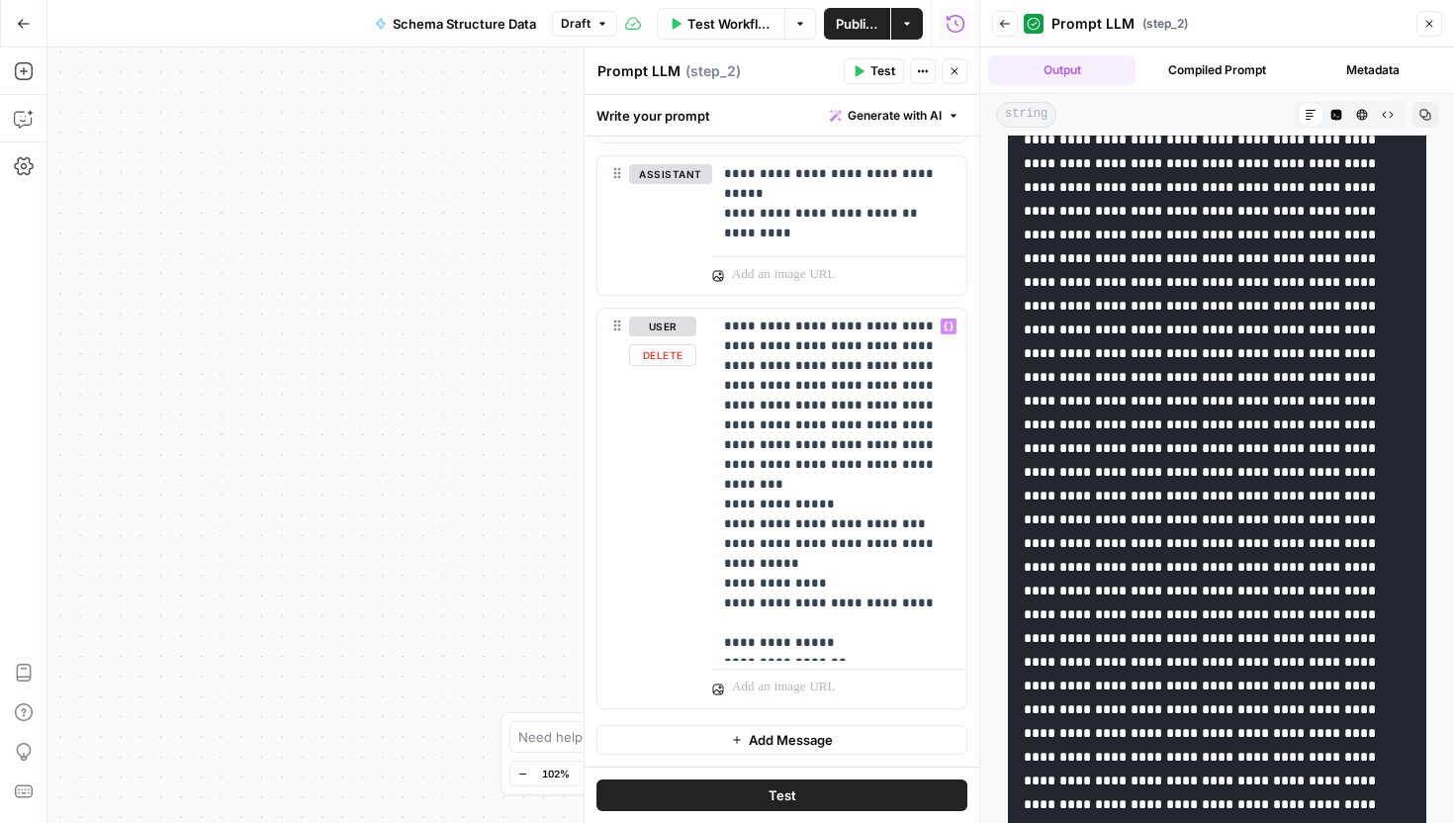
scroll to position [1112, 0]
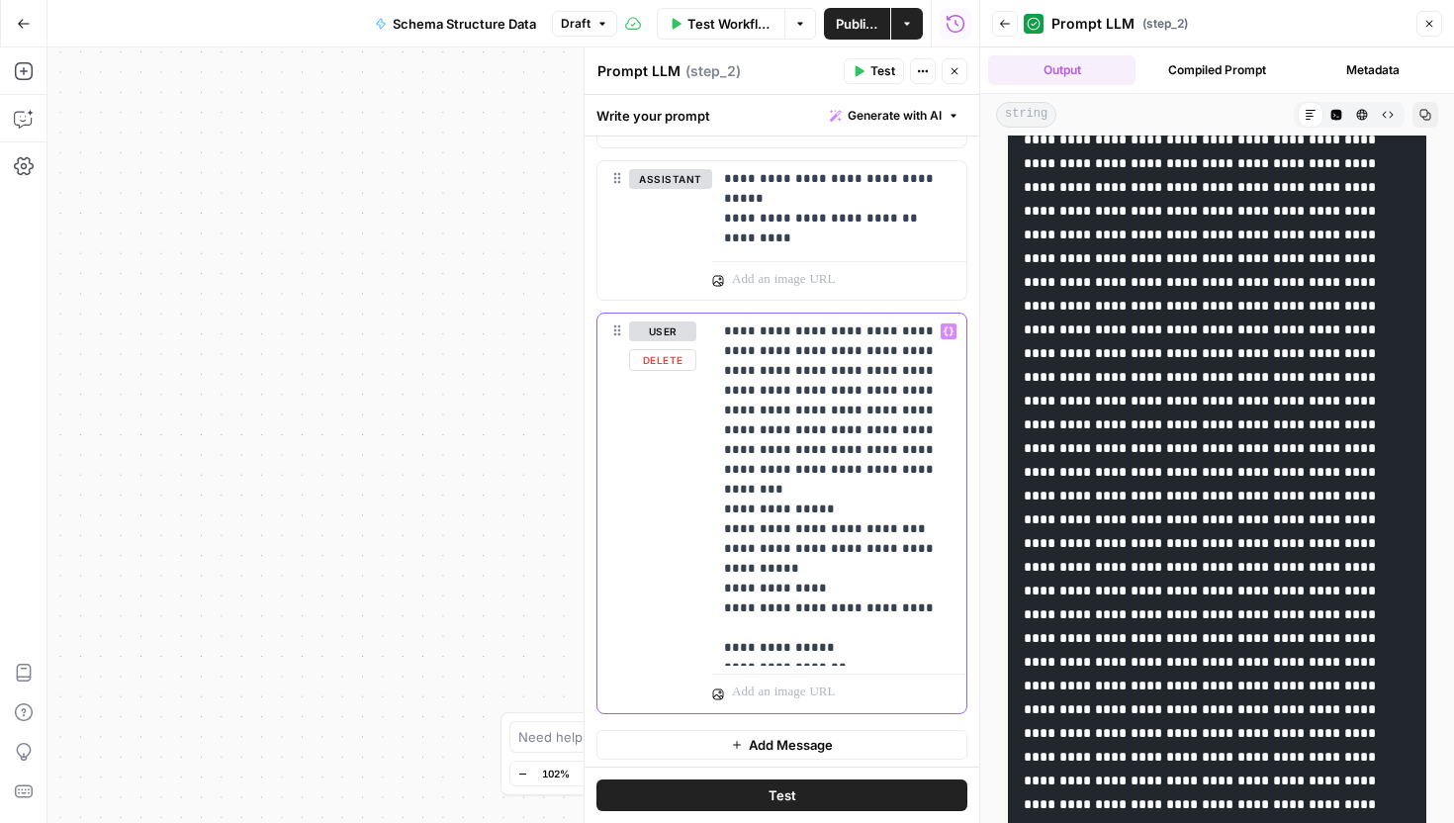
click at [854, 650] on p "**********" at bounding box center [839, 490] width 231 height 336
click at [1437, 23] on button "Close" at bounding box center [1430, 24] width 26 height 26
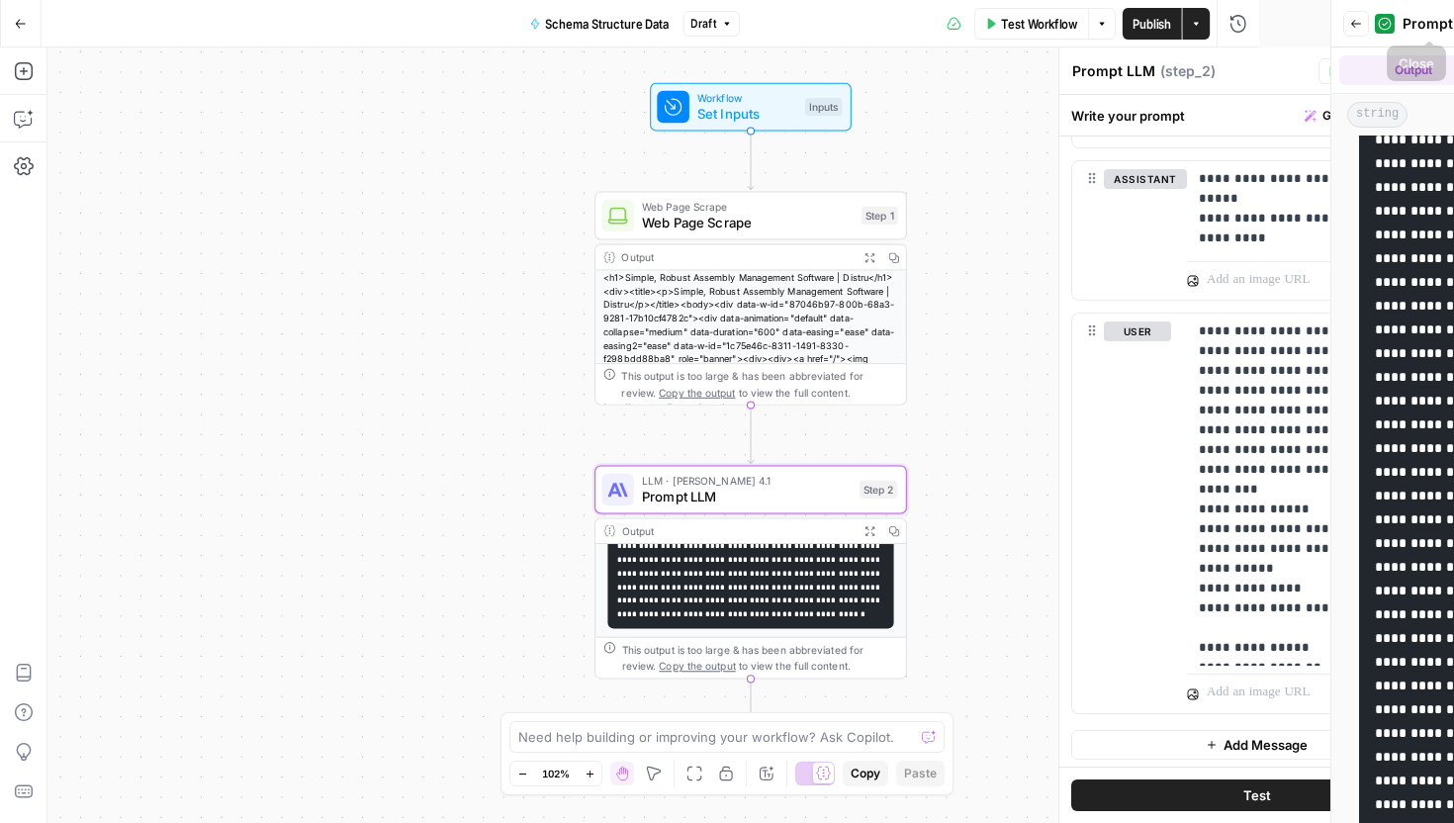
scroll to position [0, 0]
